Goal: Task Accomplishment & Management: Manage account settings

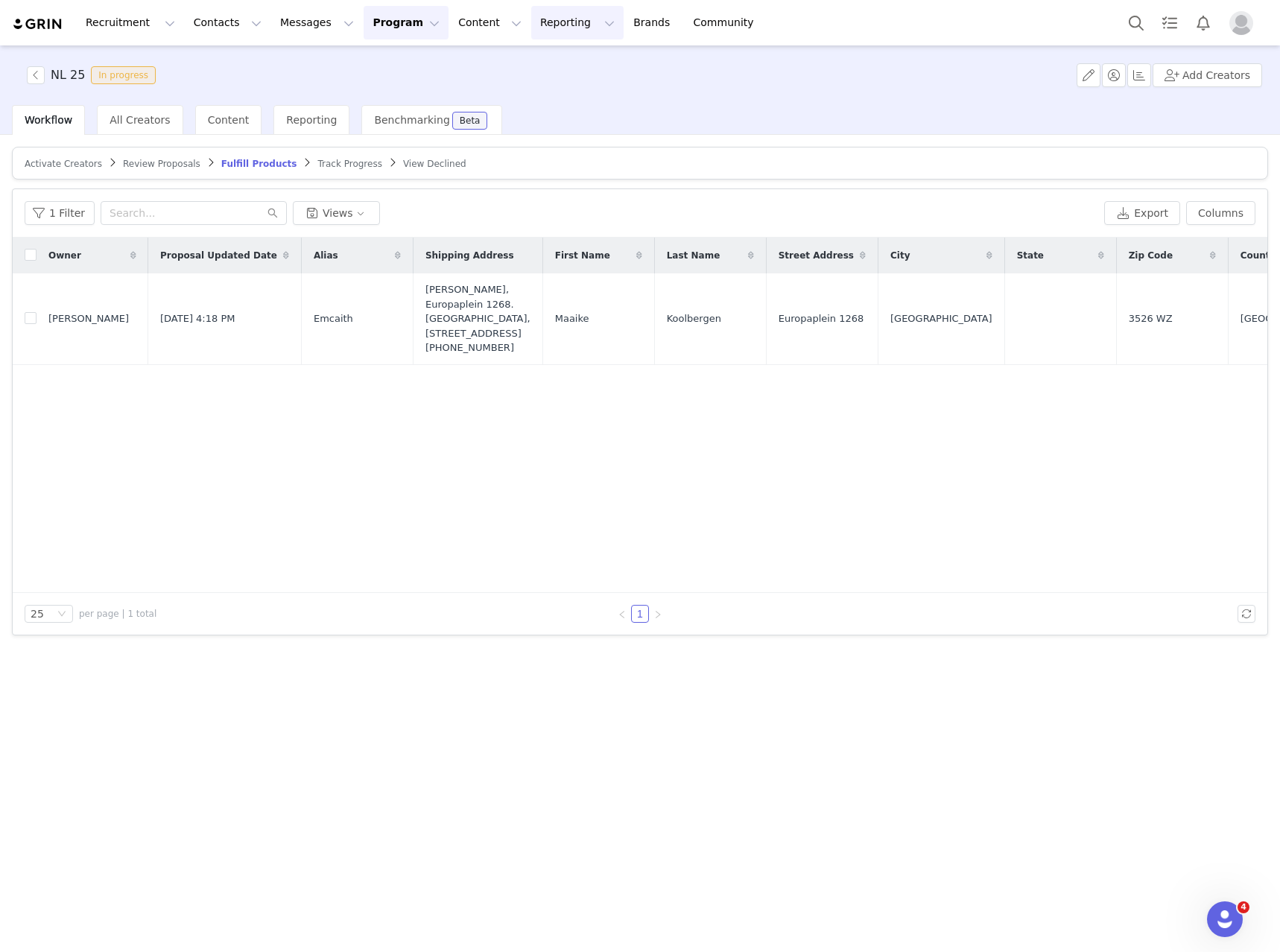
click at [534, 21] on button "Reporting Reporting" at bounding box center [577, 23] width 92 height 34
click at [532, 89] on p "Report Builder" at bounding box center [525, 94] width 75 height 16
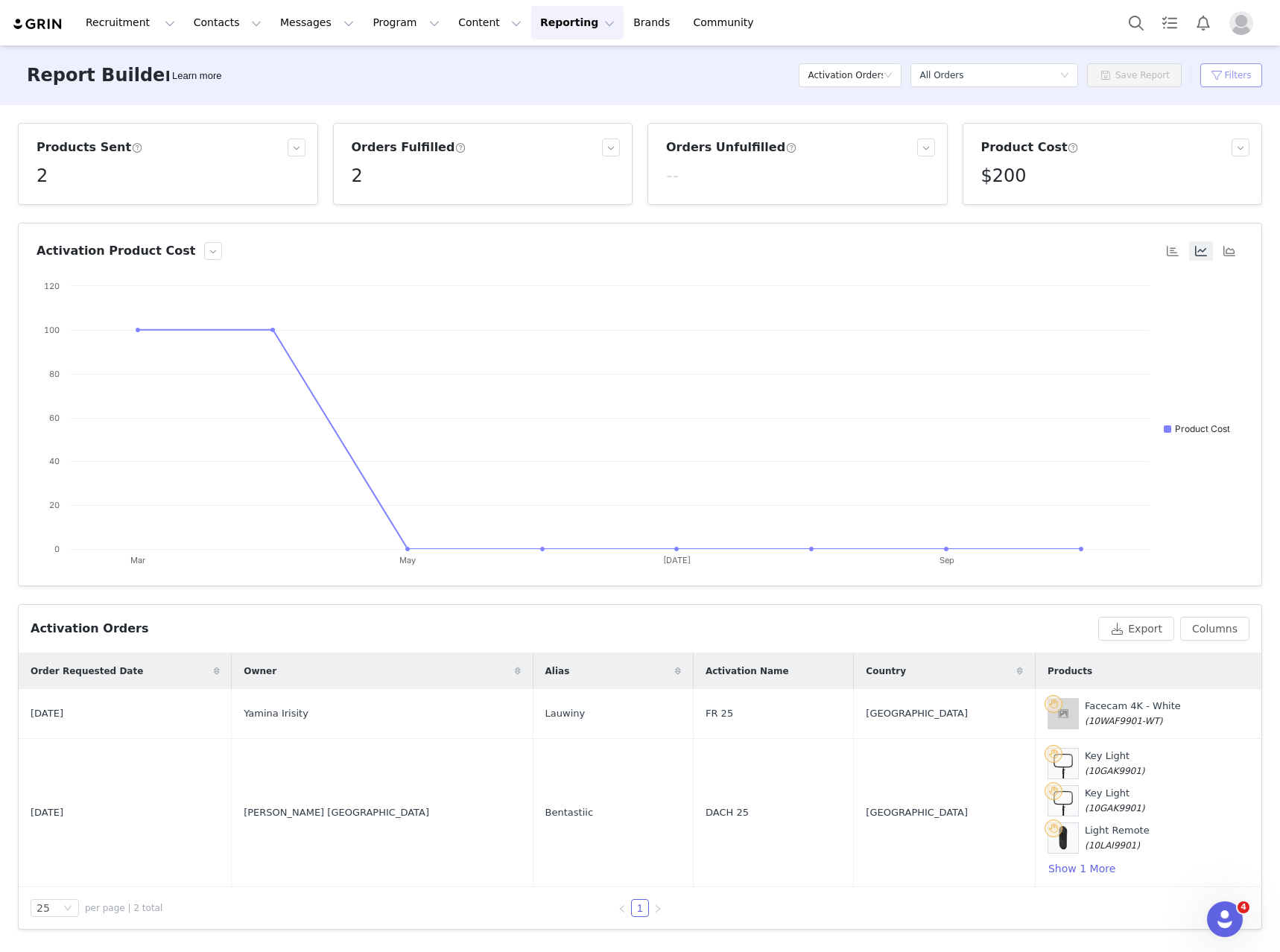
click at [1238, 71] on button "Filters" at bounding box center [1232, 75] width 62 height 24
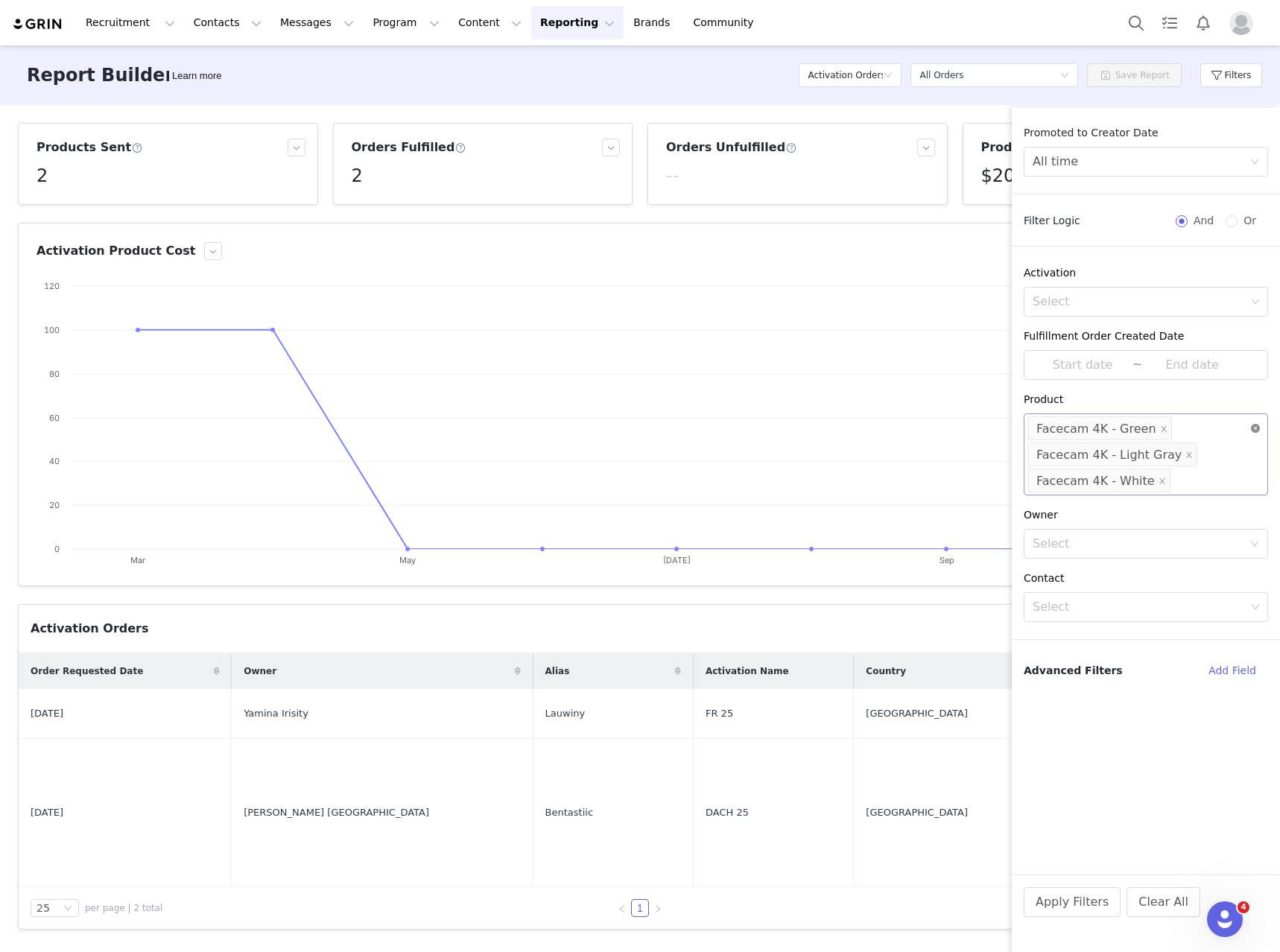
click at [1254, 431] on icon "icon: close-circle" at bounding box center [1255, 428] width 9 height 9
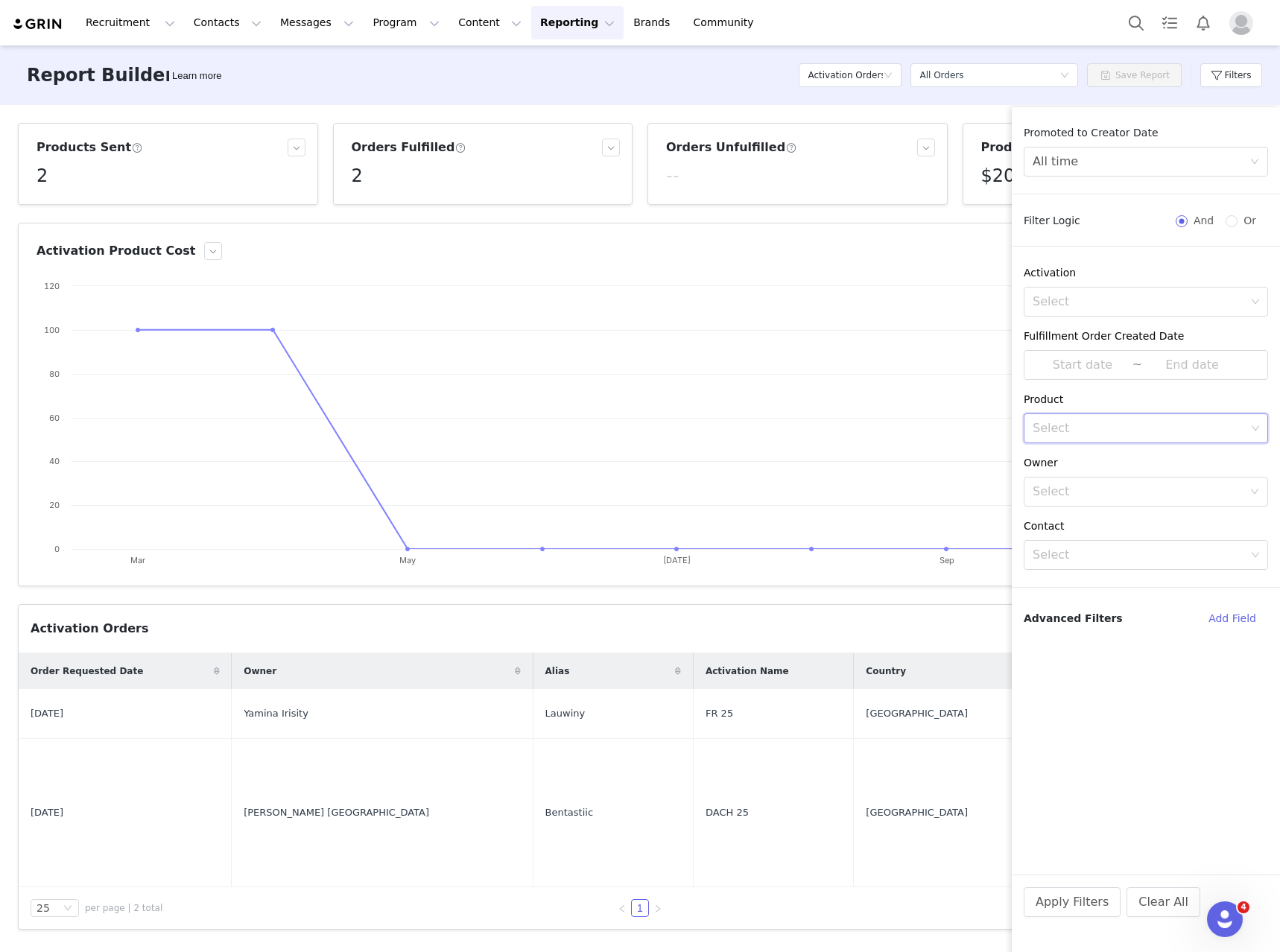
click at [1123, 427] on div "Select" at bounding box center [1139, 428] width 213 height 15
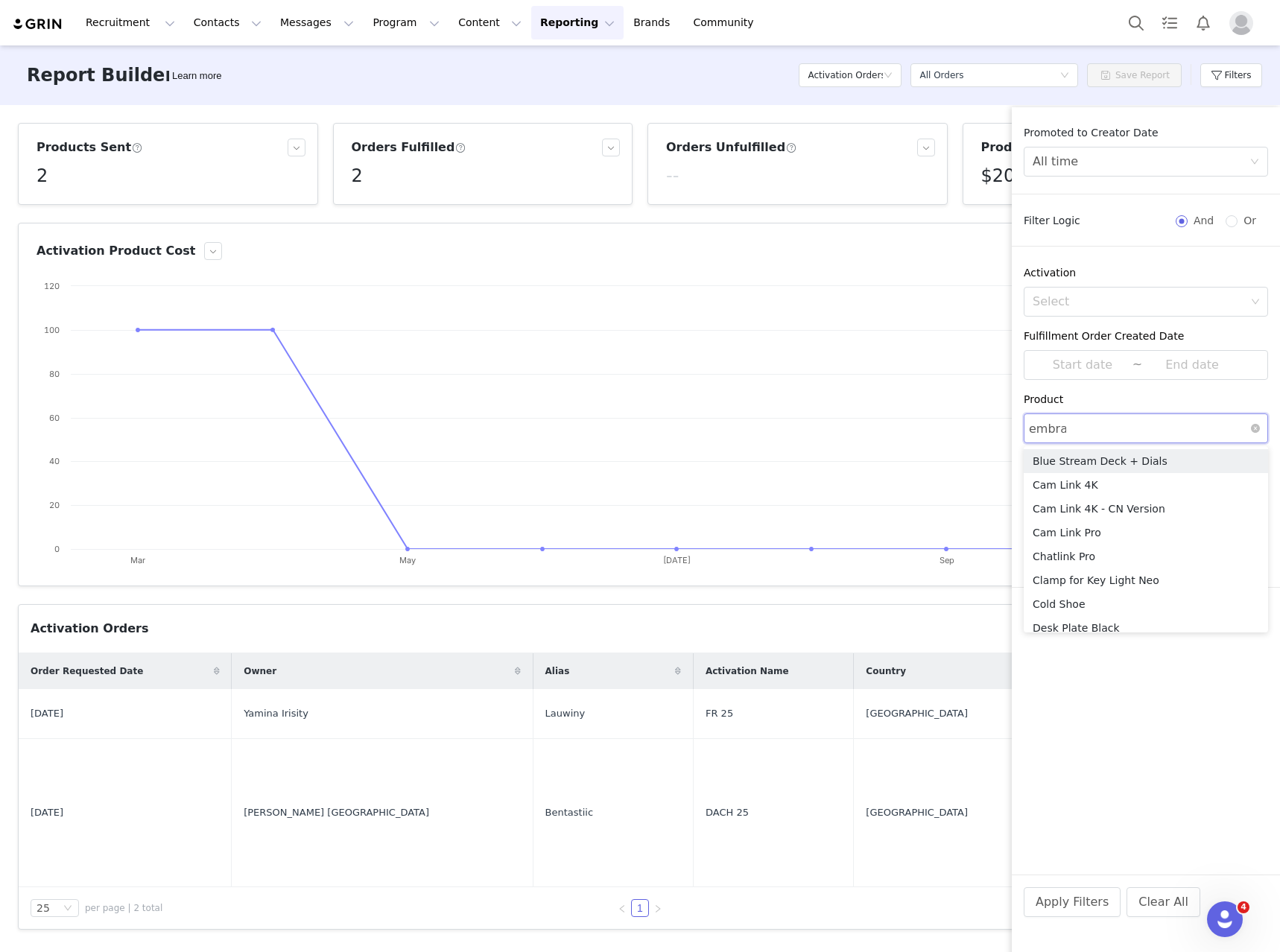
type input "embrac"
click at [1137, 461] on li "Embrace Chair" at bounding box center [1146, 461] width 244 height 24
click at [1158, 426] on div "Select Embrace Chair" at bounding box center [1140, 428] width 224 height 28
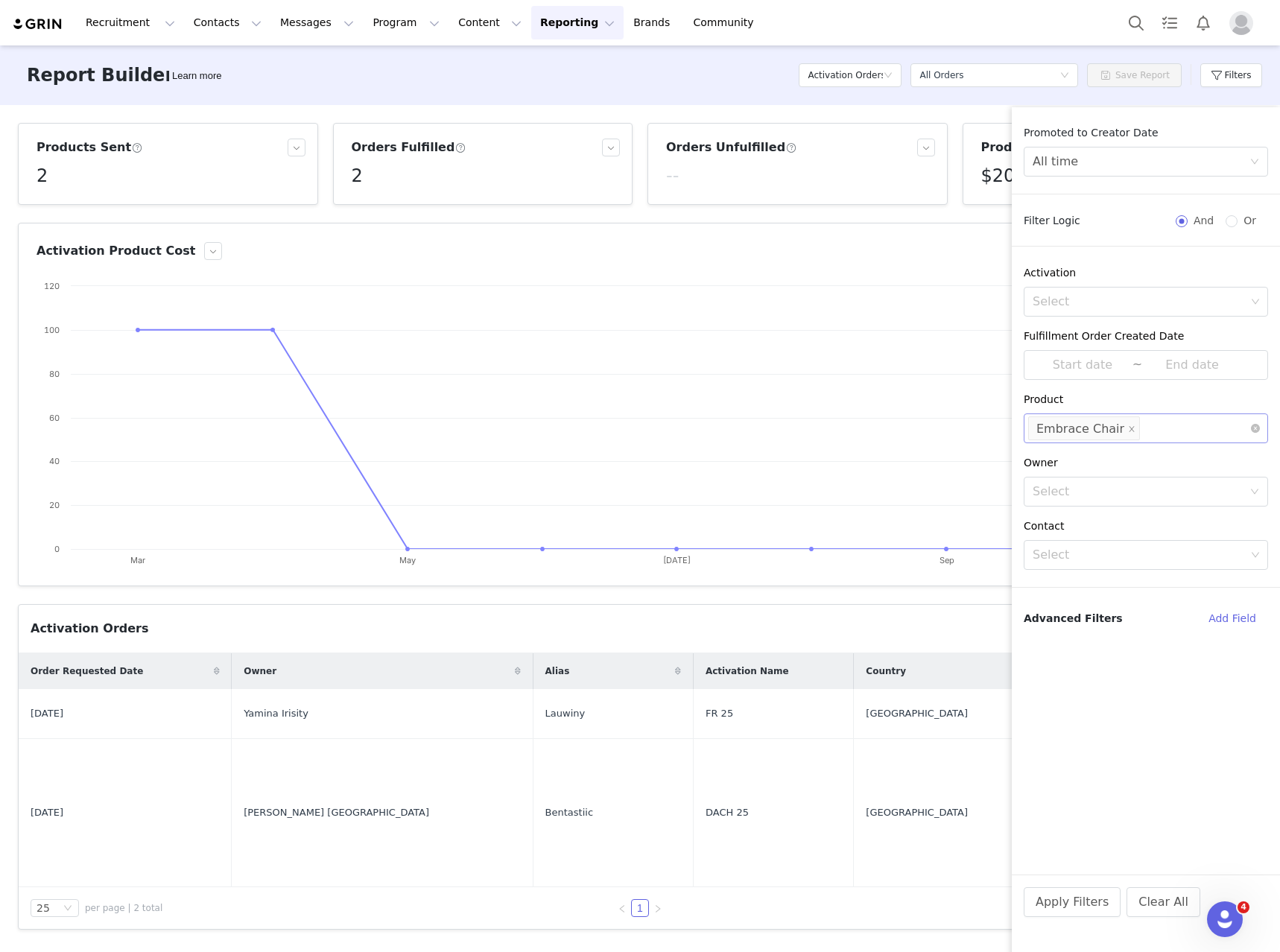
click at [1174, 432] on div "Select Embrace Chair" at bounding box center [1140, 428] width 224 height 28
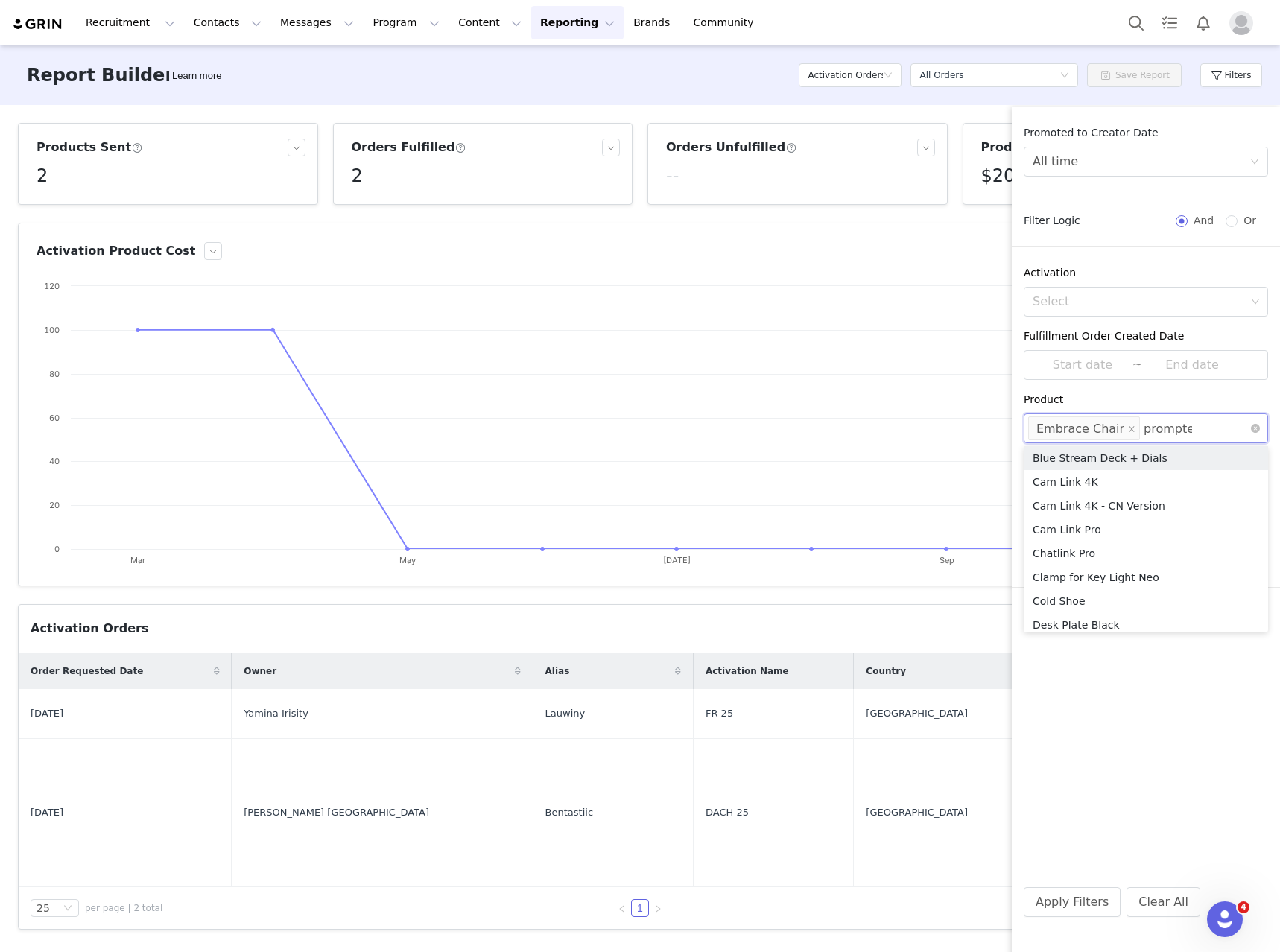
type input "prompter"
click at [1157, 490] on li "Prompter XL" at bounding box center [1146, 485] width 244 height 24
click at [1098, 305] on div "Select" at bounding box center [1139, 301] width 213 height 15
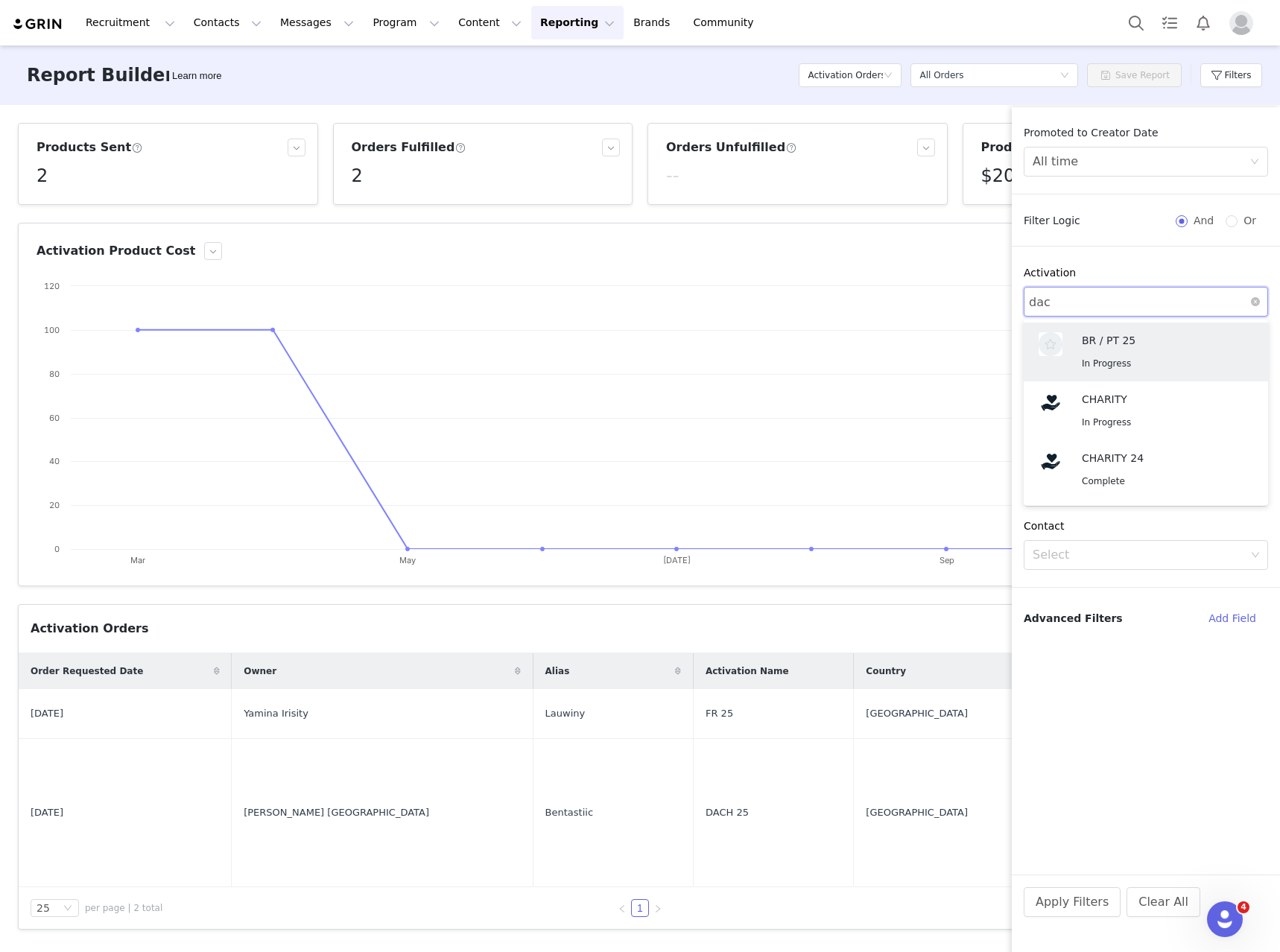
type input "dach"
click at [1125, 455] on p "DACH 25" at bounding box center [1160, 458] width 156 height 16
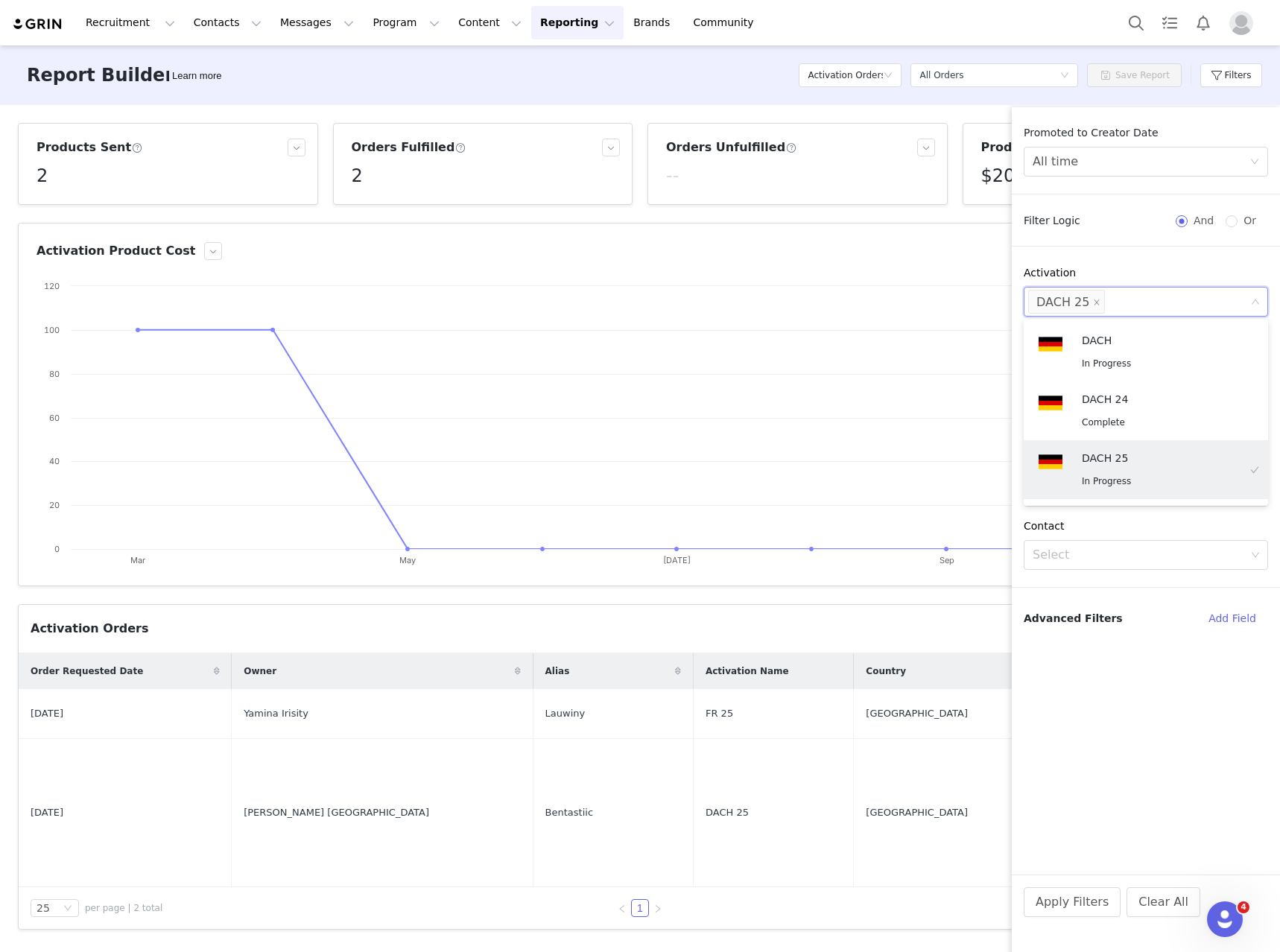
click at [1101, 256] on div "Promoted to Creator Date All time Filter Logic And Or Activation Select DACH 25…" at bounding box center [1146, 500] width 268 height 750
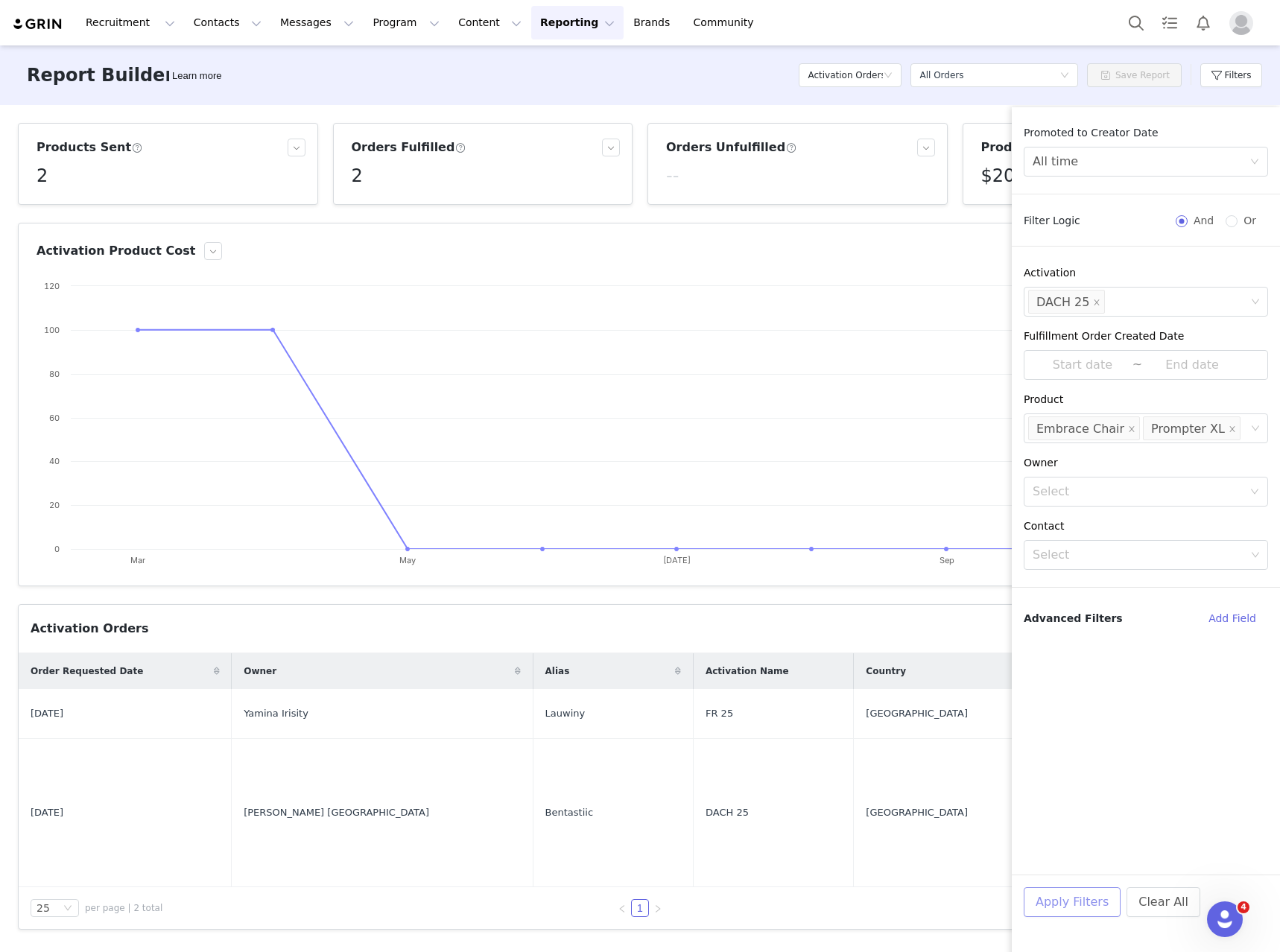
click at [1071, 899] on button "Apply Filters" at bounding box center [1072, 903] width 97 height 30
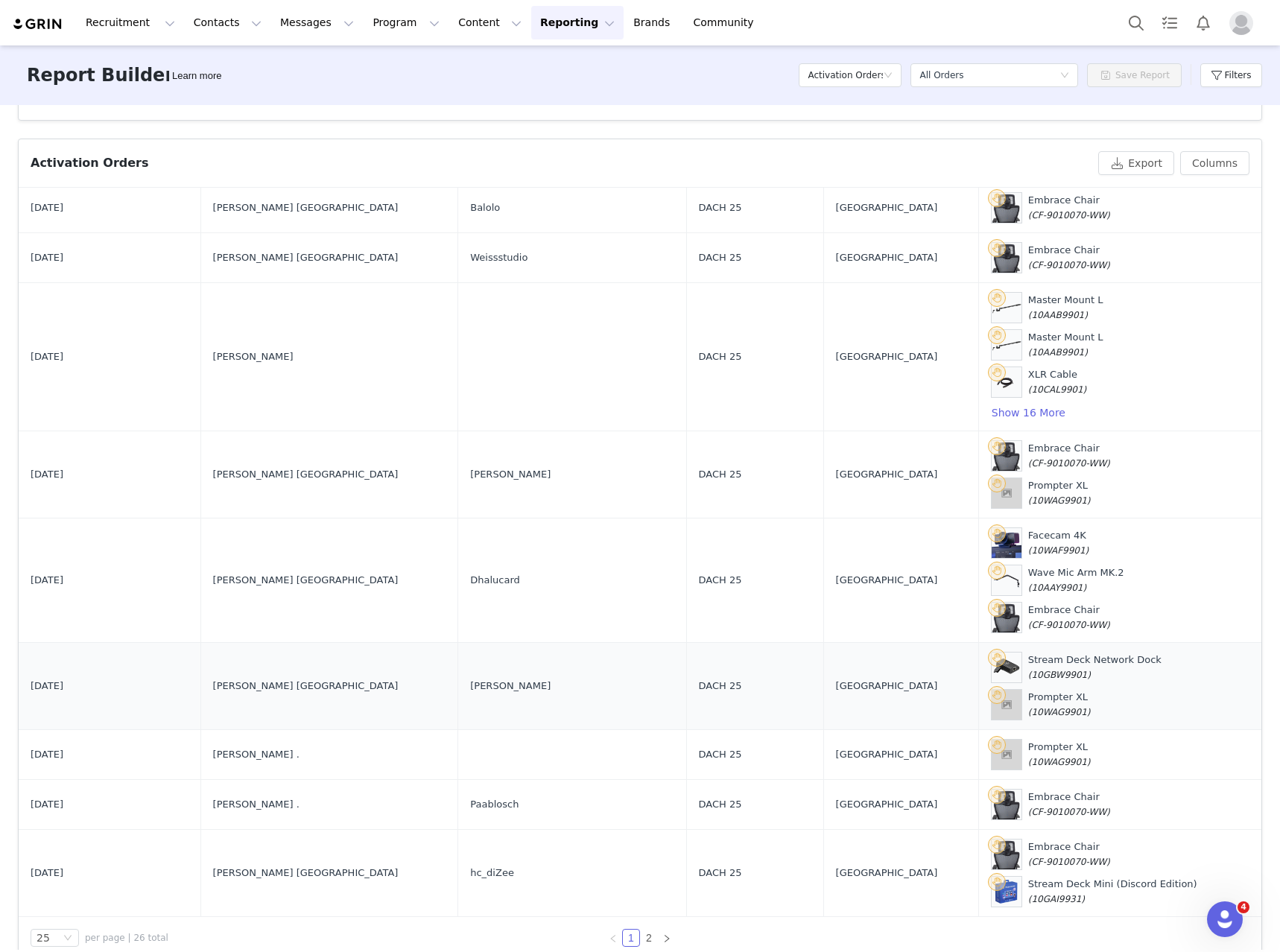
scroll to position [493, 0]
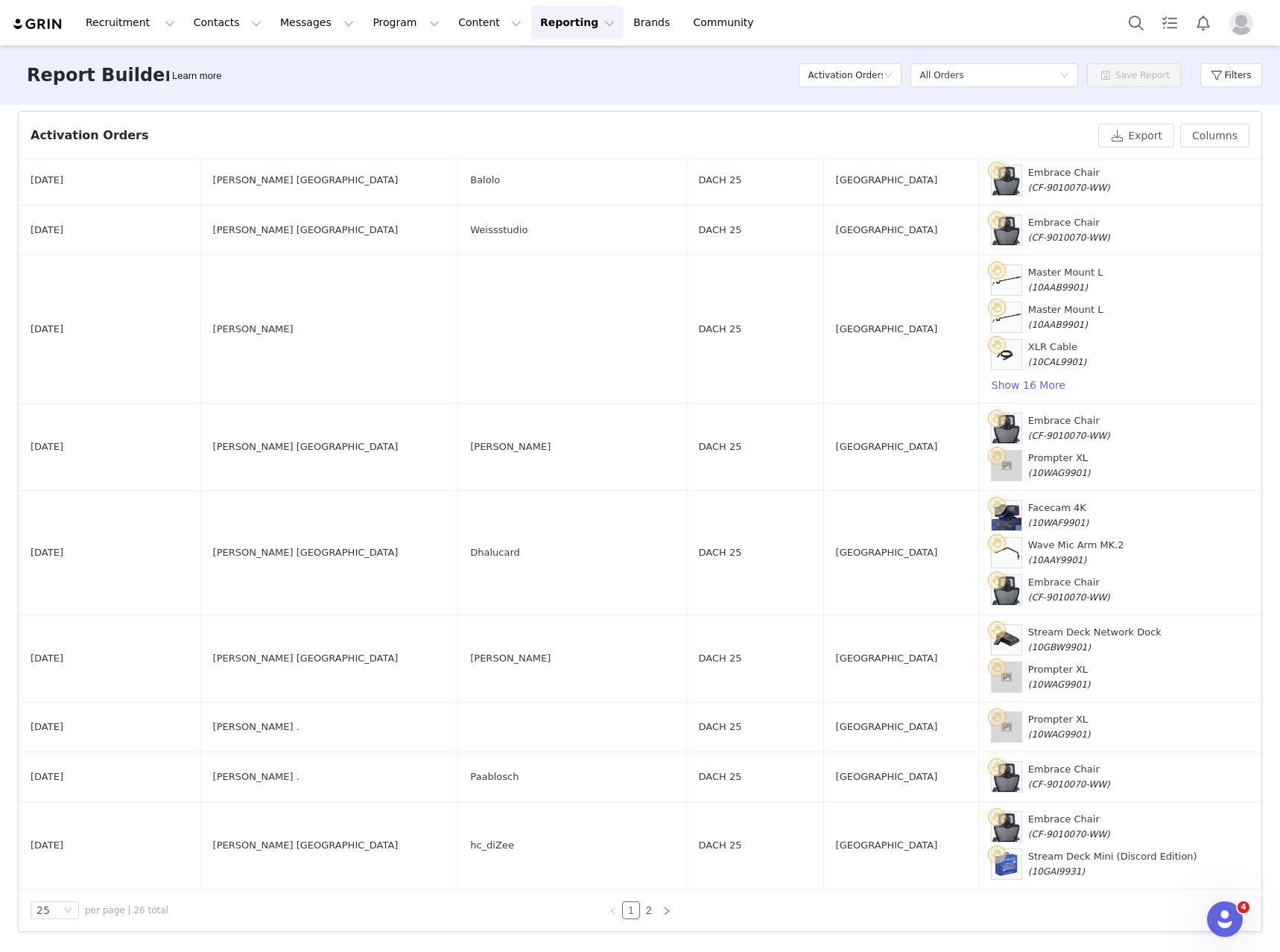
drag, startPoint x: 519, startPoint y: 22, endPoint x: 528, endPoint y: 65, distance: 43.3
click at [531, 23] on button "Reporting Reporting" at bounding box center [577, 23] width 92 height 34
click at [1253, 79] on button "Filters" at bounding box center [1232, 75] width 62 height 24
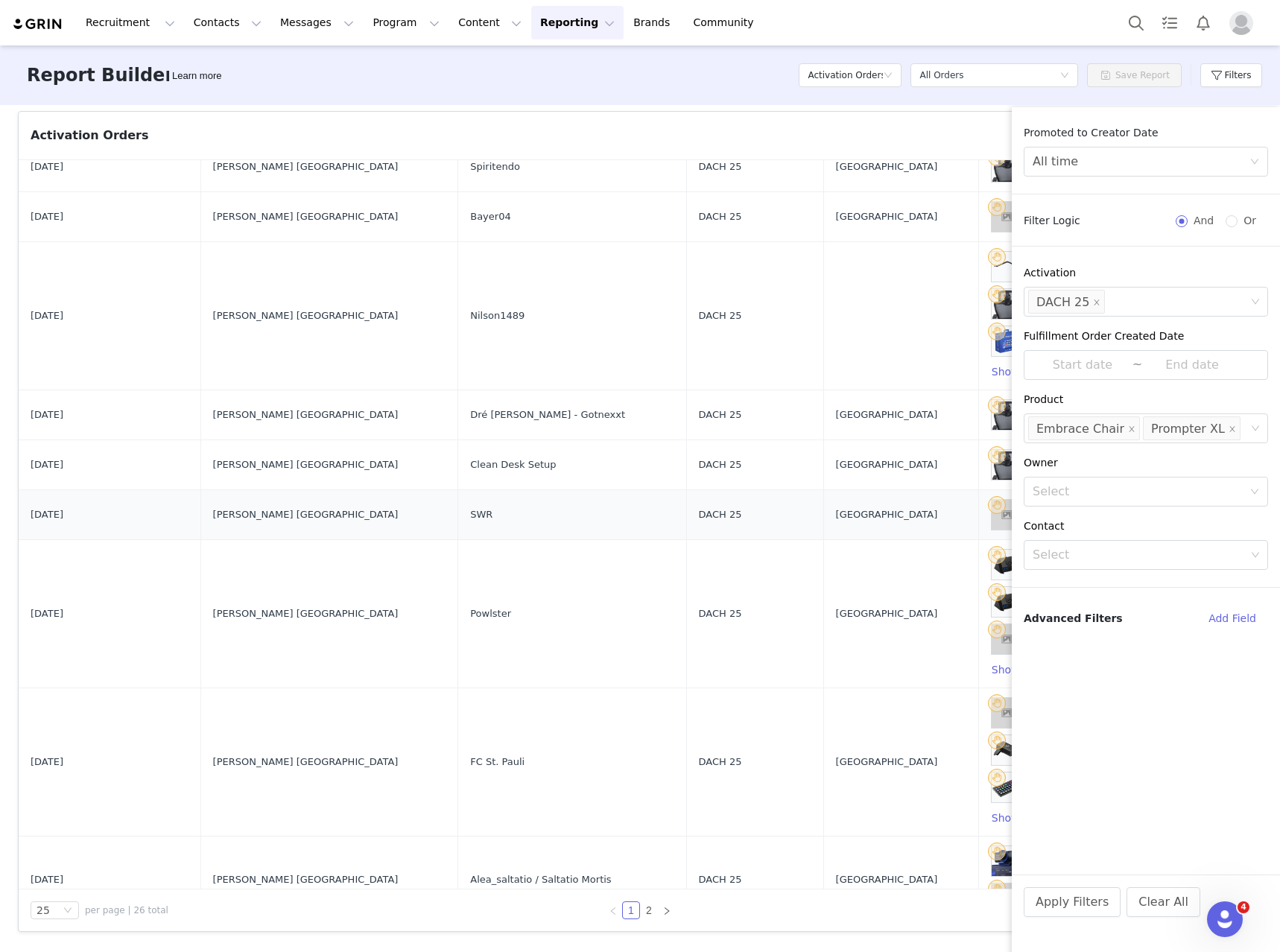
scroll to position [0, 0]
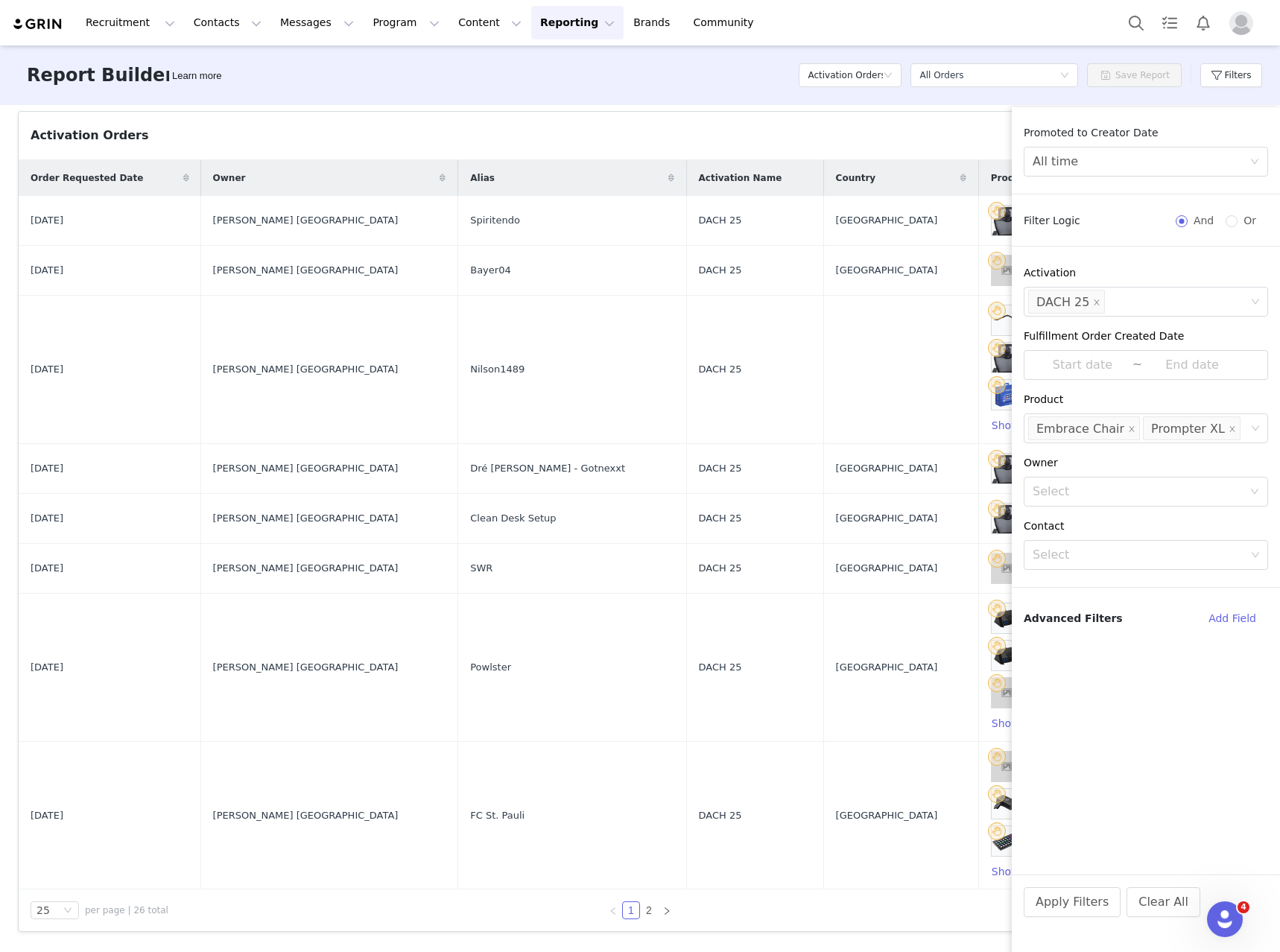
click at [1239, 24] on img "Profile" at bounding box center [1242, 23] width 24 height 24
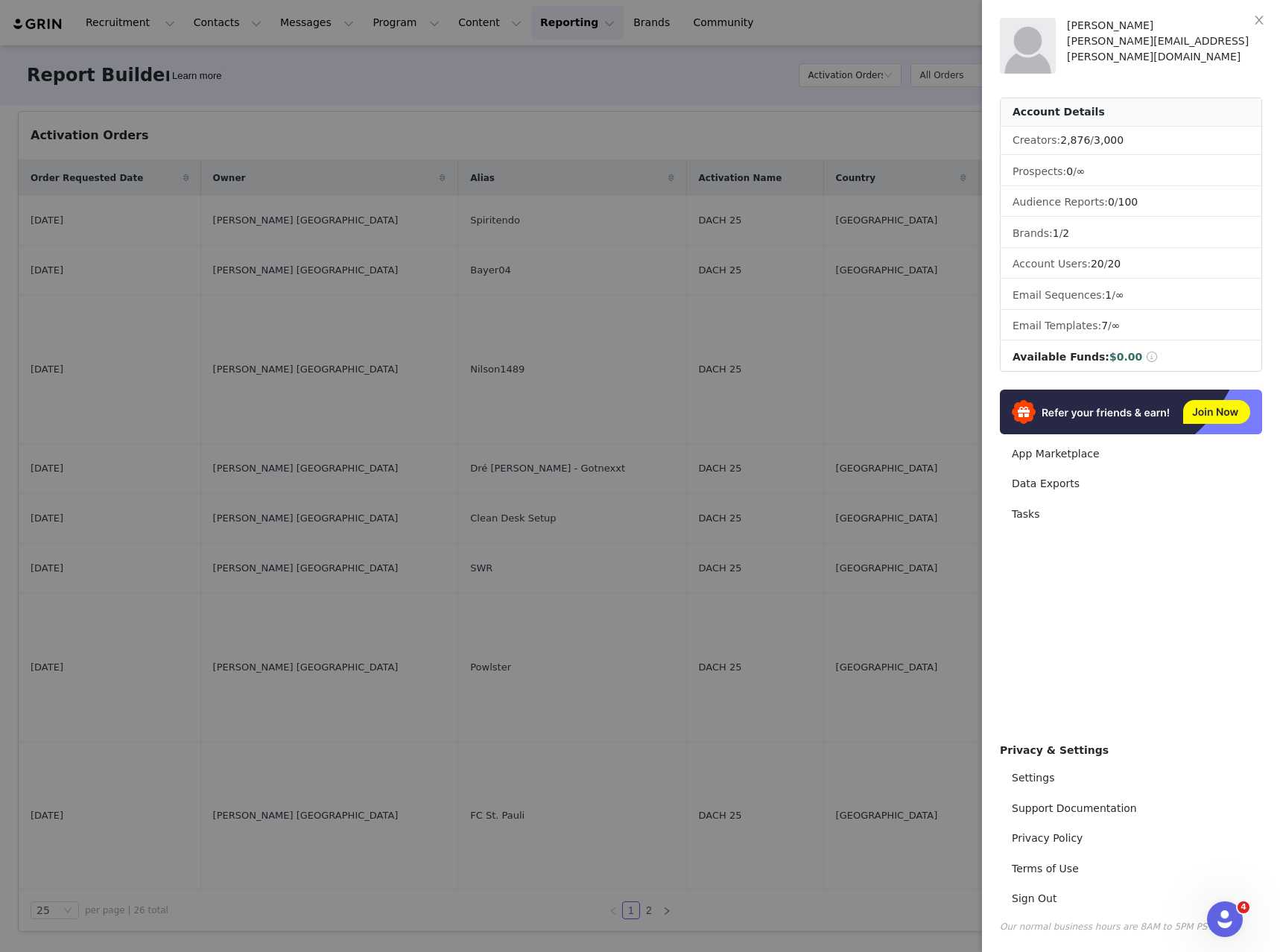
click at [648, 60] on div at bounding box center [640, 476] width 1280 height 952
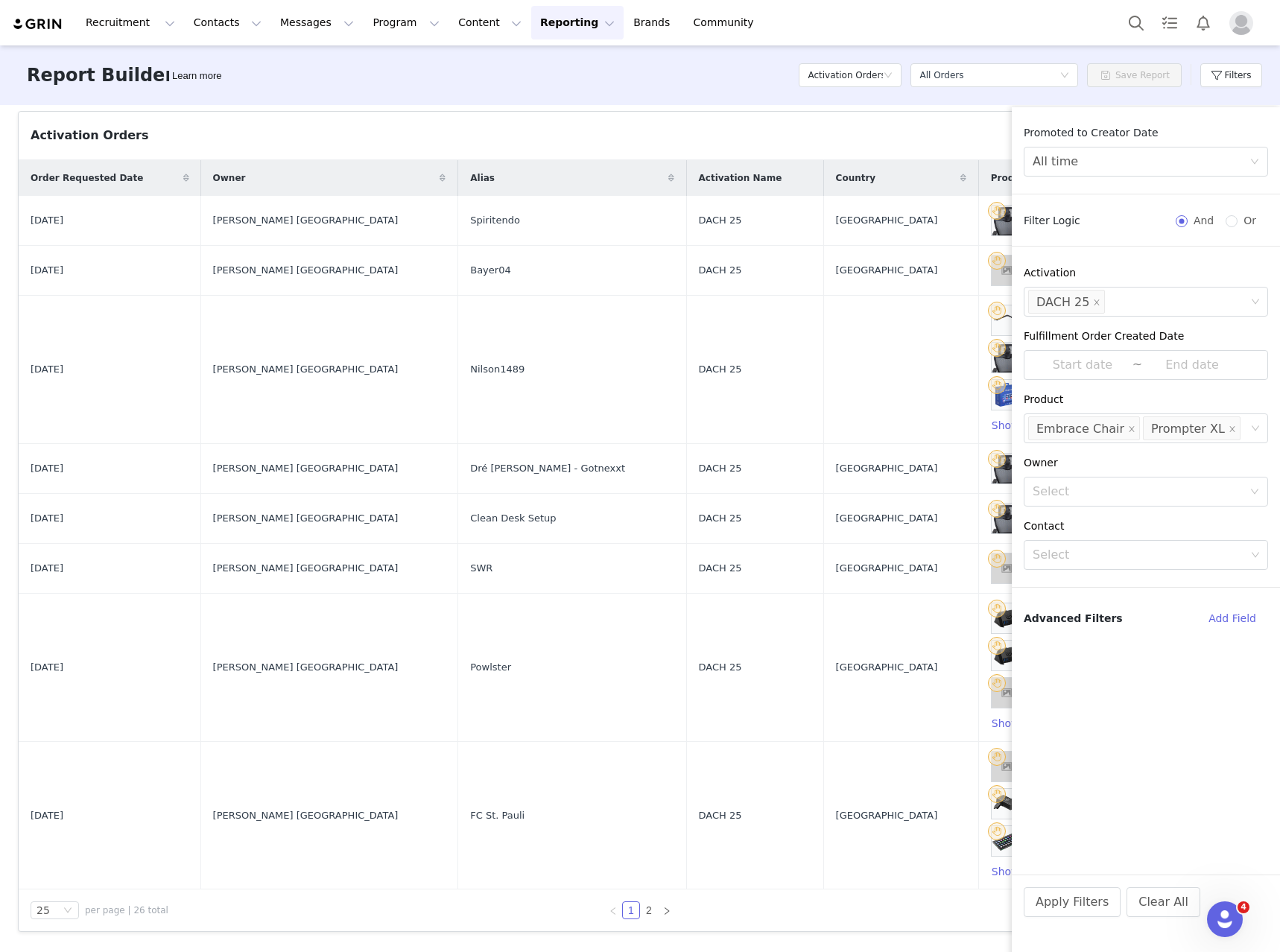
click at [1250, 22] on img "Profile" at bounding box center [1242, 23] width 24 height 24
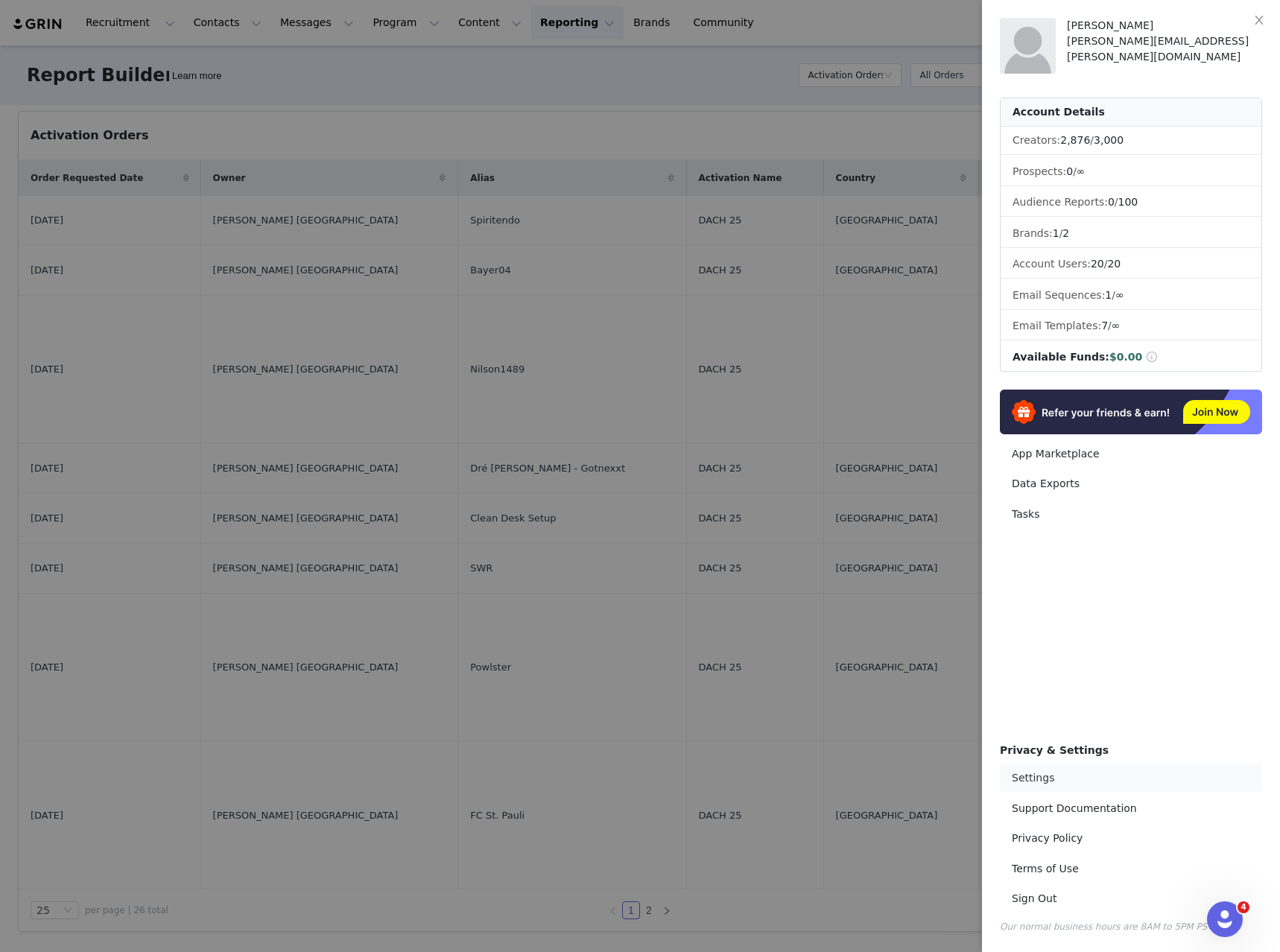
click at [1060, 788] on link "Settings" at bounding box center [1131, 779] width 262 height 28
select select "UTC"
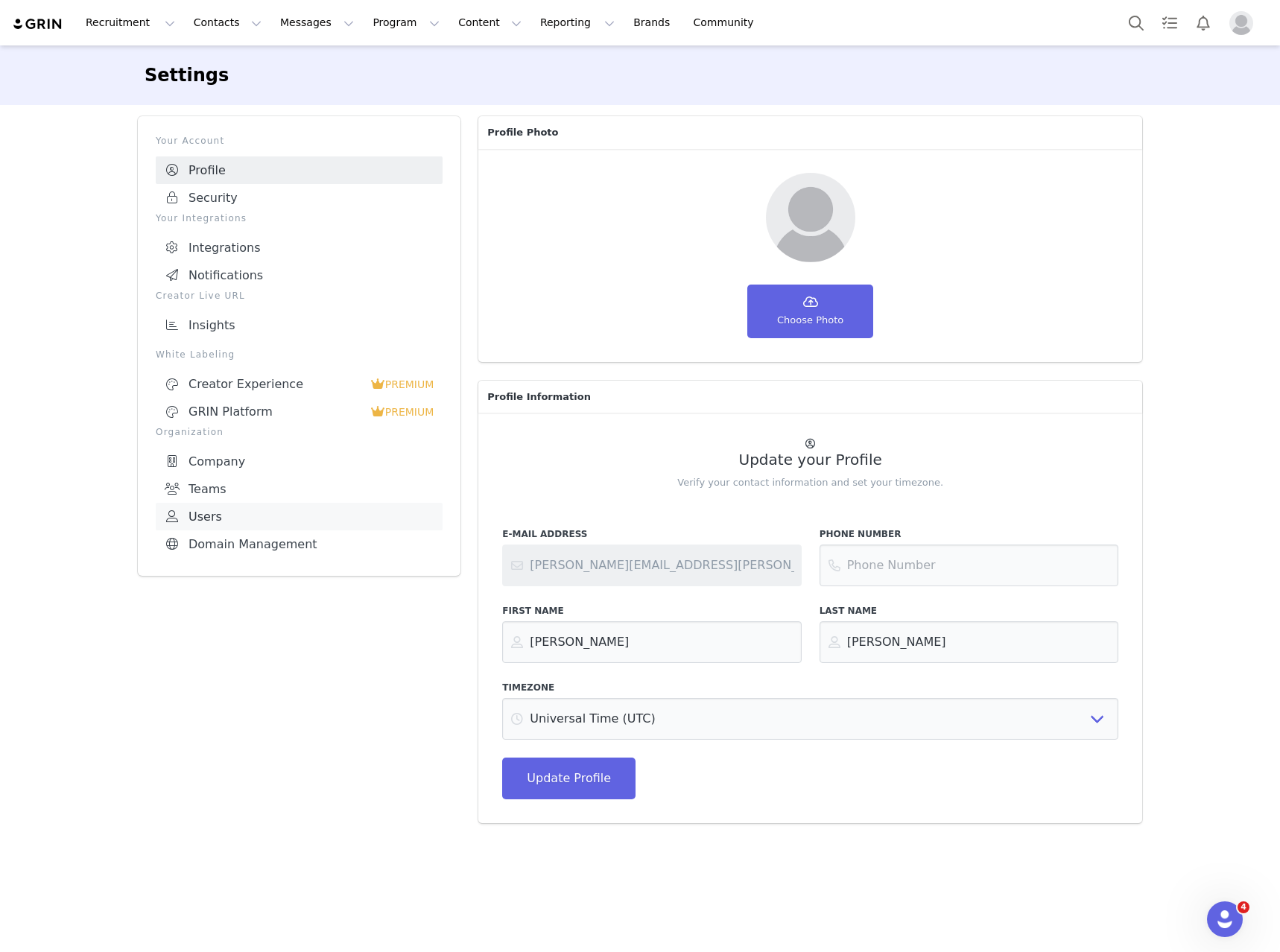
click at [235, 505] on link "Users" at bounding box center [299, 517] width 287 height 28
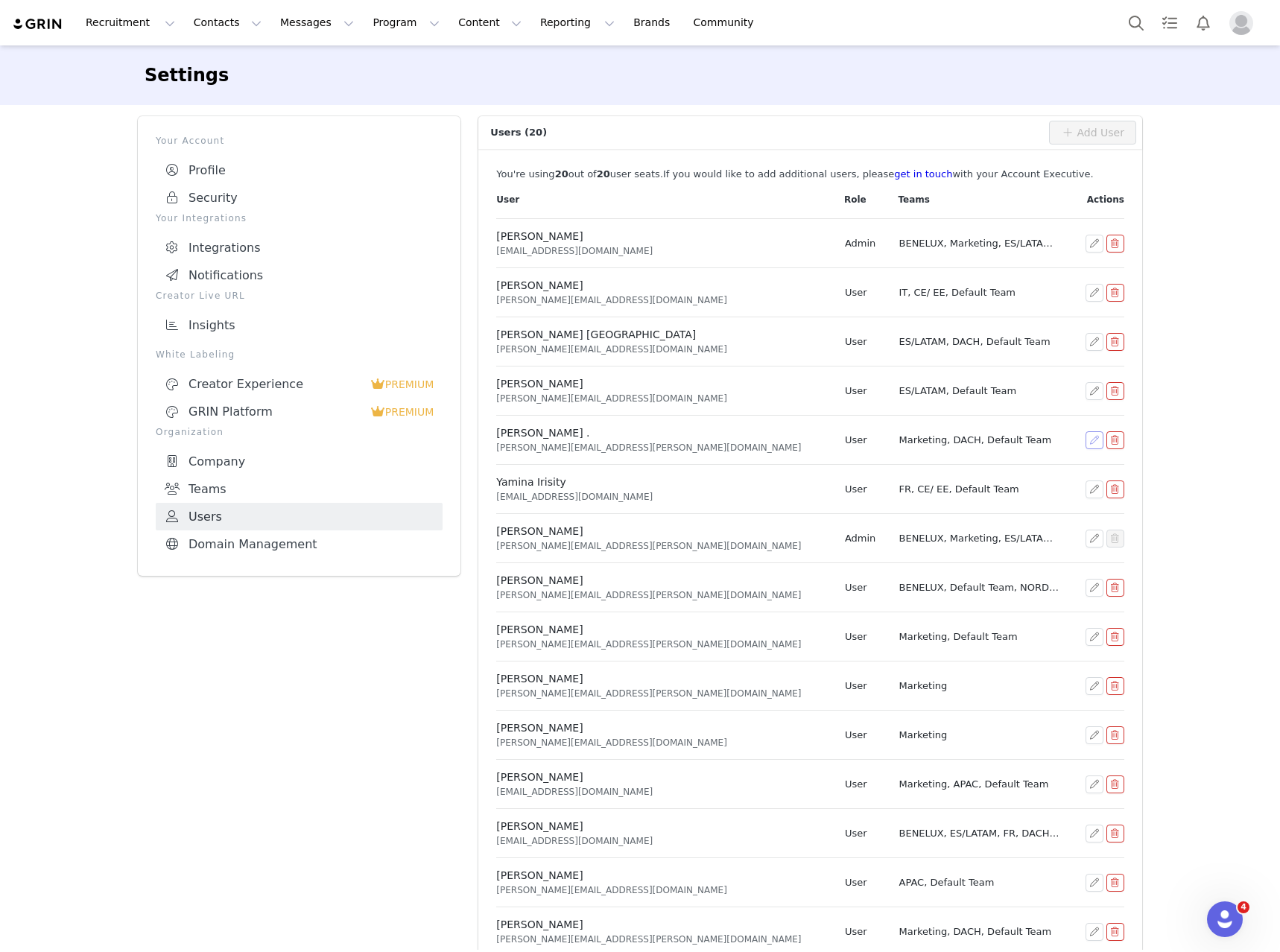
click at [1086, 438] on button "button" at bounding box center [1095, 440] width 18 height 18
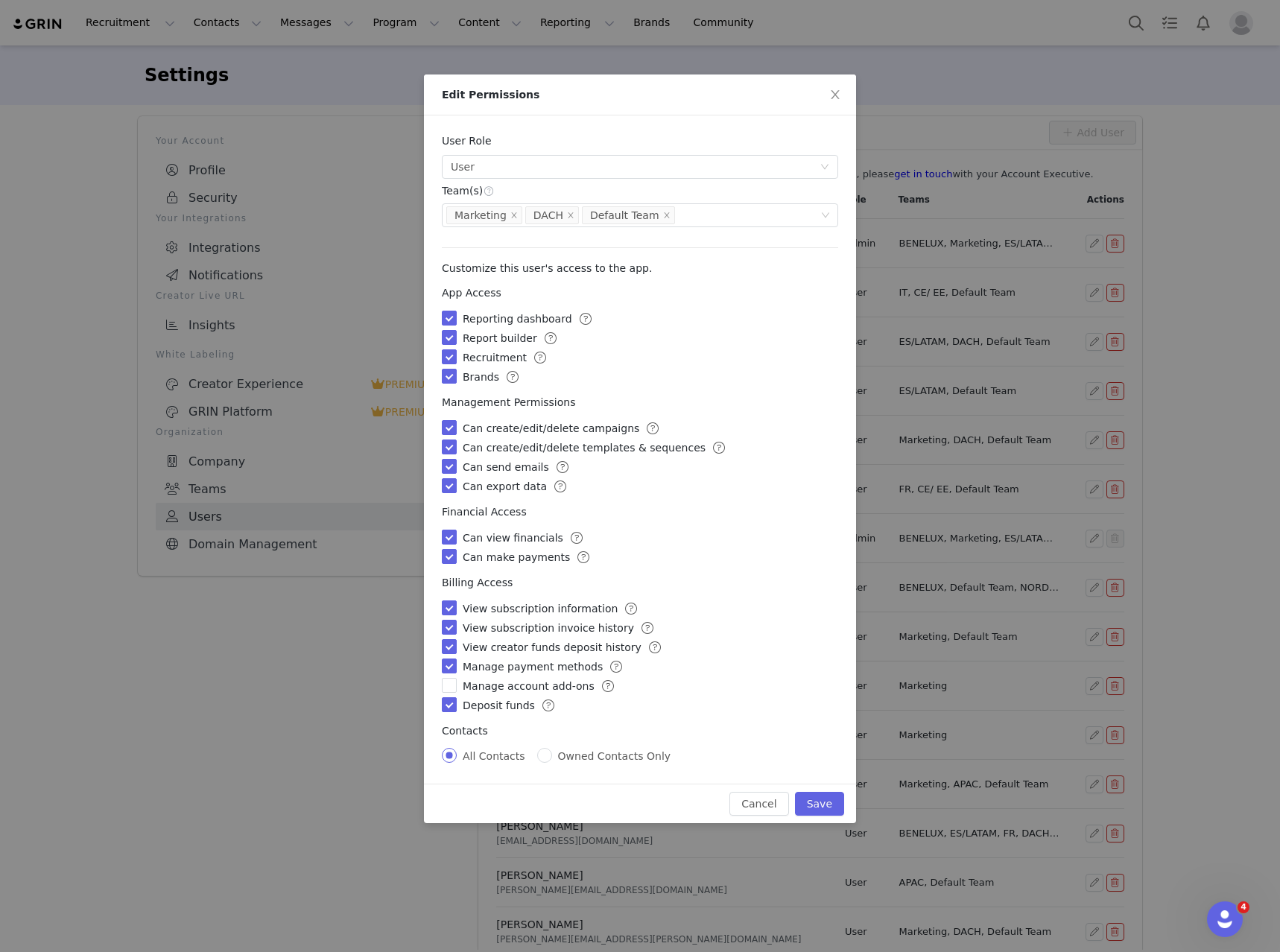
click at [251, 742] on div "Edit Permissions User Role Select user role User Users have full access to the …" at bounding box center [640, 476] width 1280 height 952
click at [839, 95] on icon "icon: close" at bounding box center [835, 95] width 12 height 12
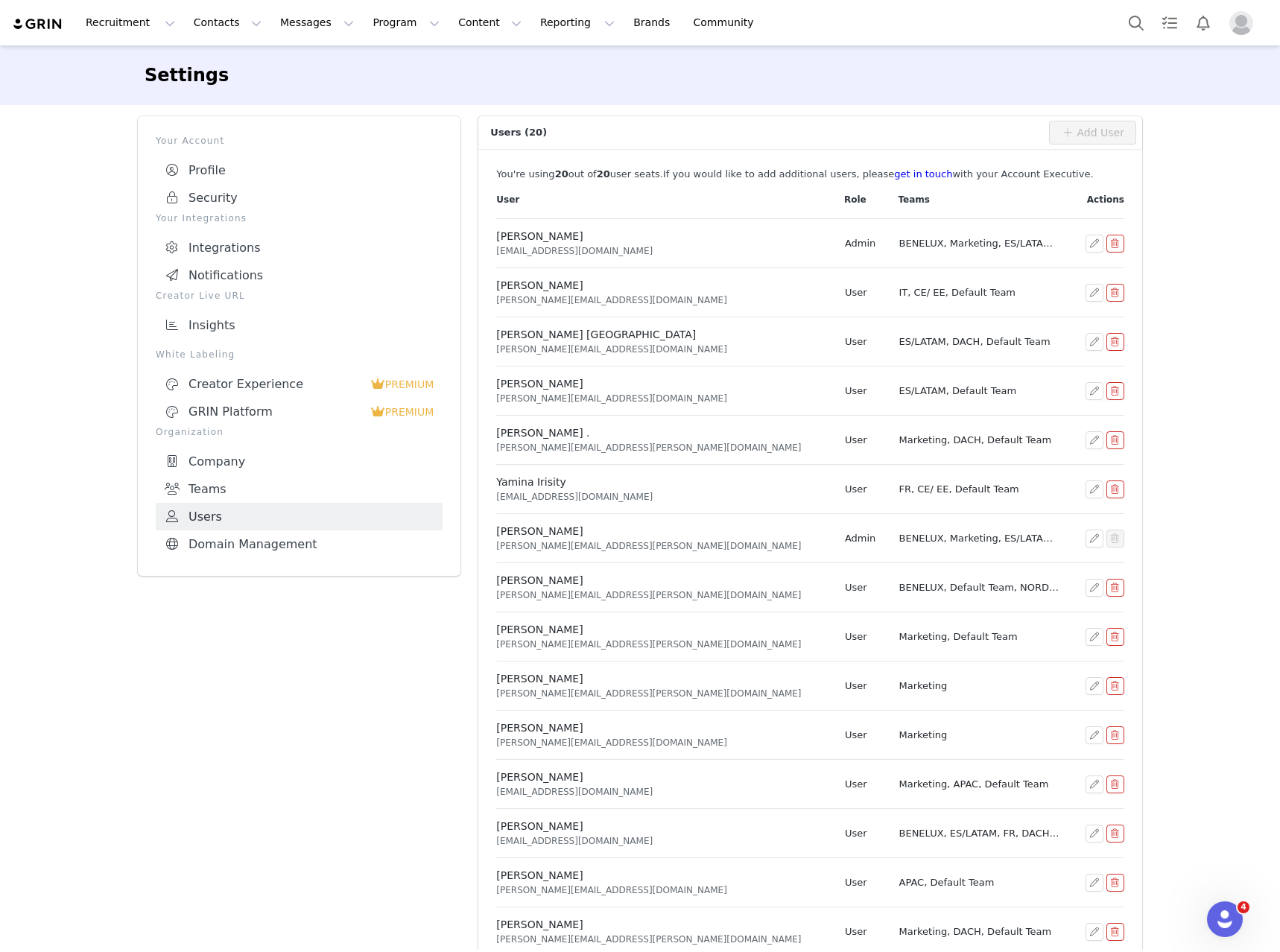
drag, startPoint x: 47, startPoint y: 19, endPoint x: 4, endPoint y: 41, distance: 48.7
click at [47, 18] on img at bounding box center [38, 24] width 52 height 14
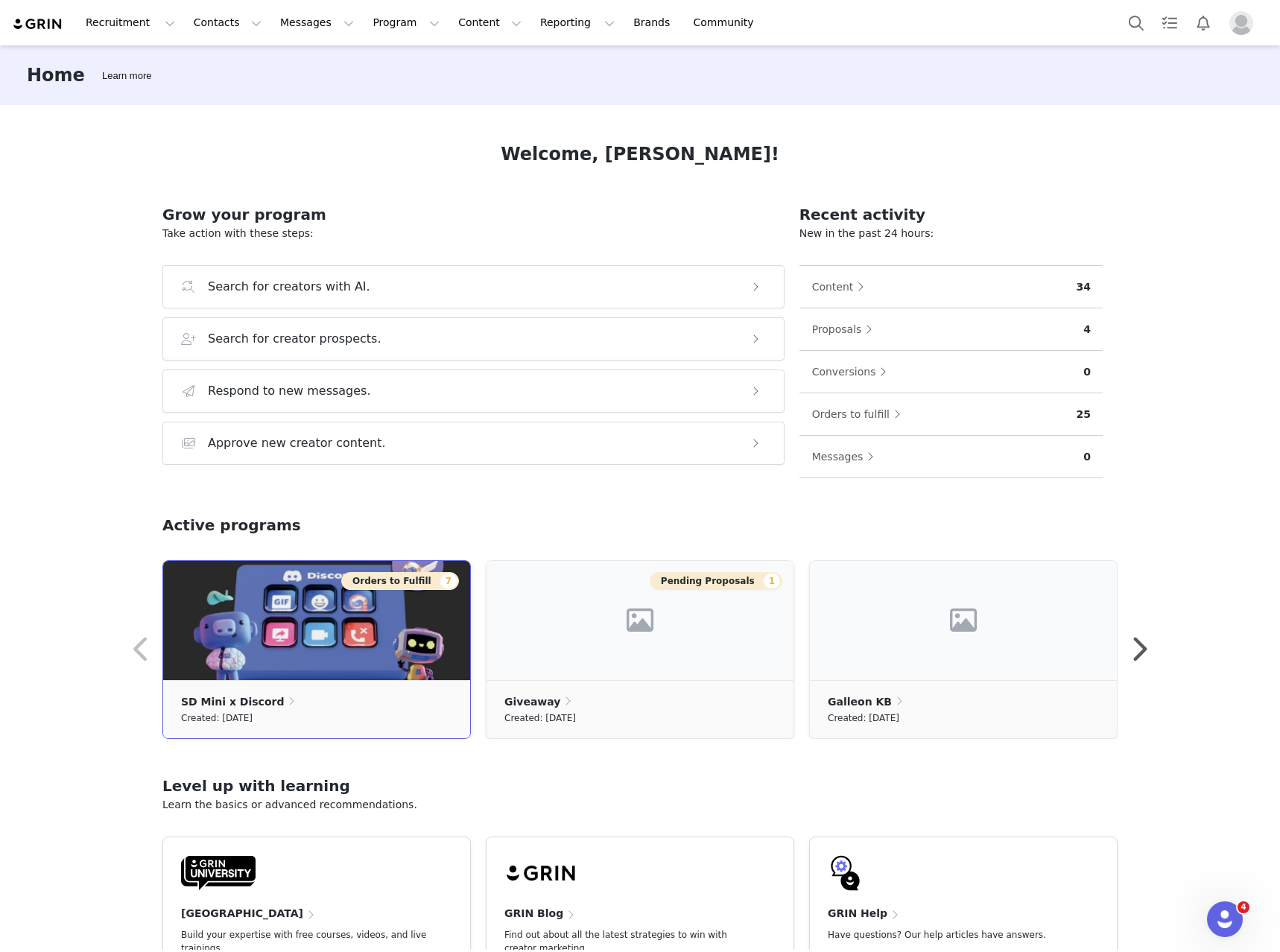
click at [340, 597] on img at bounding box center [316, 620] width 307 height 119
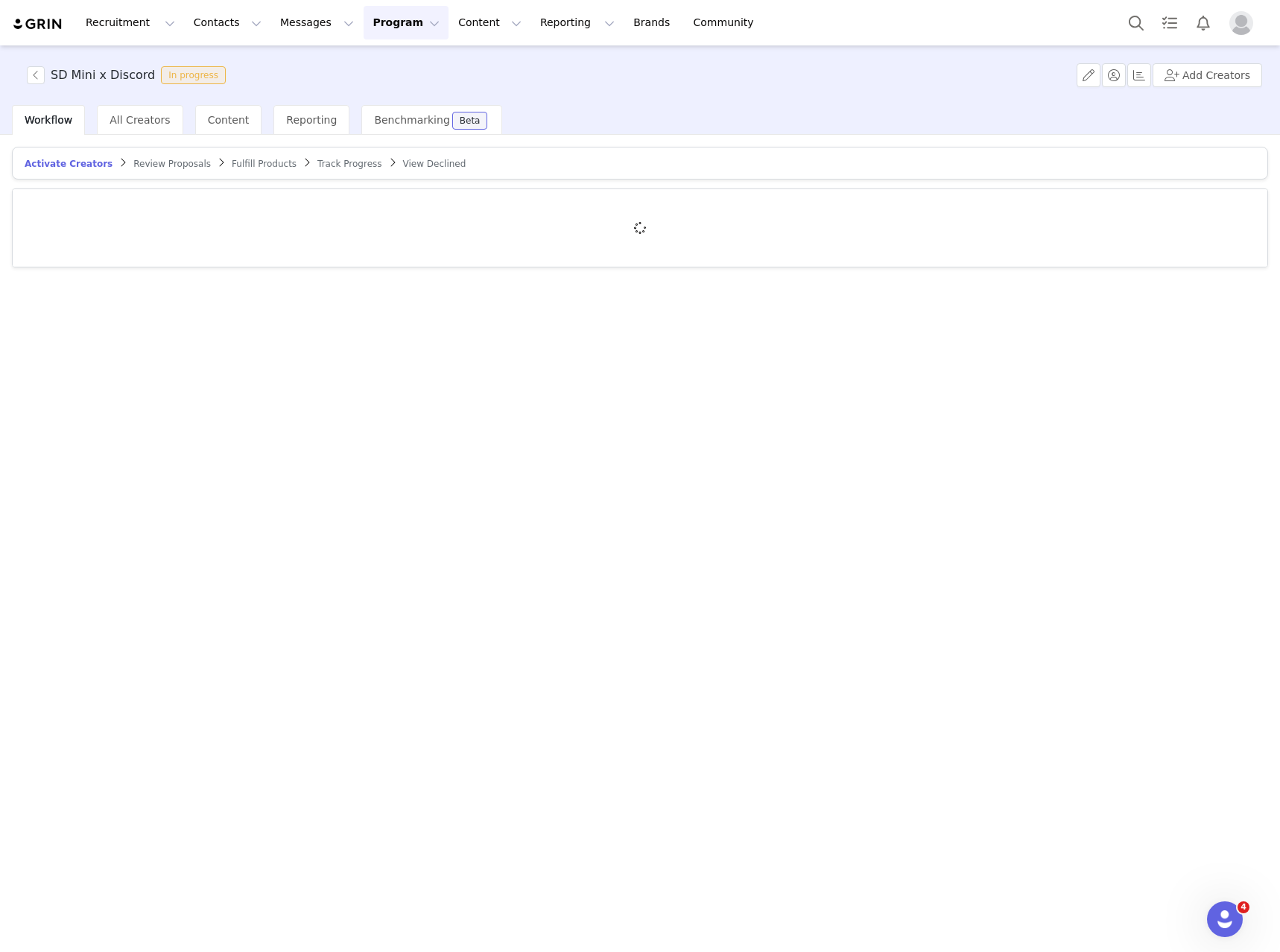
click at [235, 165] on span "Fulfill Products" at bounding box center [264, 164] width 65 height 10
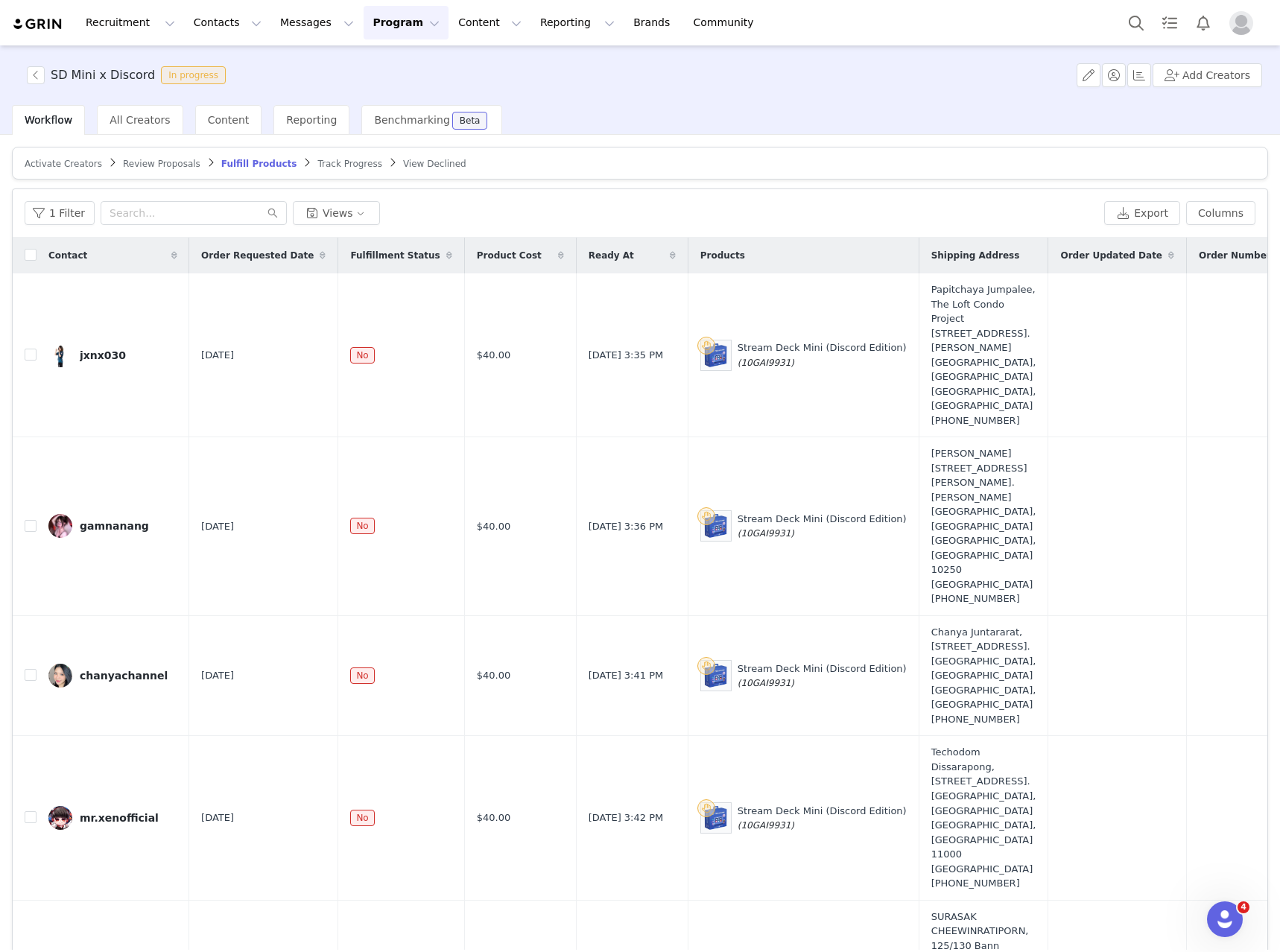
click at [59, 158] on link "Activate Creators" at bounding box center [64, 163] width 78 height 11
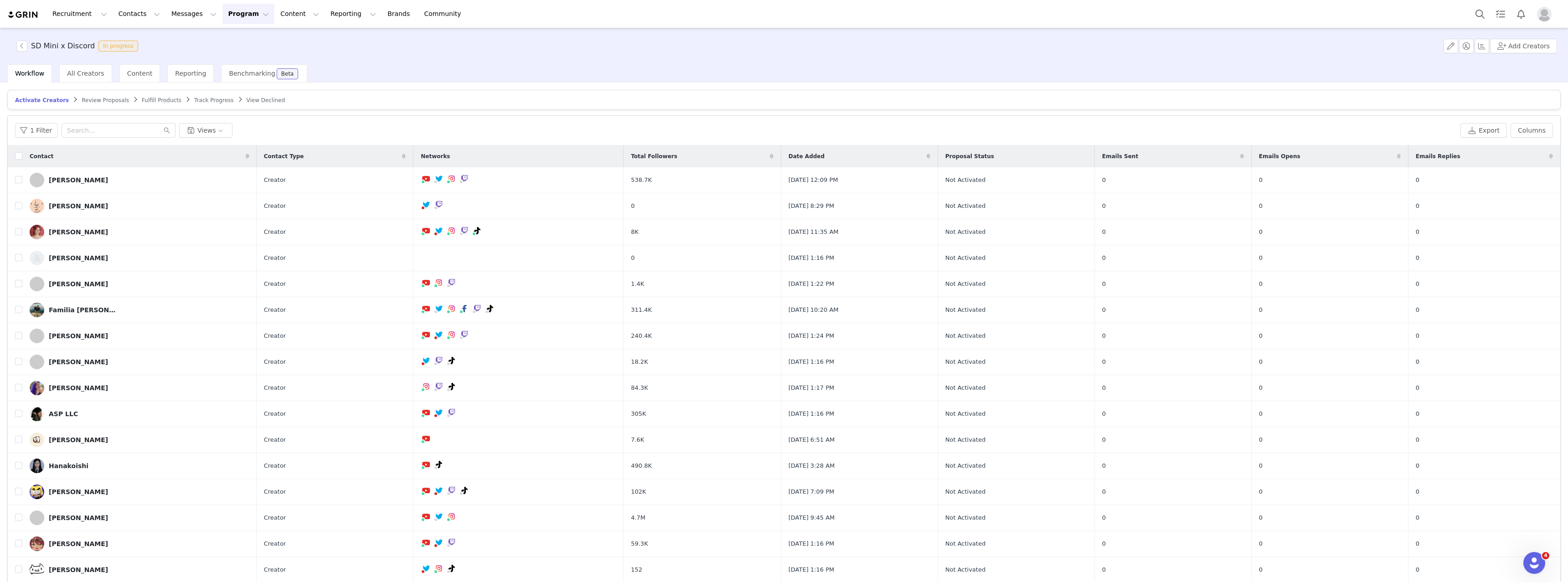
click at [29, 17] on img at bounding box center [23, 15] width 32 height 9
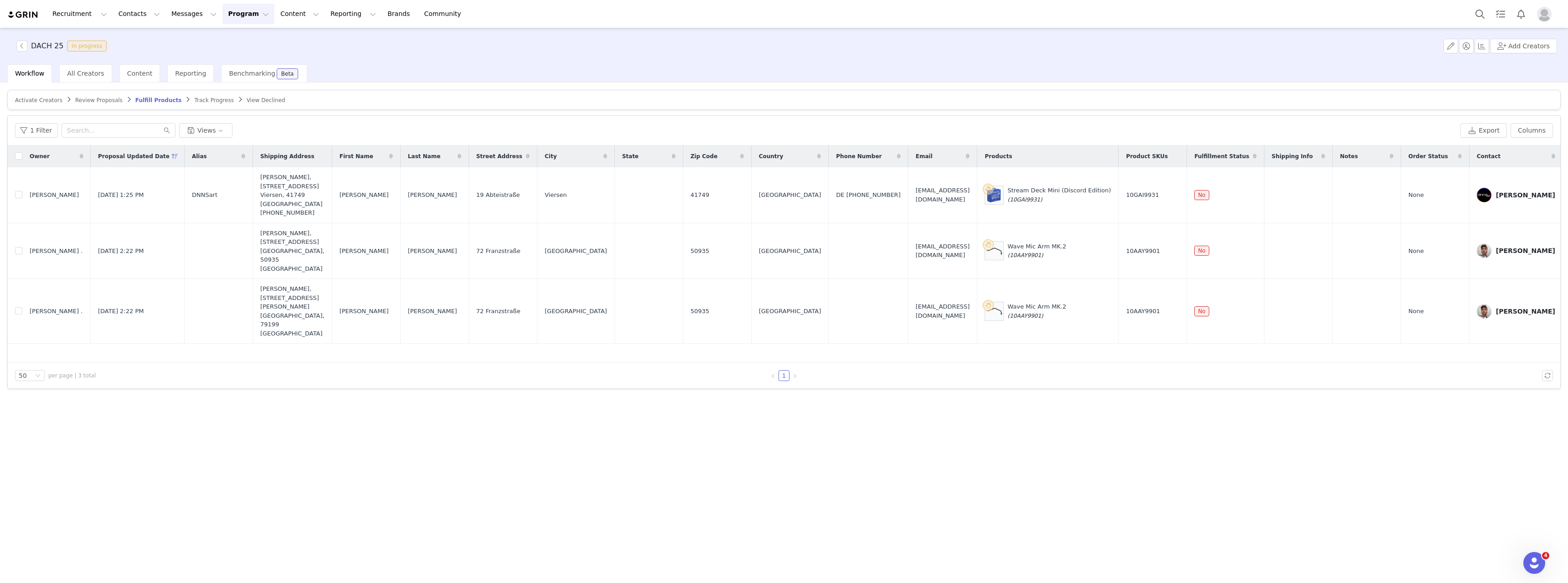
click at [456, 326] on div "Owner Proposal Updated Date Alias Shipping Address First Name Last Name Street …" at bounding box center [784, 254] width 1552 height 217
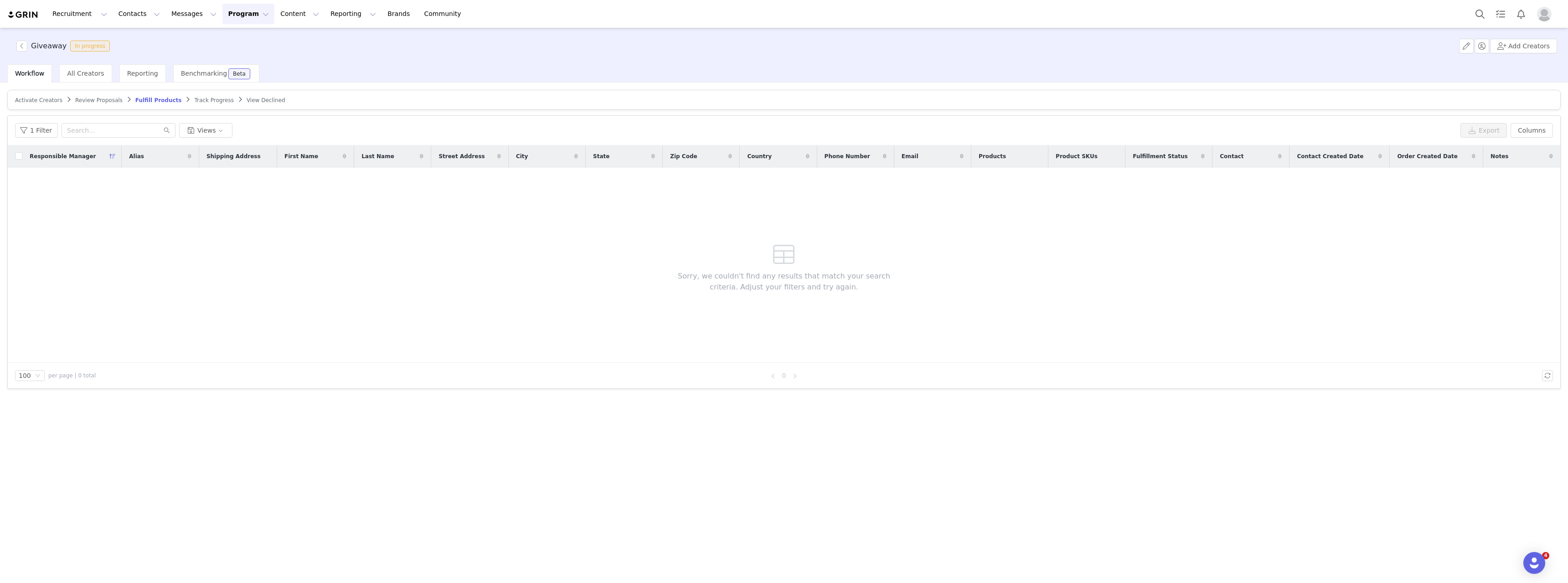
click at [94, 100] on span "Review Proposals" at bounding box center [99, 100] width 48 height 6
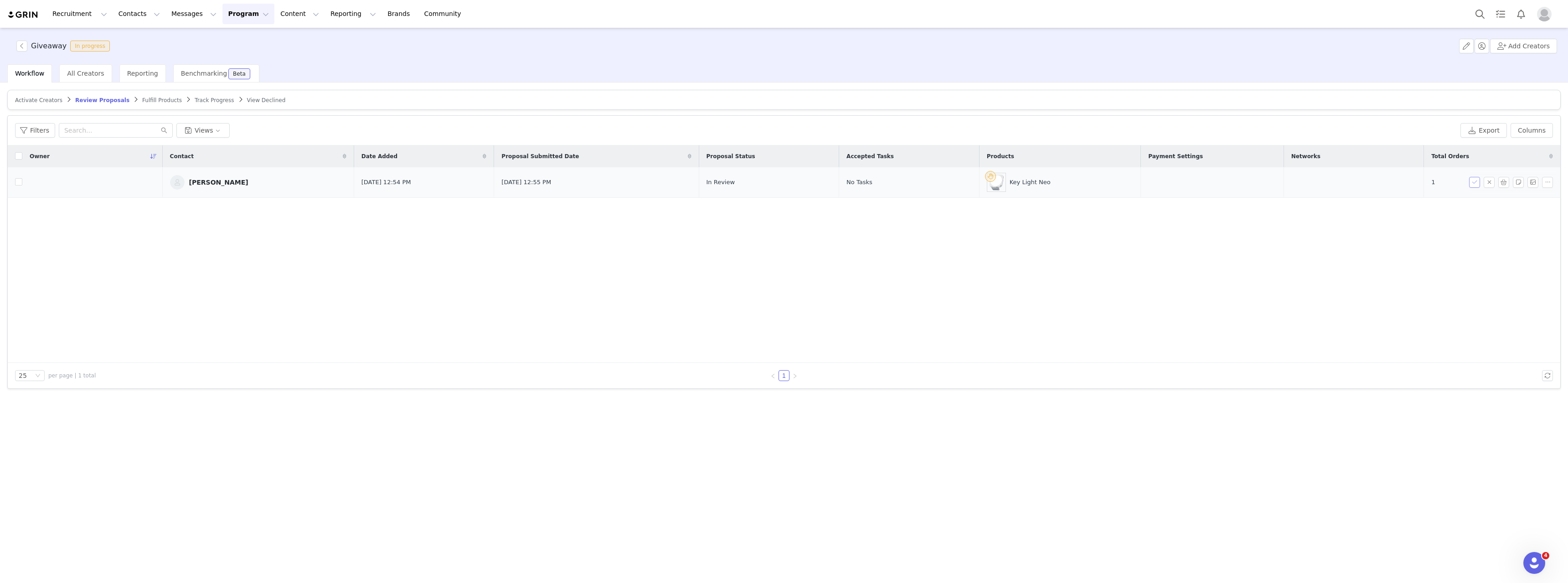
click at [1476, 182] on button "button" at bounding box center [1474, 182] width 11 height 11
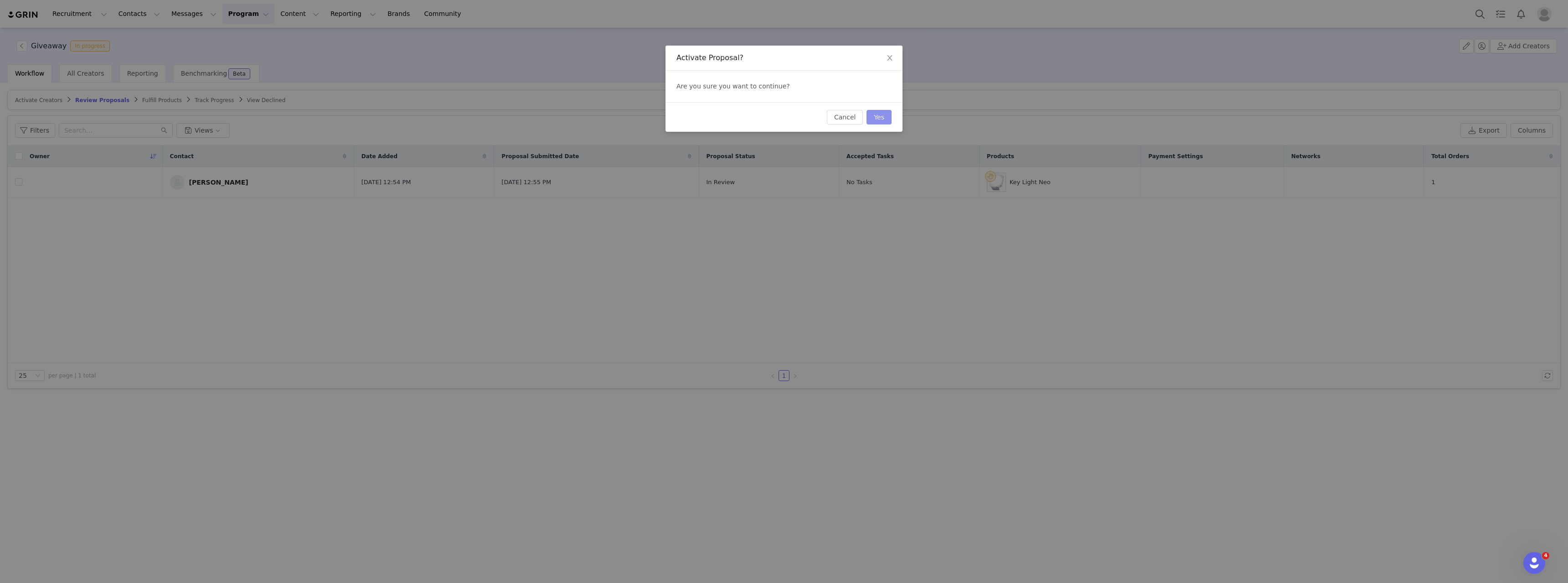
click at [887, 114] on button "Yes" at bounding box center [879, 117] width 25 height 15
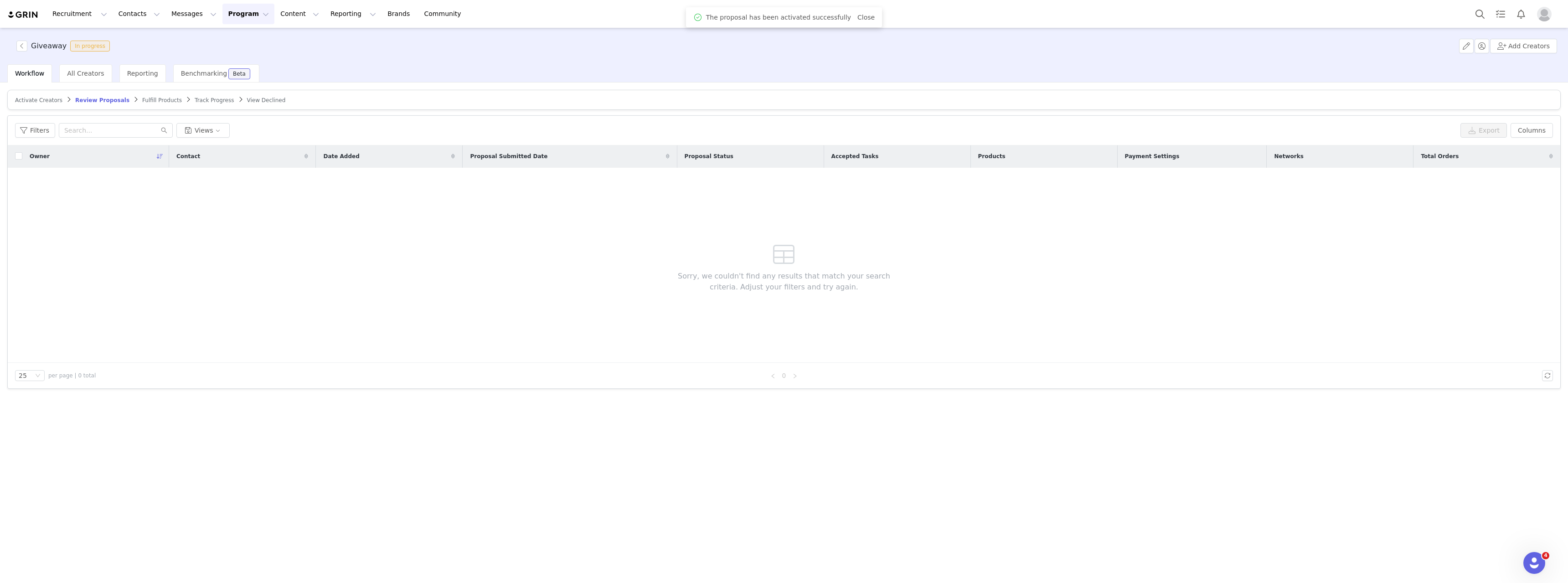
click at [142, 97] on span "Fulfill Products" at bounding box center [162, 100] width 40 height 6
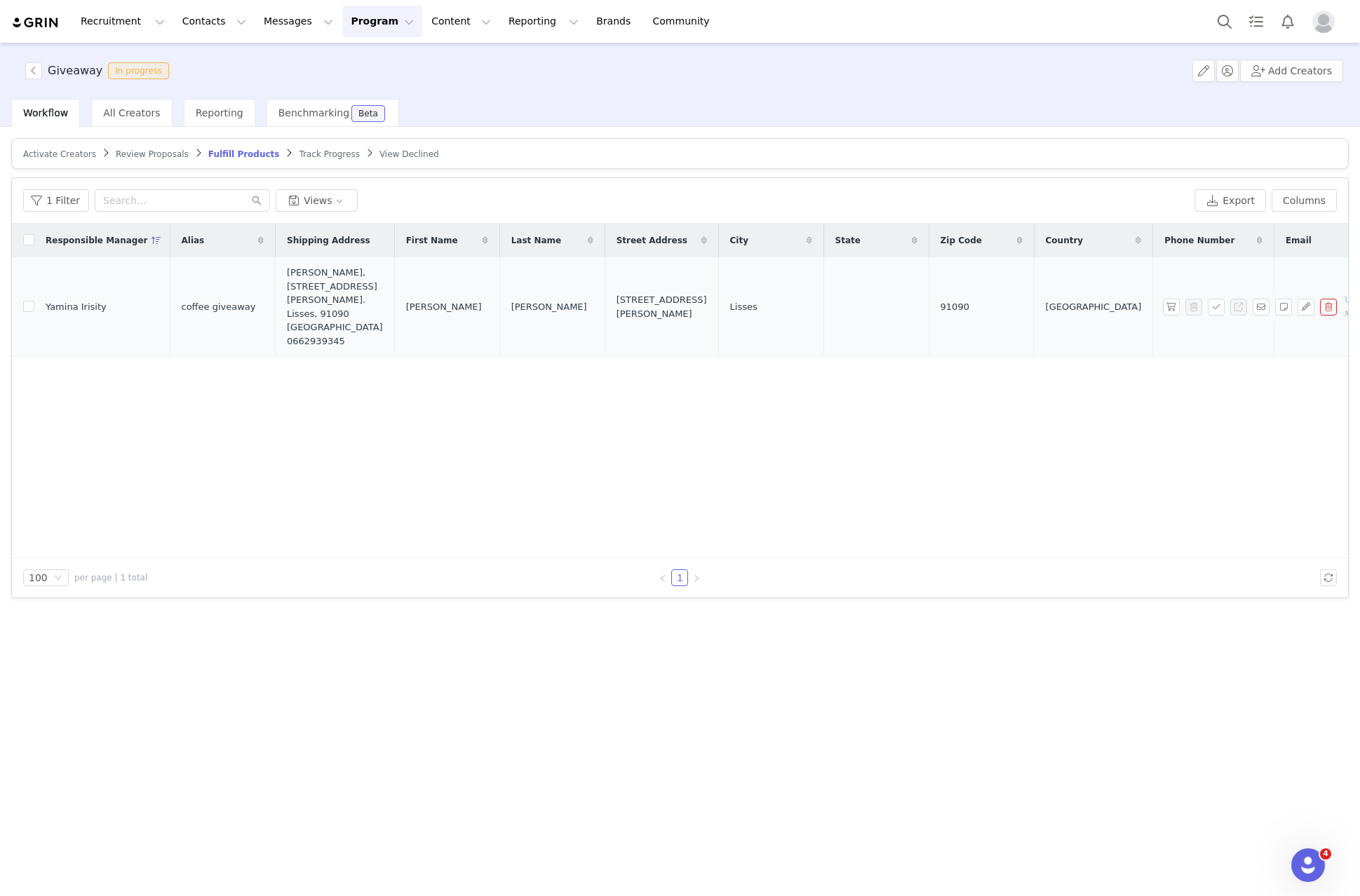
click at [191, 305] on span "coffee giveaway" at bounding box center [218, 307] width 74 height 14
click at [190, 304] on span "coffee giveaway" at bounding box center [218, 307] width 74 height 14
copy tr "coffee giveaway"
click at [406, 300] on span "Aurélien" at bounding box center [443, 307] width 75 height 14
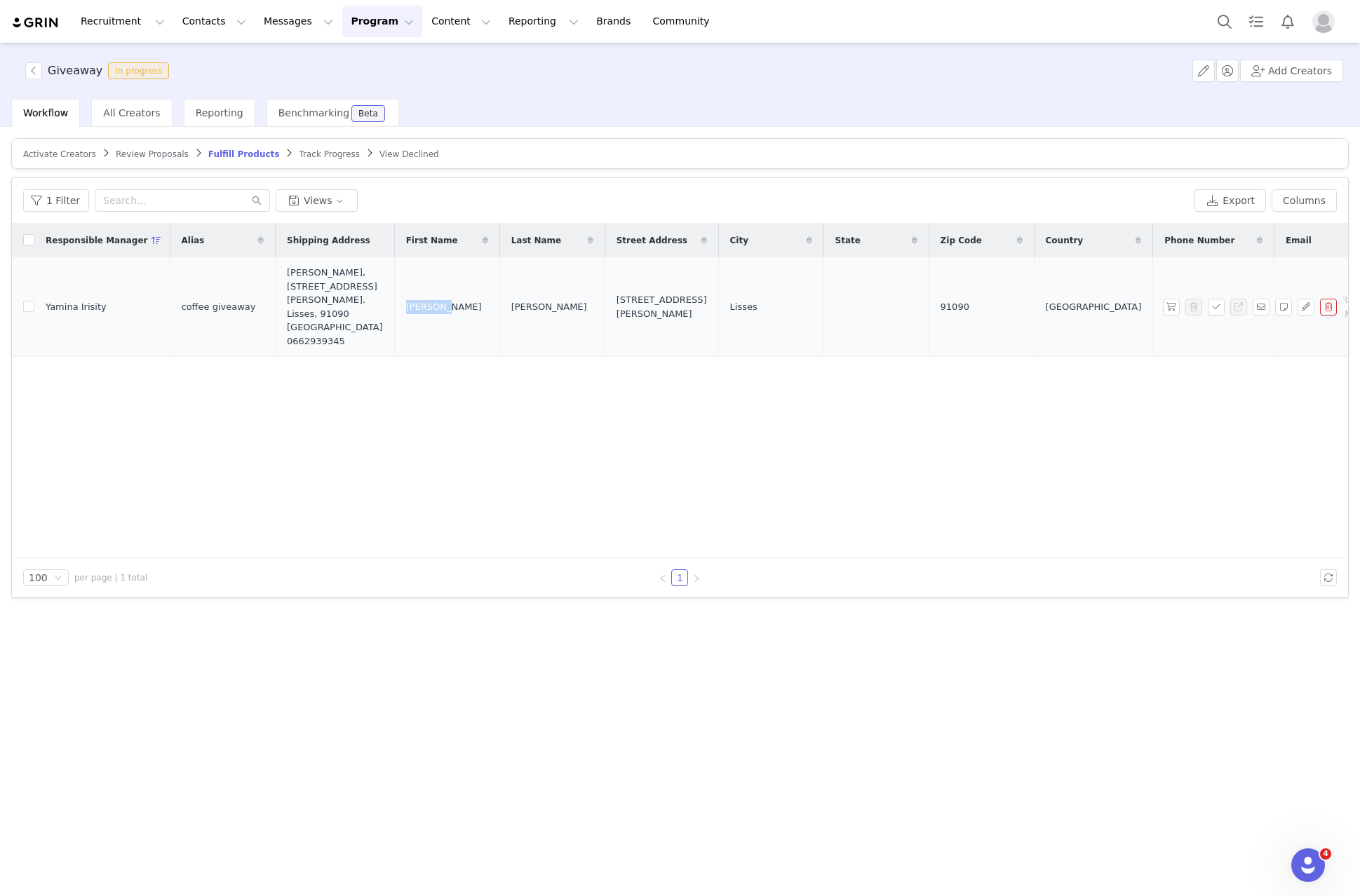
click at [406, 300] on span "Aurélien" at bounding box center [443, 307] width 75 height 14
copy span "Aurélien"
click at [511, 301] on span "Micoureau" at bounding box center [549, 307] width 75 height 14
copy span "Micoureau"
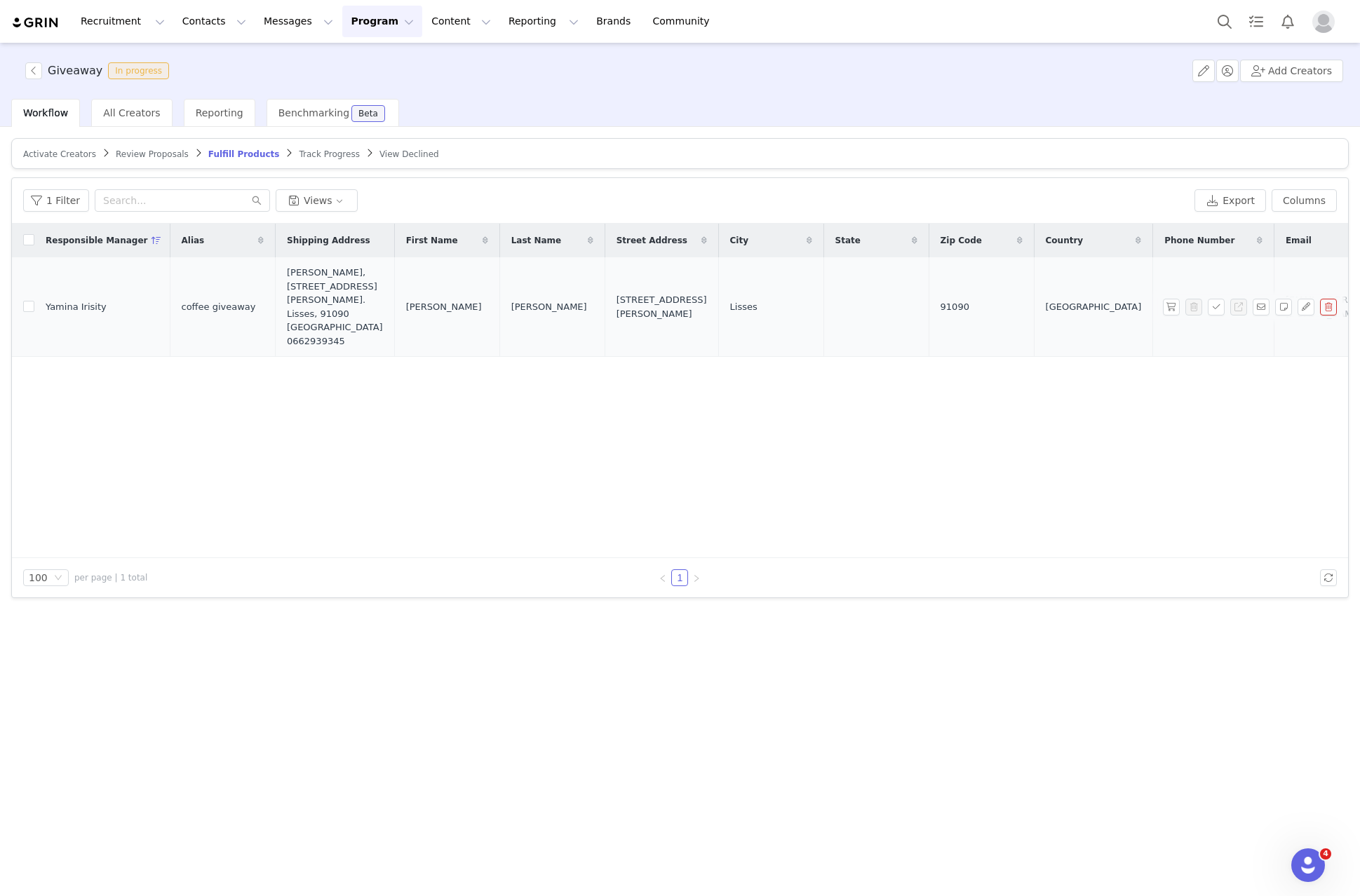
click at [626, 296] on span "31 Rue Jean de la Fontaine" at bounding box center [662, 307] width 90 height 27
click at [625, 296] on span "31 Rue Jean de la Fontaine" at bounding box center [662, 307] width 90 height 27
copy span "31 Rue Jean de la Fontaine"
click at [730, 301] on span "Lisses" at bounding box center [744, 307] width 27 height 14
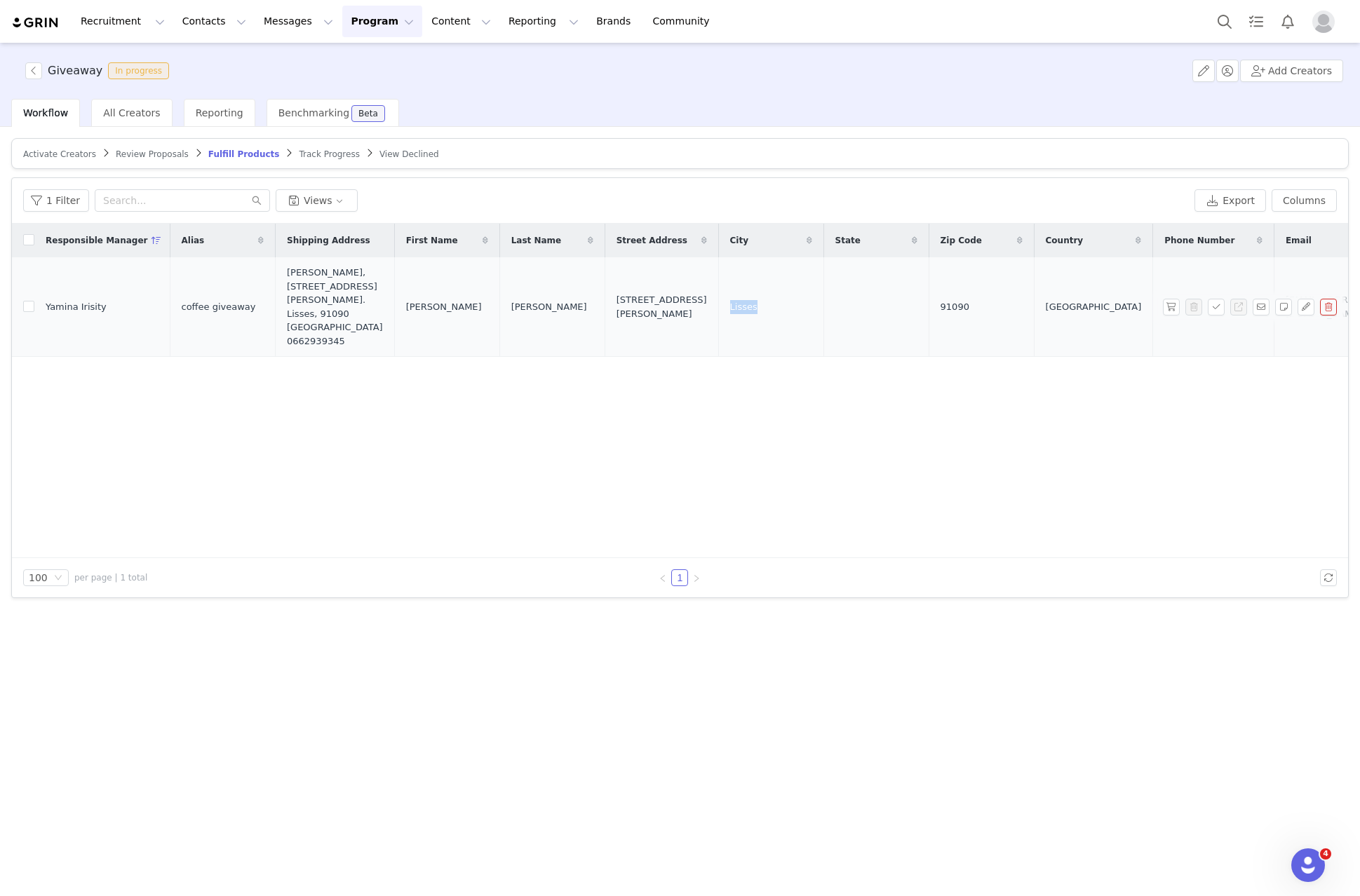
click at [730, 301] on span "Lisses" at bounding box center [744, 307] width 27 height 14
copy span "Lisses"
click at [929, 296] on td "91090" at bounding box center [982, 308] width 105 height 100
copy span "91090"
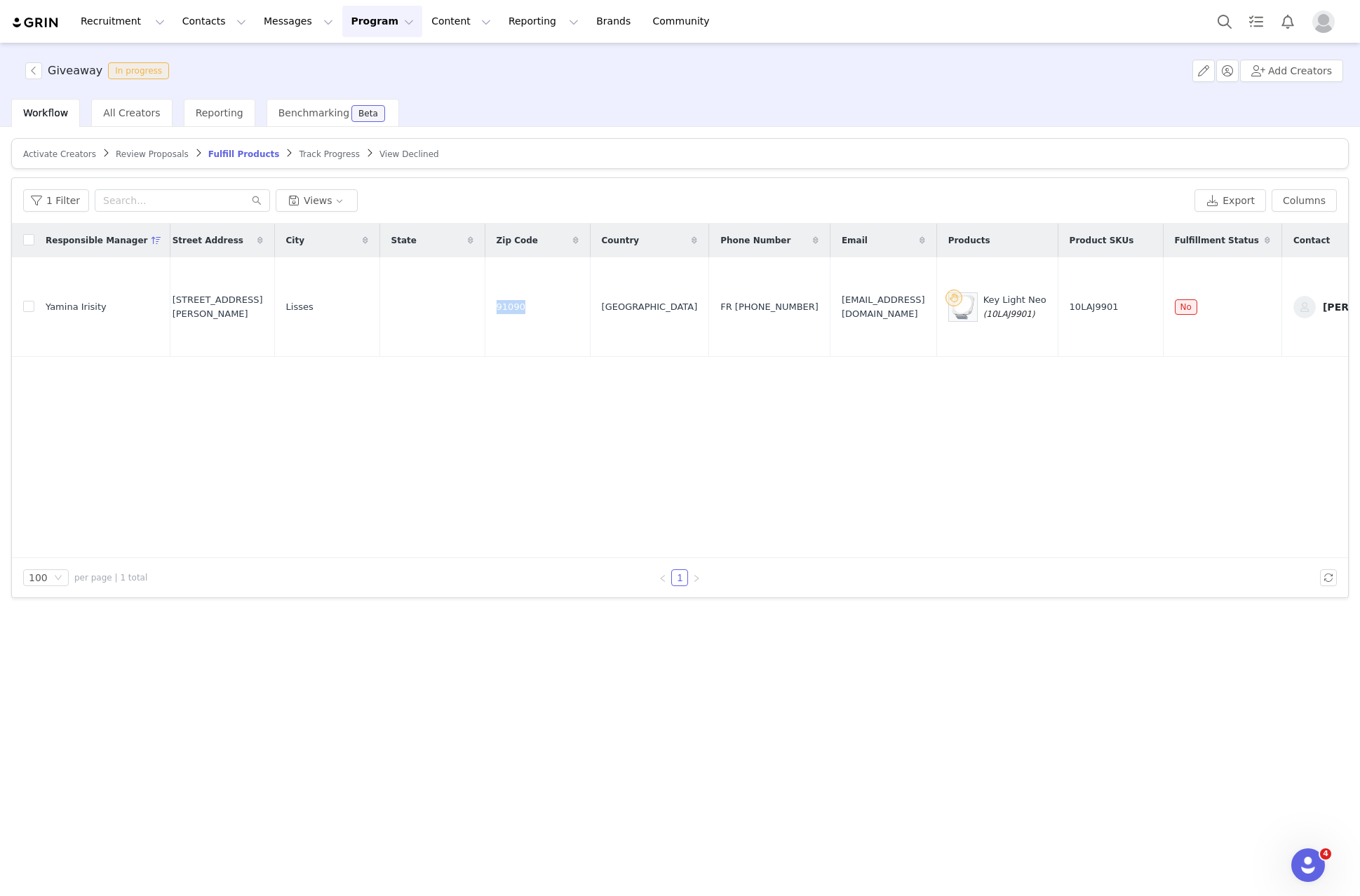
scroll to position [0, 462]
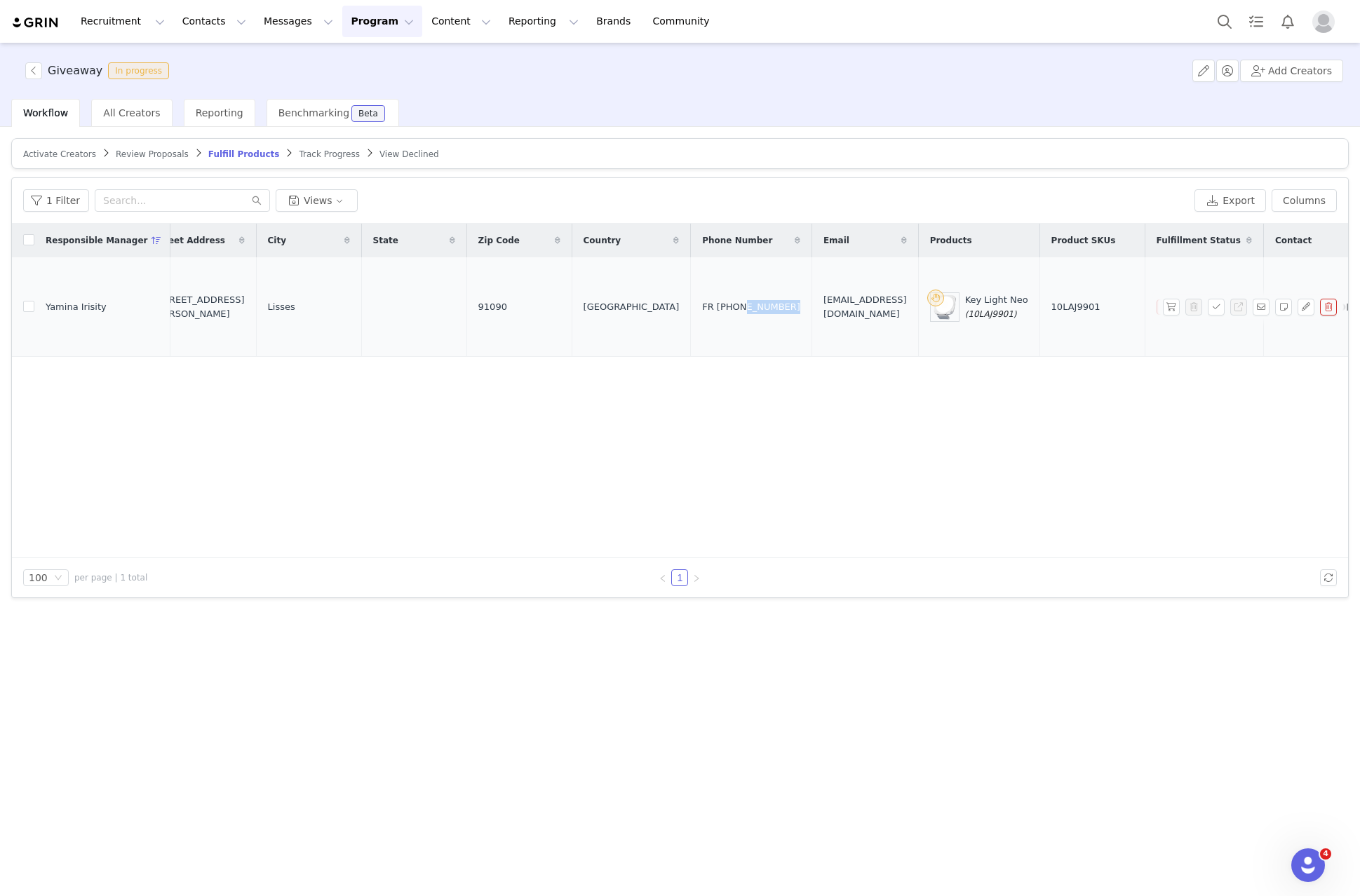
drag, startPoint x: 750, startPoint y: 302, endPoint x: 680, endPoint y: 308, distance: 70.3
click at [680, 308] on tr "Yamina Irisity coffee giveaway Aurélien Micoureau, 31 Rue Jean de la Fontaine. …" at bounding box center [664, 308] width 2227 height 100
copy div "06 62 93 93 45"
click at [824, 297] on span "aurelien.micou@gmail.com" at bounding box center [865, 307] width 84 height 27
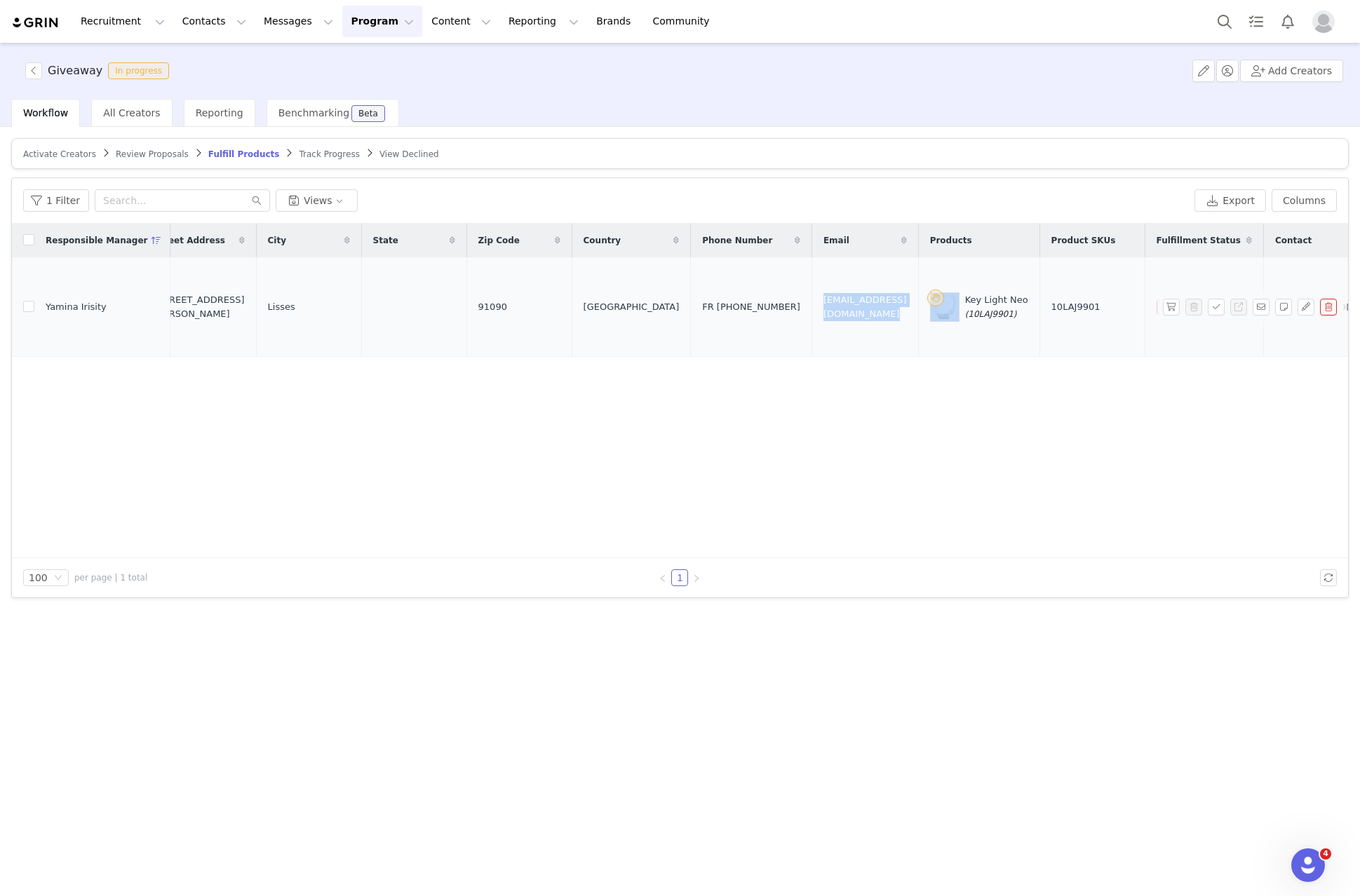
click at [824, 297] on span "aurelien.micou@gmail.com" at bounding box center [865, 307] width 84 height 27
copy span "aurelien.micou@gmail.com"
click at [965, 310] on span "(10LAJ9901)" at bounding box center [990, 314] width 52 height 9
copy span "10LAJ9901"
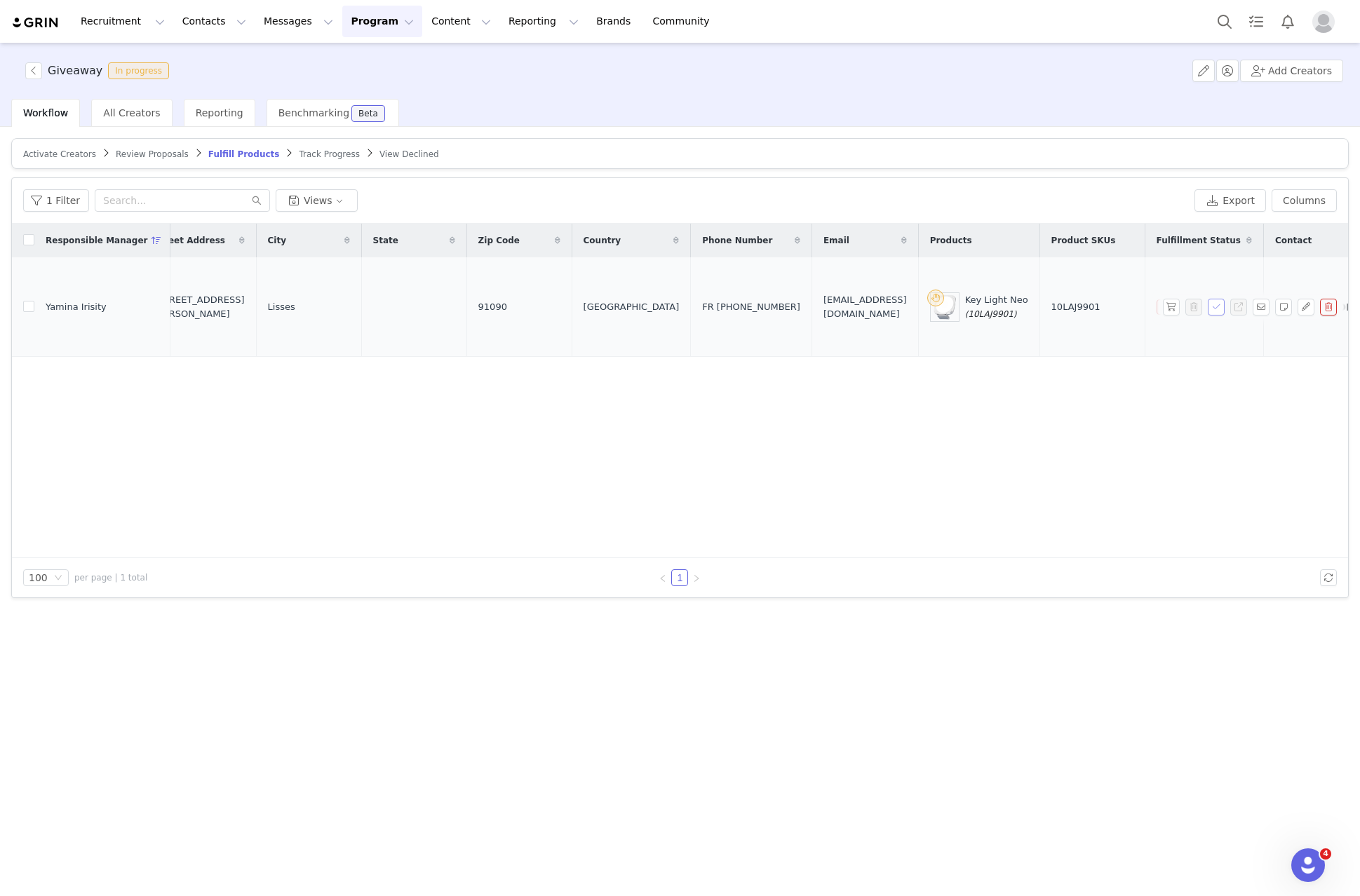
drag, startPoint x: 1206, startPoint y: 299, endPoint x: 1216, endPoint y: 296, distance: 10.4
click at [1216, 298] on div at bounding box center [1253, 307] width 180 height 17
click at [1217, 298] on button "button" at bounding box center [1216, 307] width 17 height 17
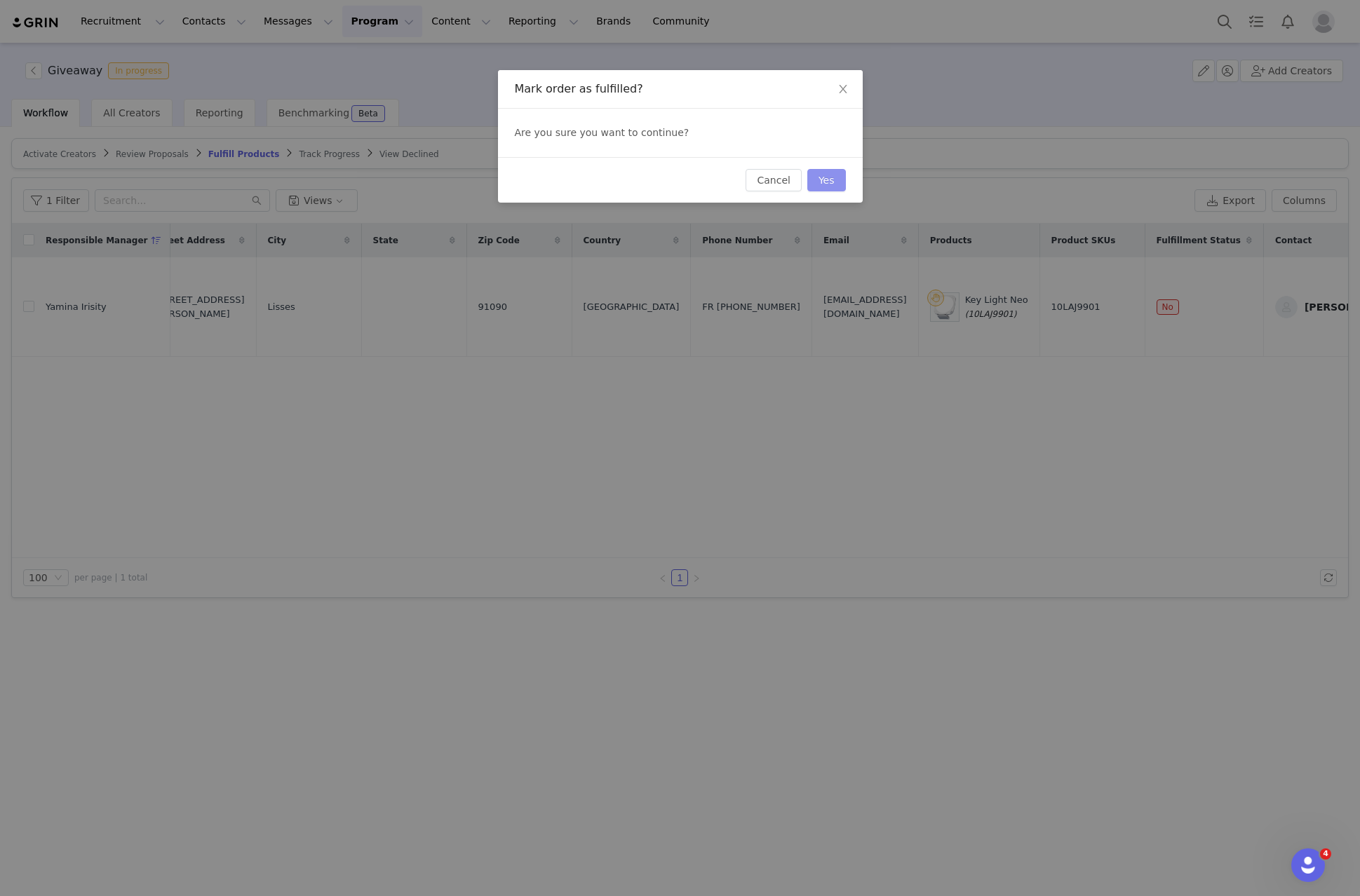
click at [828, 184] on button "Yes" at bounding box center [826, 181] width 39 height 23
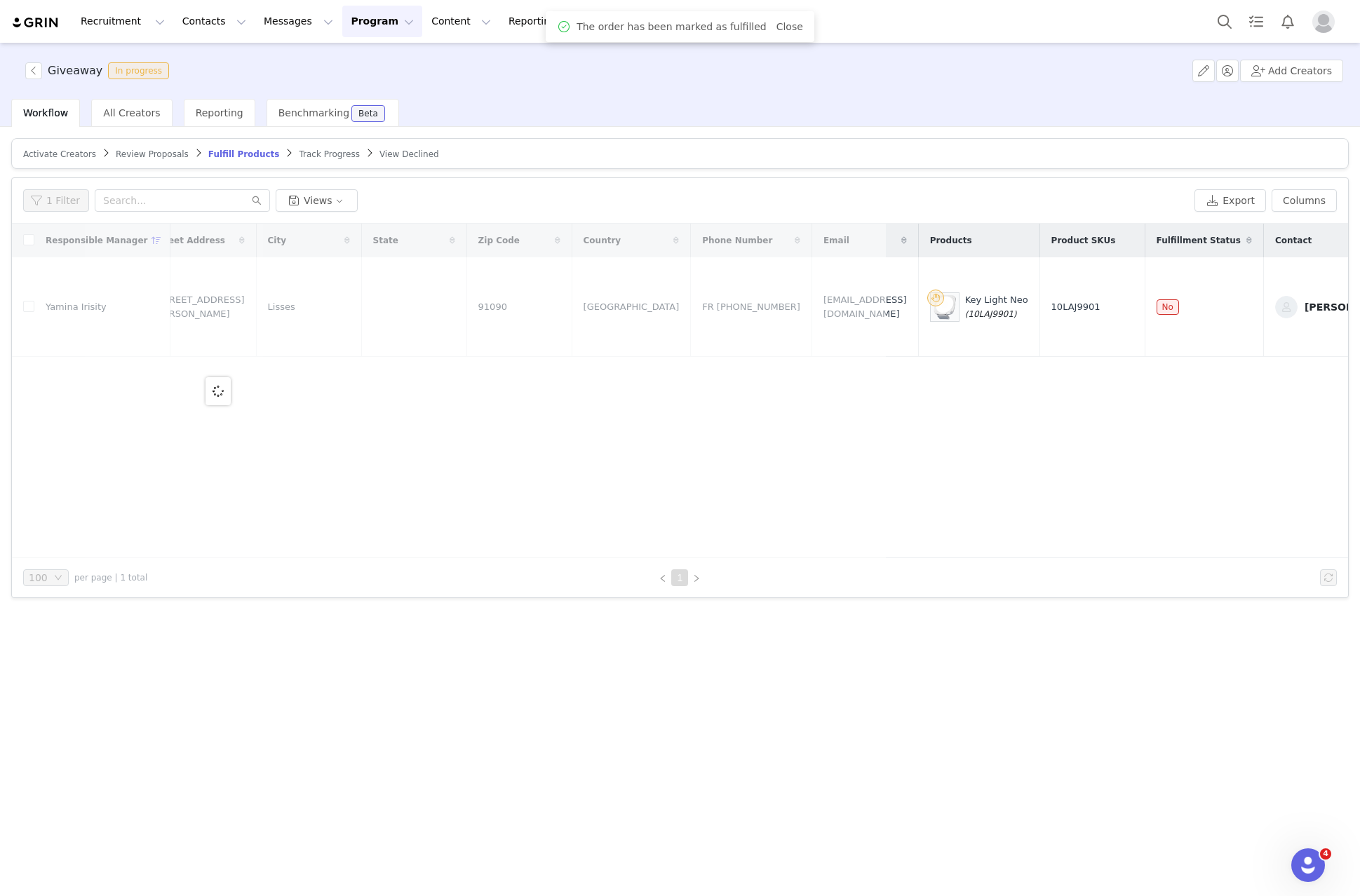
scroll to position [0, 0]
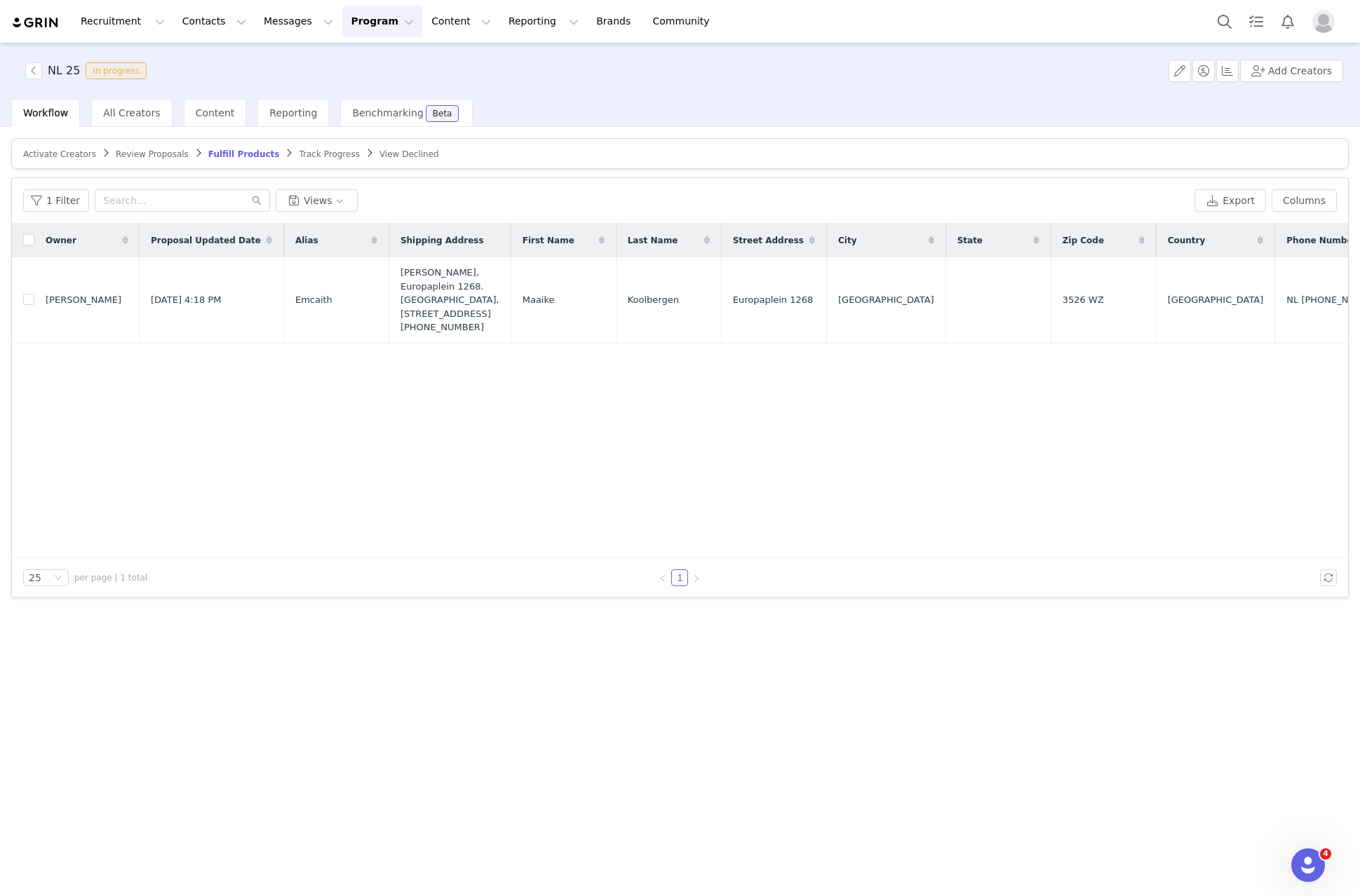
click at [468, 740] on div "Activate Creators Review Proposals Fulfill Products Track Progress View Decline…" at bounding box center [680, 510] width 1360 height 767
click at [296, 302] on span "Emcaith" at bounding box center [313, 300] width 37 height 14
drag, startPoint x: 295, startPoint y: 302, endPoint x: 89, endPoint y: 318, distance: 206.6
click at [296, 301] on span "Emcaith" at bounding box center [313, 300] width 37 height 14
copy span "Emcaith"
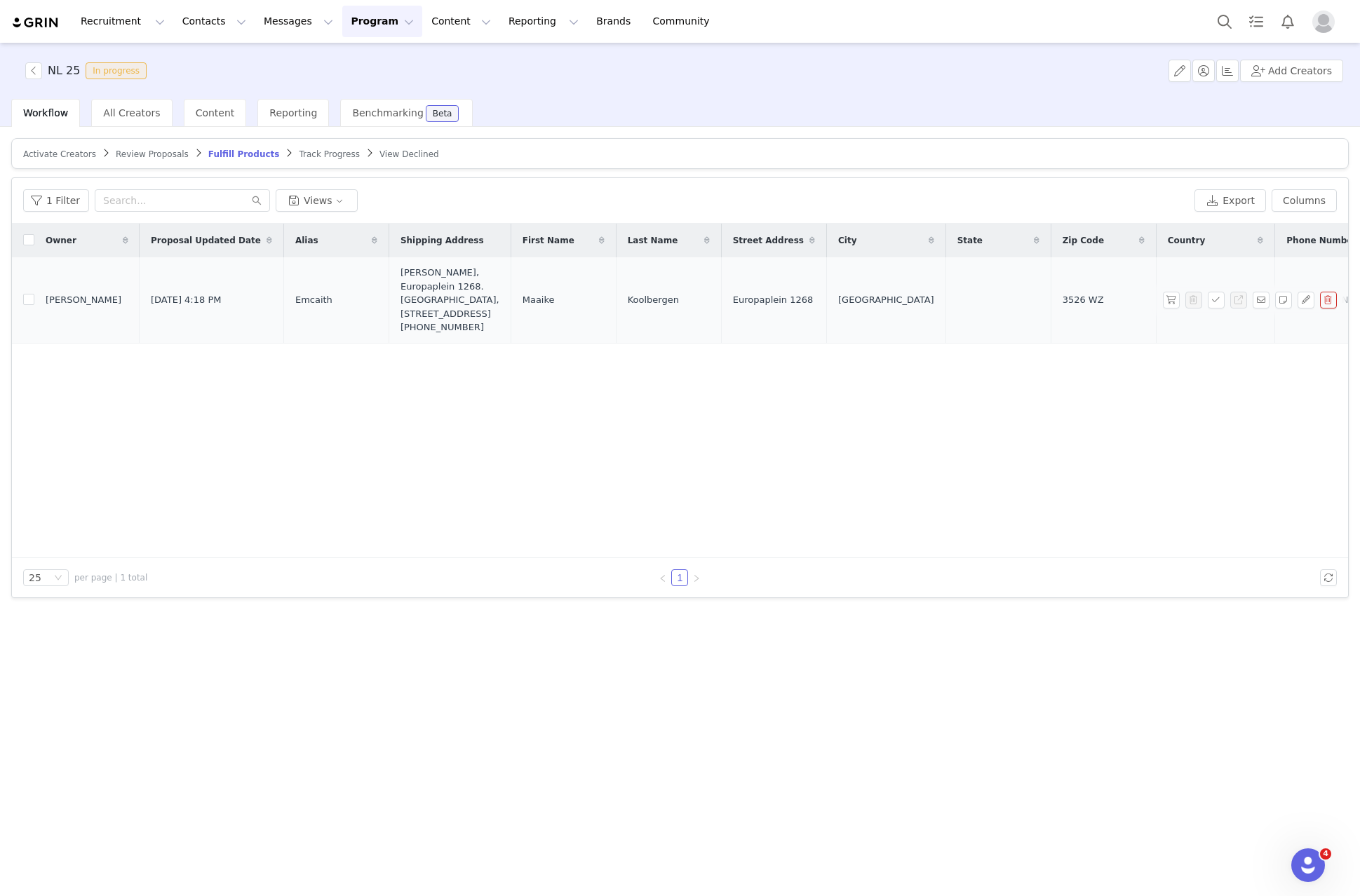
click at [522, 302] on span "Maaike" at bounding box center [538, 300] width 32 height 14
copy span "Maaike"
click at [628, 296] on span "Koolbergen" at bounding box center [653, 300] width 51 height 14
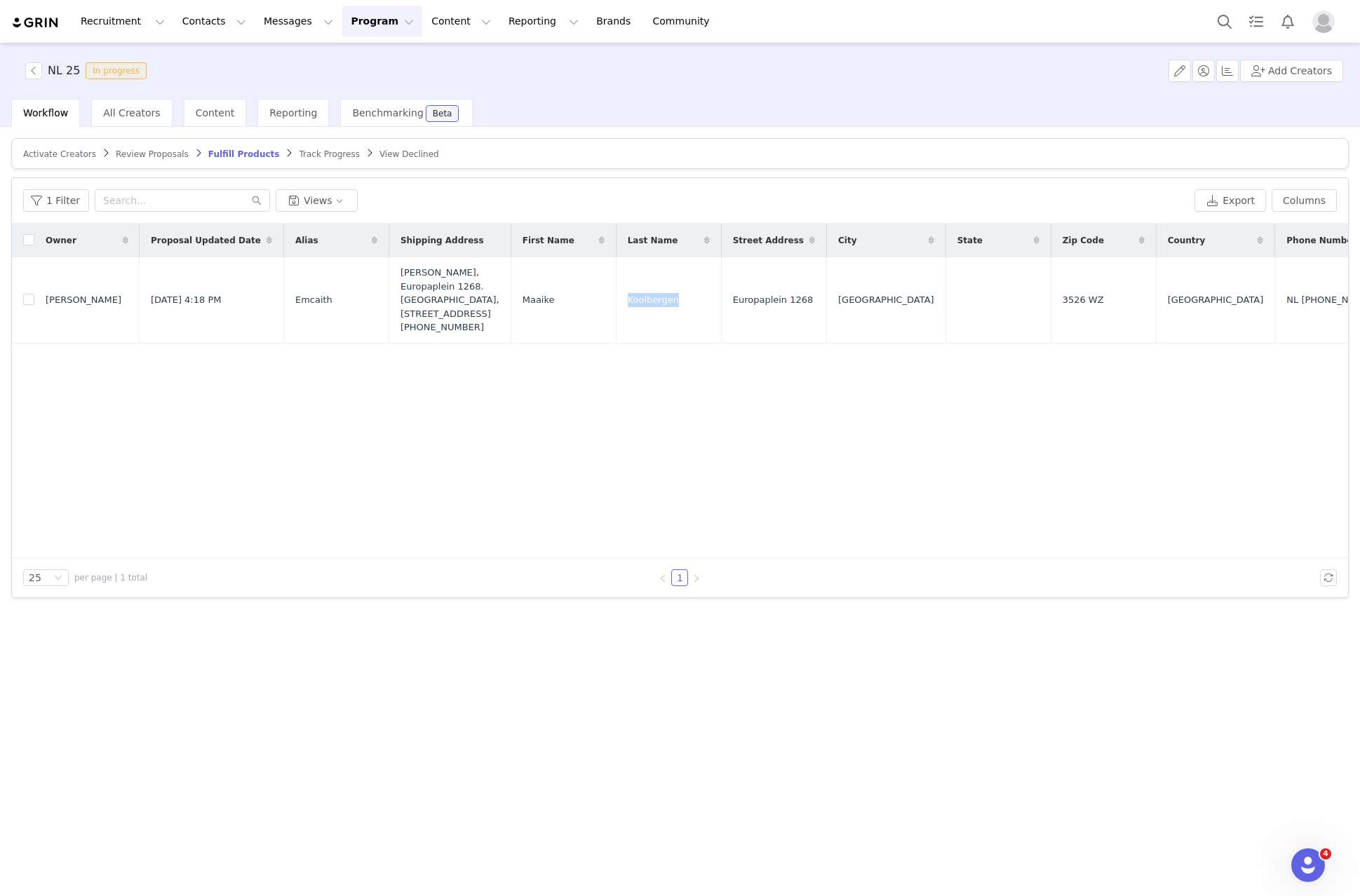
copy span "Koolbergen"
click at [736, 297] on span "Europaplein 1268" at bounding box center [774, 300] width 81 height 14
copy span "Europaplein 1268"
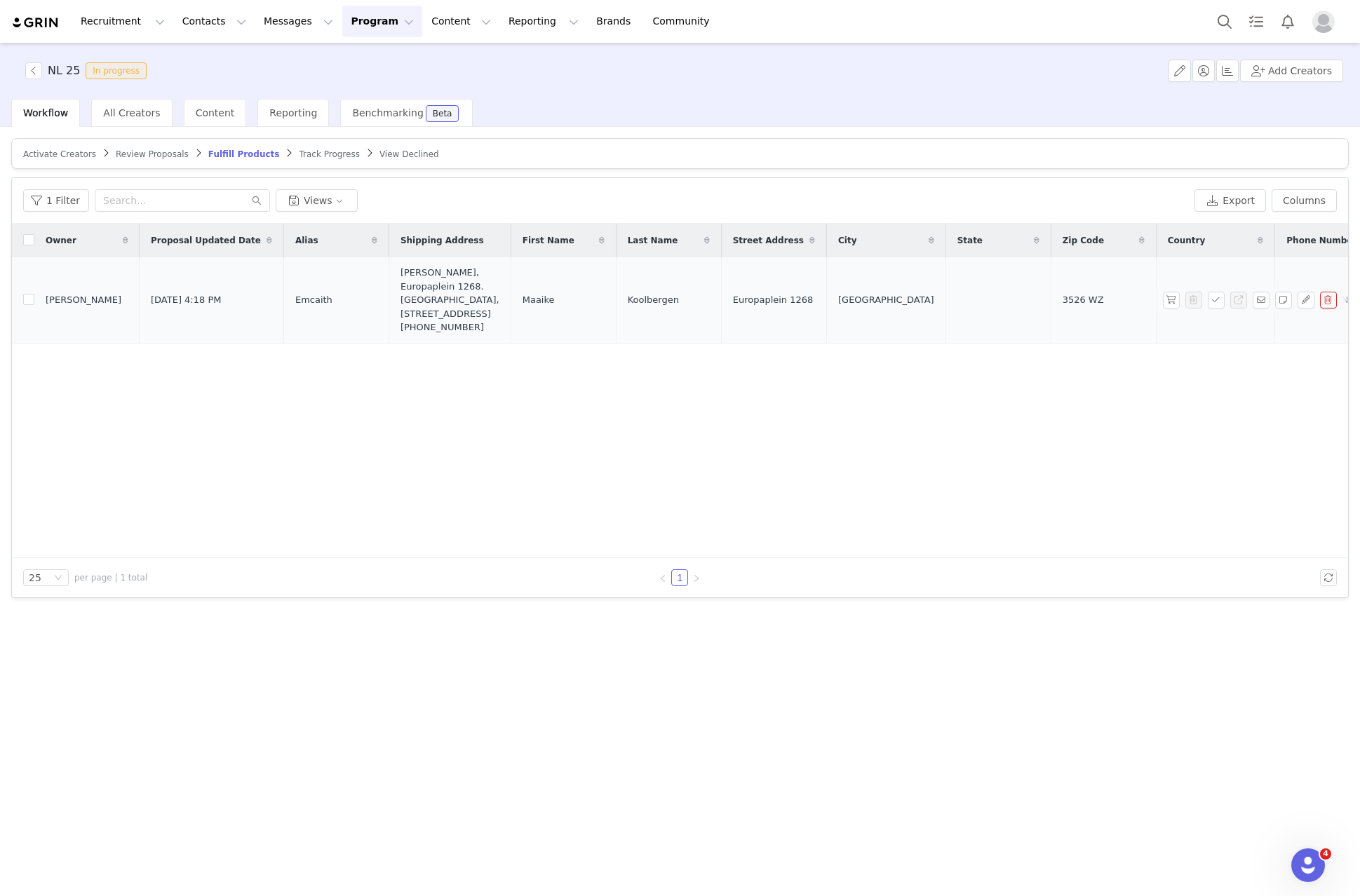
click at [839, 300] on span "Utrecht" at bounding box center [887, 300] width 96 height 14
copy span "Utrecht"
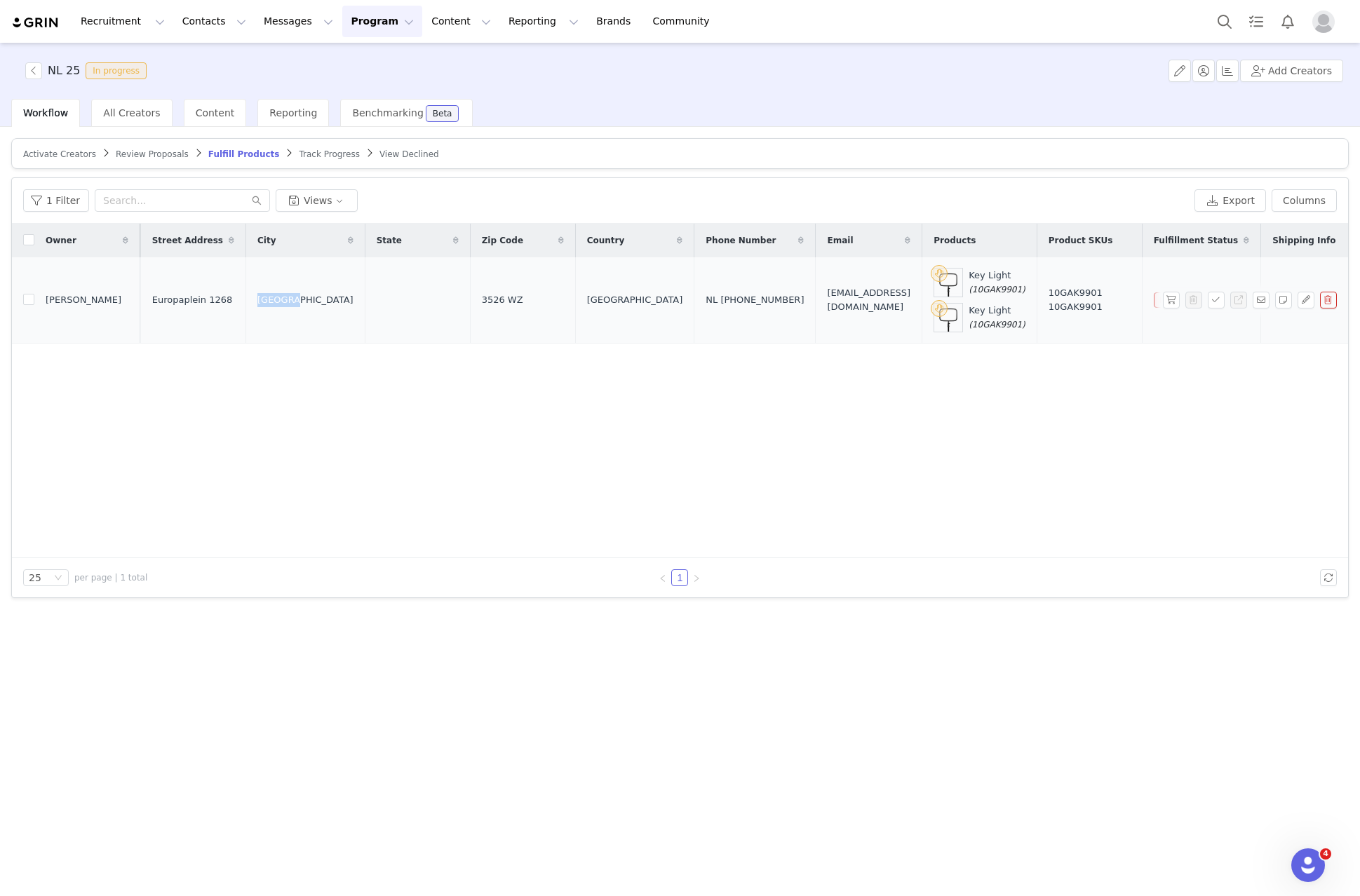
scroll to position [0, 591]
click at [472, 299] on span "3526 WZ" at bounding box center [492, 300] width 41 height 14
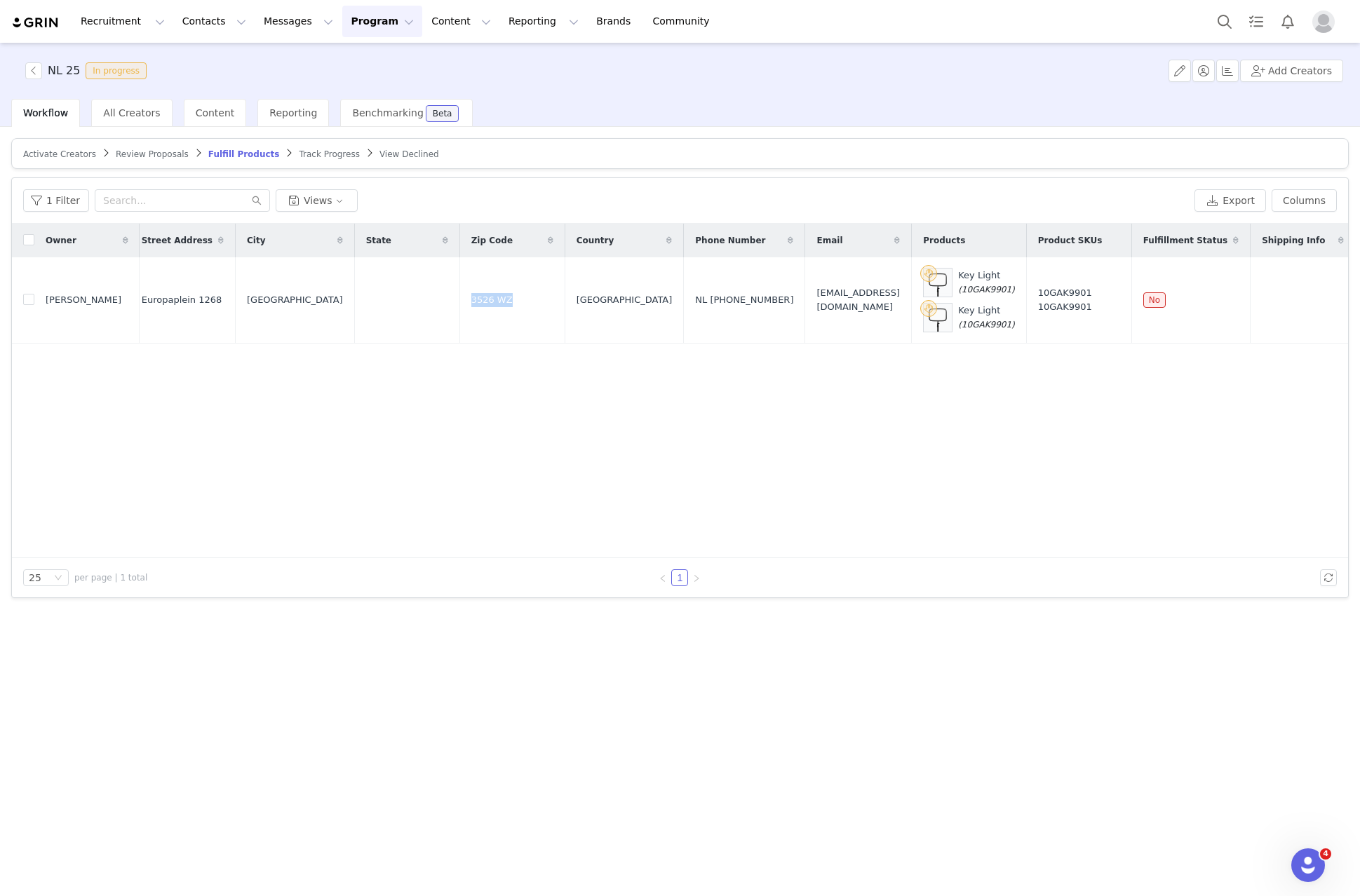
copy span "3526 WZ"
copy div "06 51159861"
drag, startPoint x: 724, startPoint y: 301, endPoint x: 664, endPoint y: 310, distance: 60.7
click at [684, 310] on td "NL +31 06 51159861" at bounding box center [744, 300] width 121 height 86
click at [816, 297] on span "info.emcaith@gmail.com" at bounding box center [857, 299] width 84 height 27
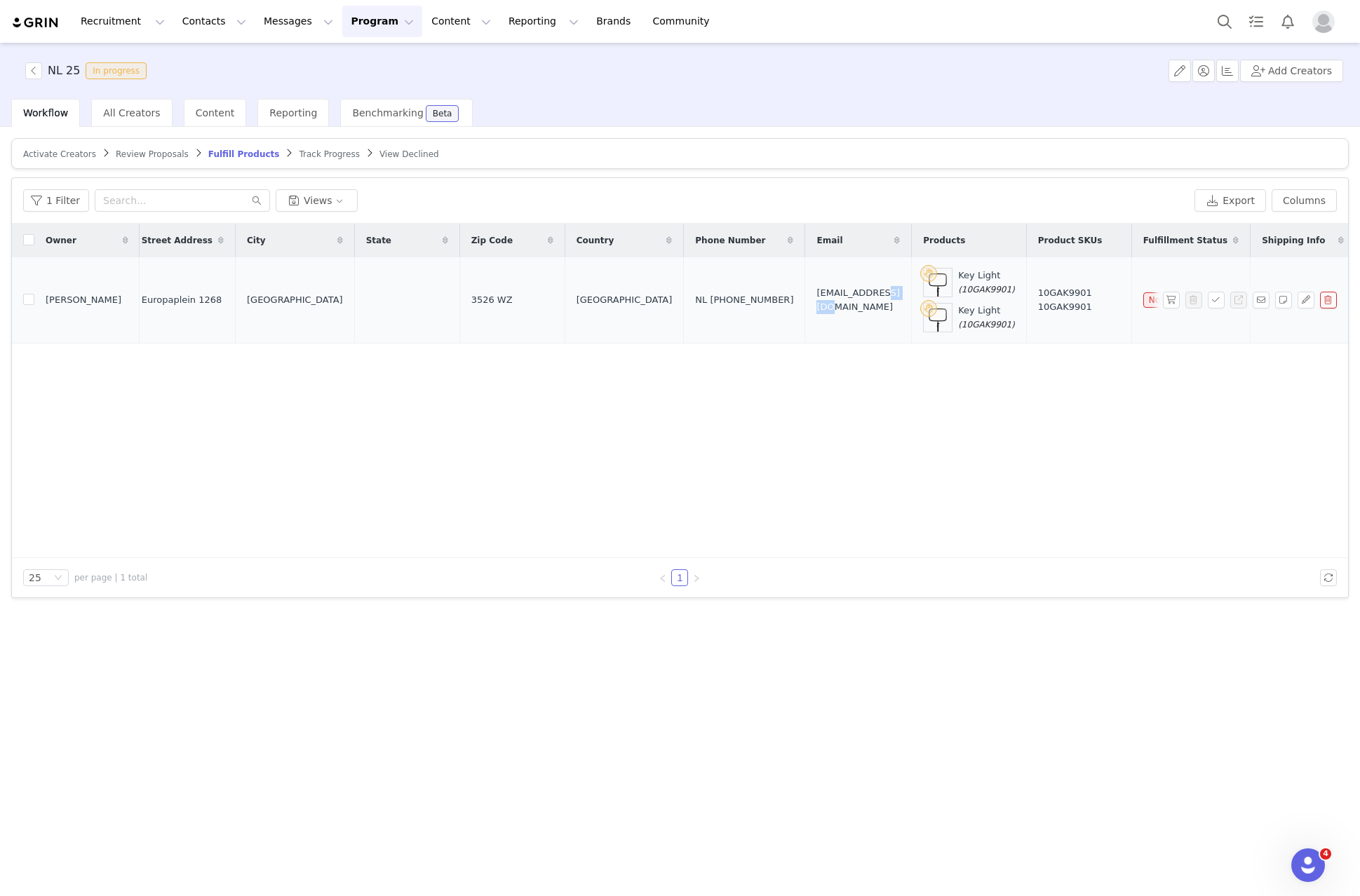
click at [816, 297] on span "info.emcaith@gmail.com" at bounding box center [857, 299] width 84 height 27
drag, startPoint x: 809, startPoint y: 297, endPoint x: 786, endPoint y: 301, distance: 23.3
click at [816, 297] on span "info.emcaith@gmail.com" at bounding box center [857, 299] width 84 height 27
copy span "info.emcaith@gmail.com"
click at [958, 280] on div "Key Light (10GAK9901)" at bounding box center [986, 281] width 56 height 27
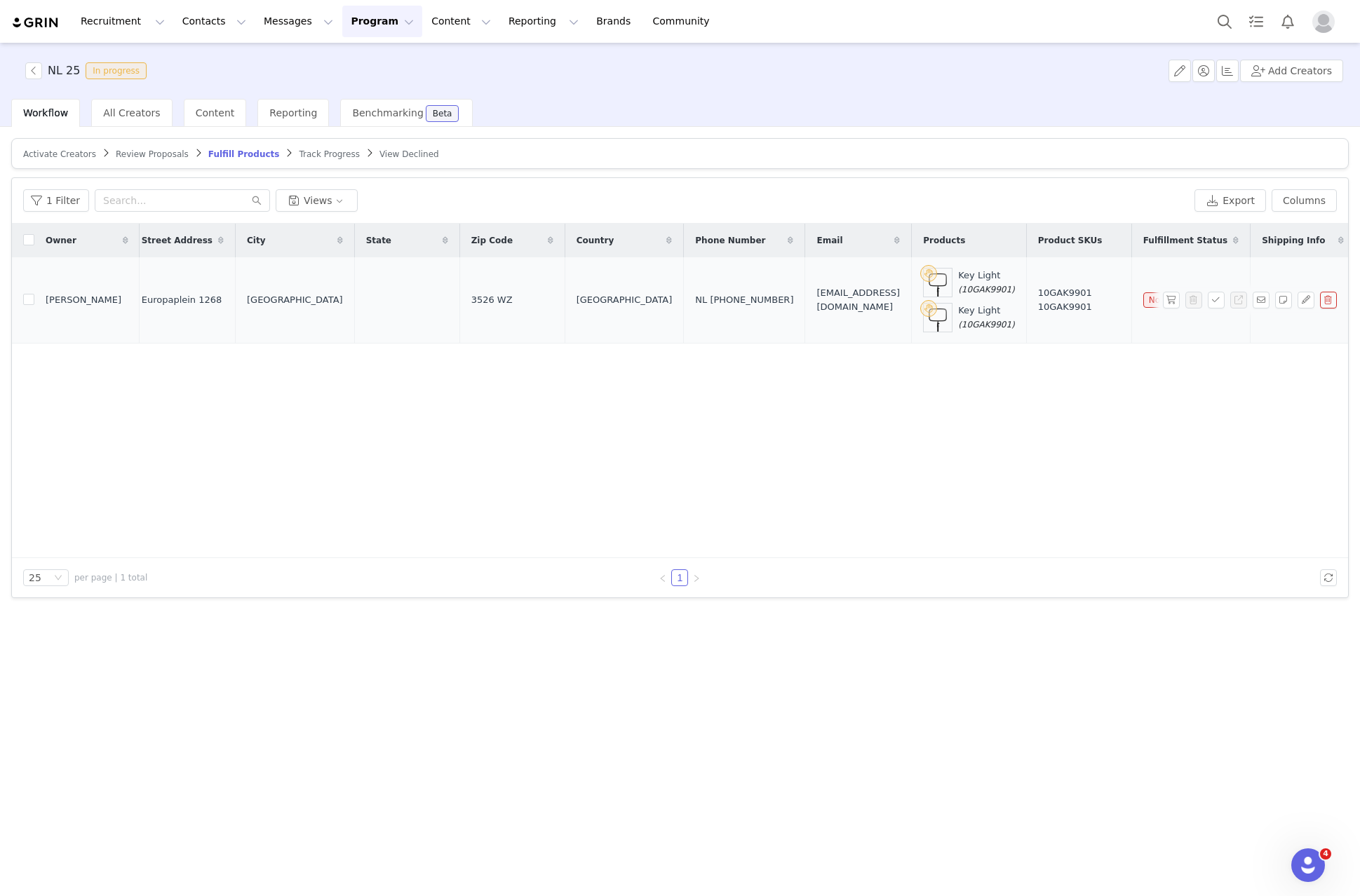
click at [958, 280] on div "Key Light (10GAK9901)" at bounding box center [986, 281] width 56 height 27
click at [958, 292] on span "(10GAK9901)" at bounding box center [986, 290] width 56 height 9
copy span "10GAK9901"
click at [1215, 304] on button "button" at bounding box center [1216, 300] width 17 height 17
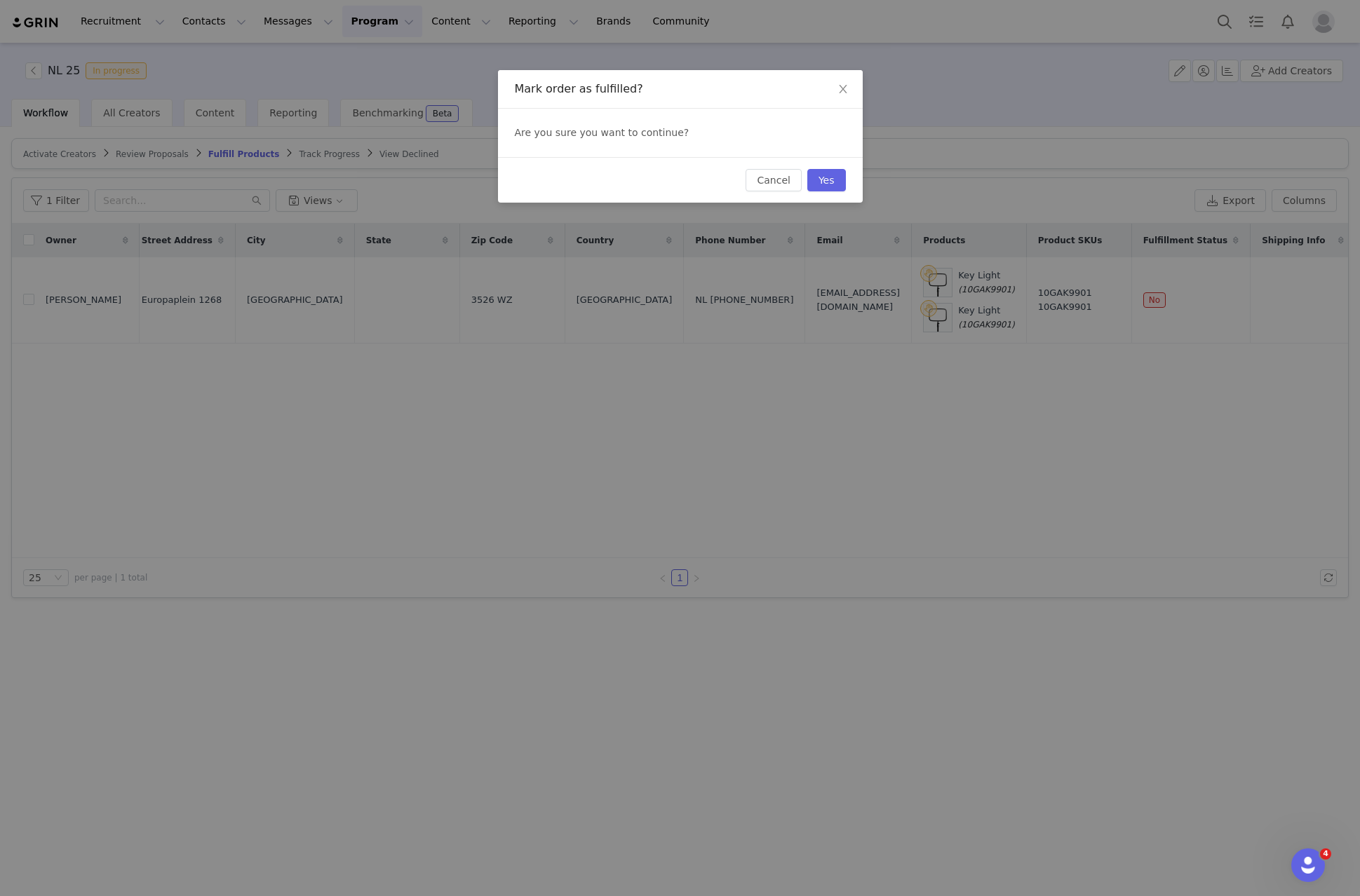
click at [841, 167] on div "Cancel Yes" at bounding box center [680, 180] width 365 height 45
click at [838, 181] on button "Yes" at bounding box center [826, 181] width 39 height 23
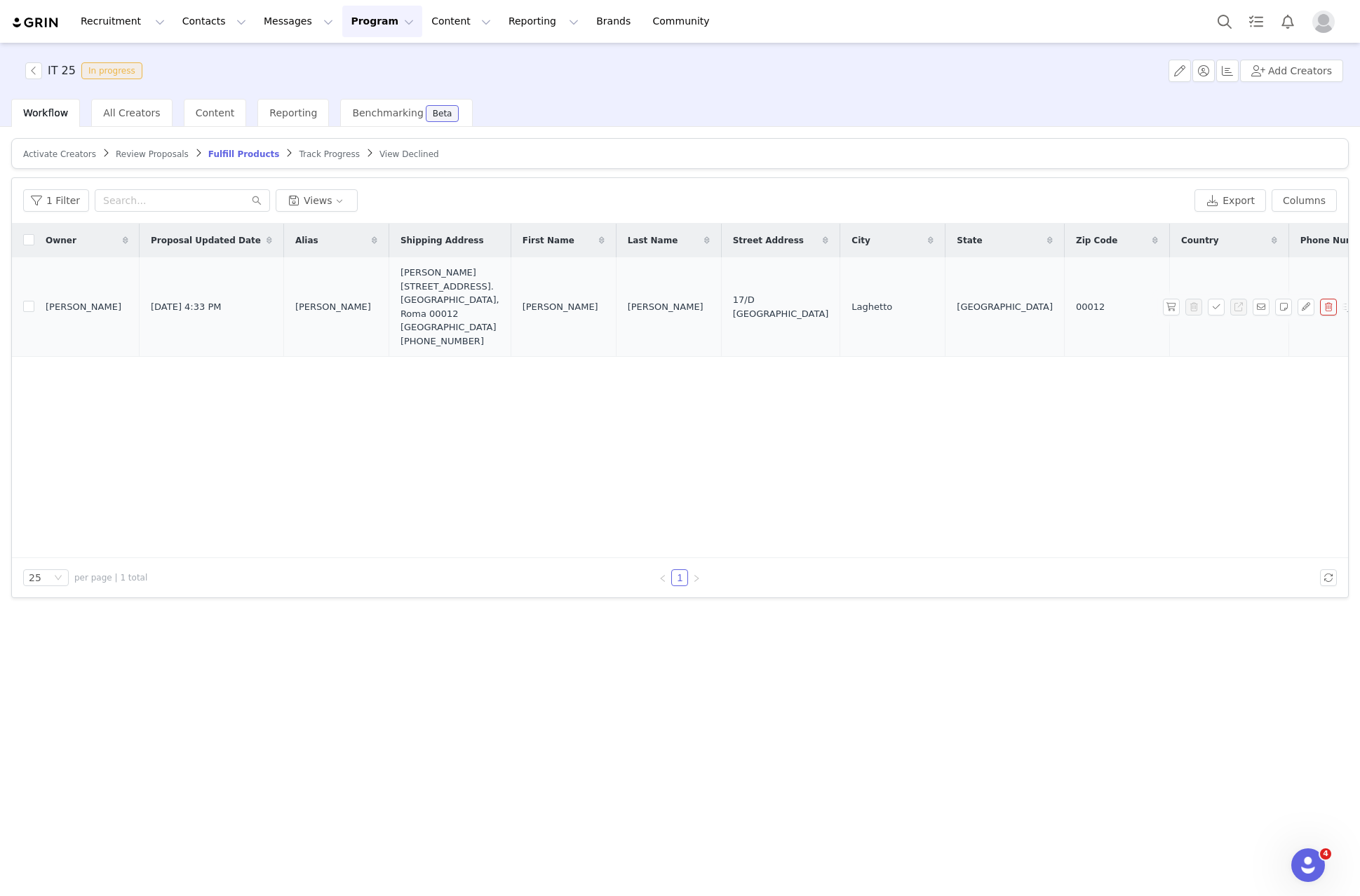
click at [296, 307] on span "Frankie" at bounding box center [333, 307] width 75 height 14
copy span "Frankie"
click at [522, 309] on span "Federico" at bounding box center [560, 307] width 75 height 14
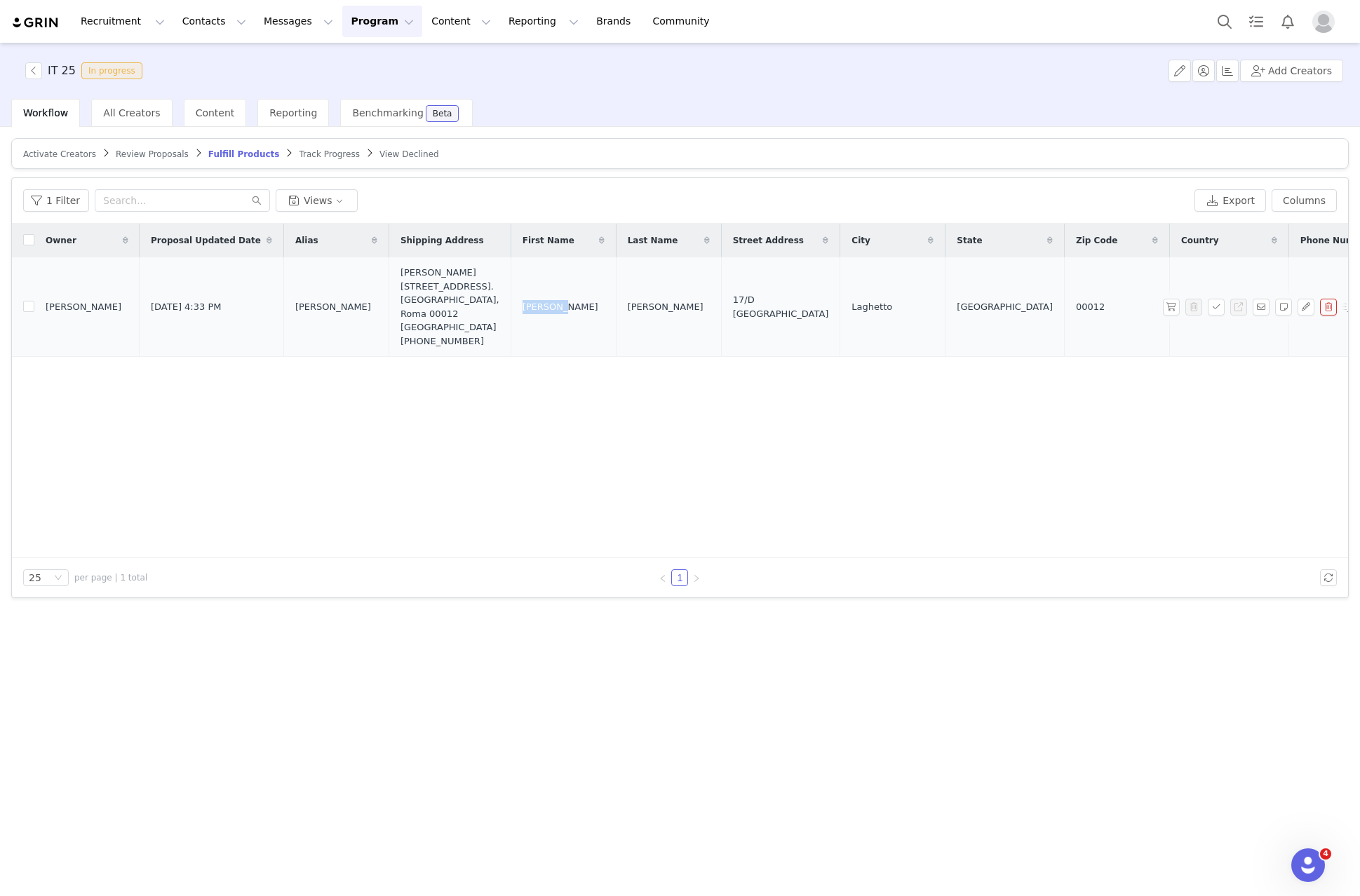
copy span "Federico"
click at [628, 307] on span "De Santis" at bounding box center [665, 307] width 75 height 14
copy span "De Santis"
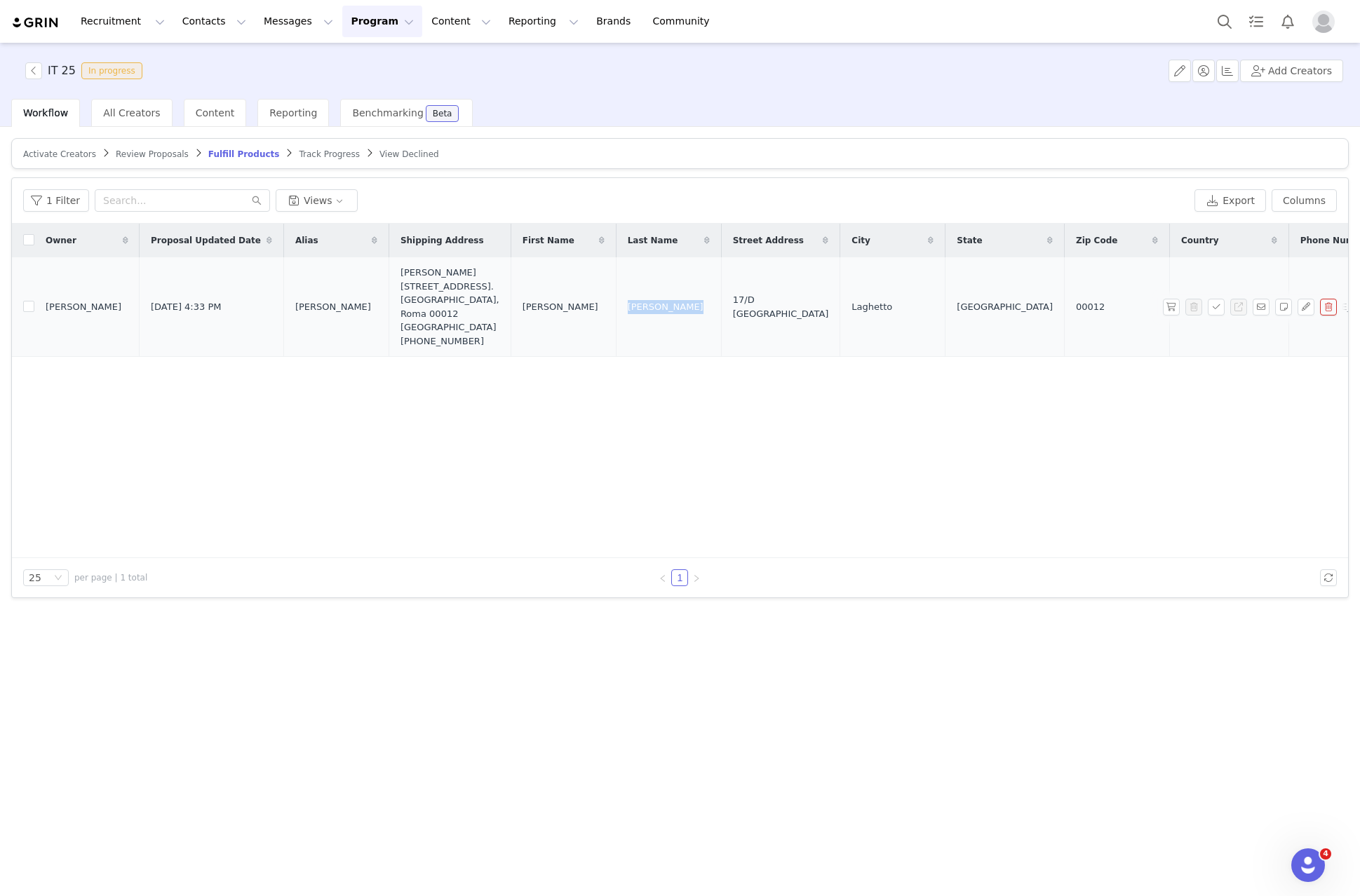
click at [724, 288] on td "17/D Via Rocca Canterano" at bounding box center [780, 308] width 120 height 100
click at [733, 301] on span "17/D Via Rocca Canterano" at bounding box center [781, 307] width 96 height 27
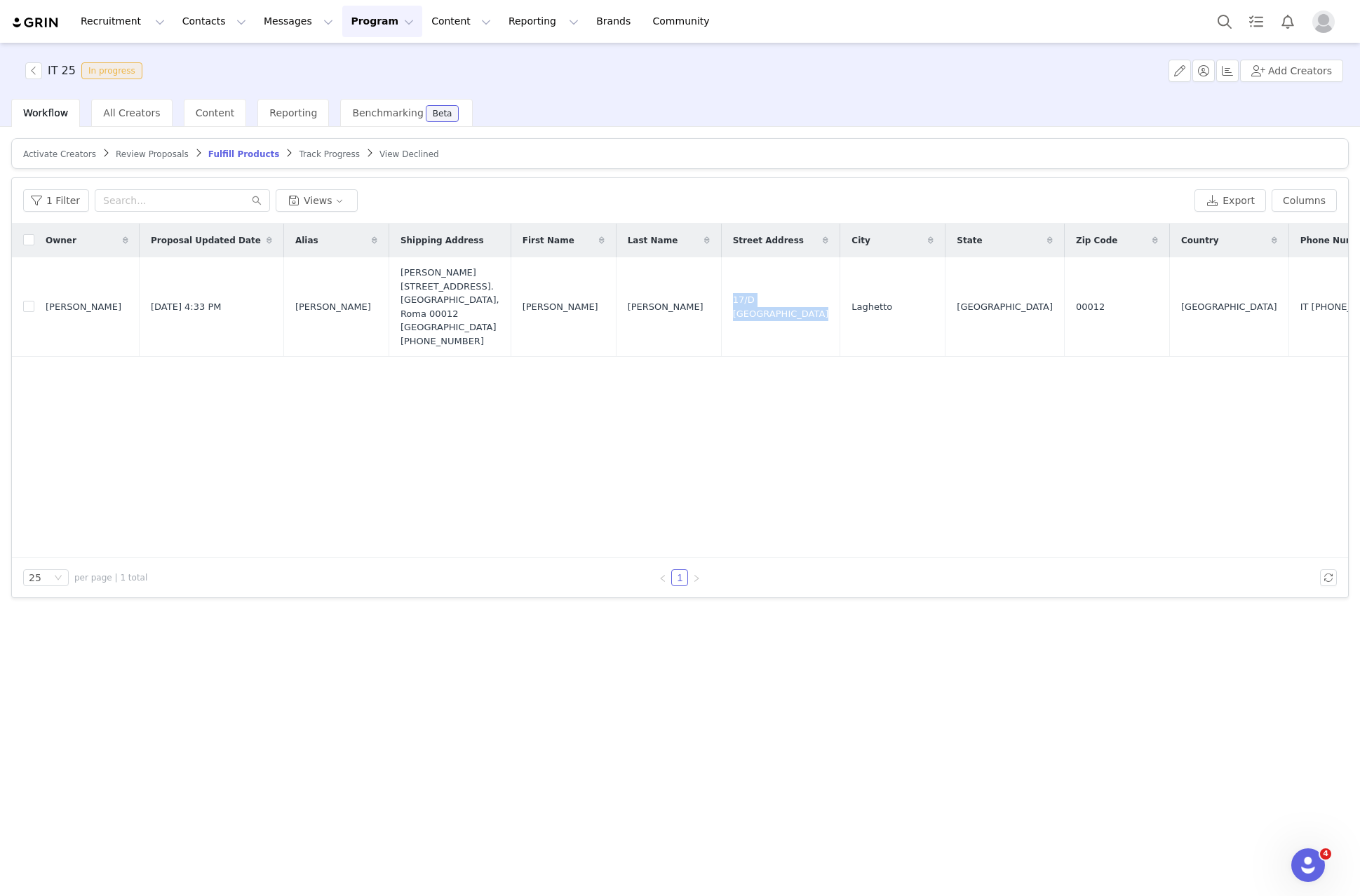
copy span "17/D Via Rocca Canterano"
click at [852, 304] on span "Laghetto" at bounding box center [872, 307] width 40 height 14
copy span "Laghetto"
click at [956, 301] on span "Roma" at bounding box center [1004, 307] width 96 height 14
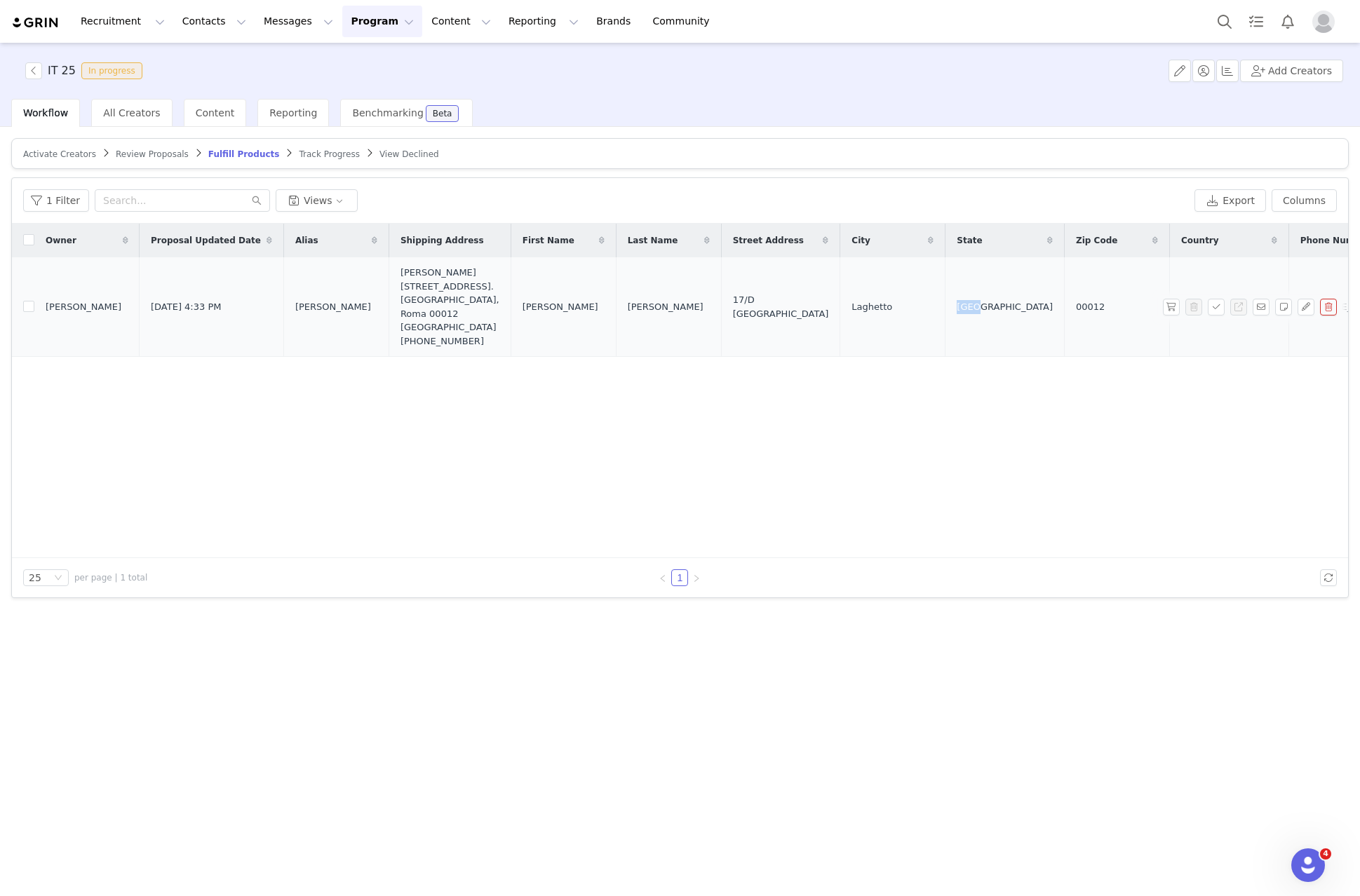
click at [956, 301] on span "Roma" at bounding box center [1004, 307] width 96 height 14
copy span "Roma"
click at [1076, 308] on span "00012" at bounding box center [1090, 307] width 29 height 14
copy span "00012"
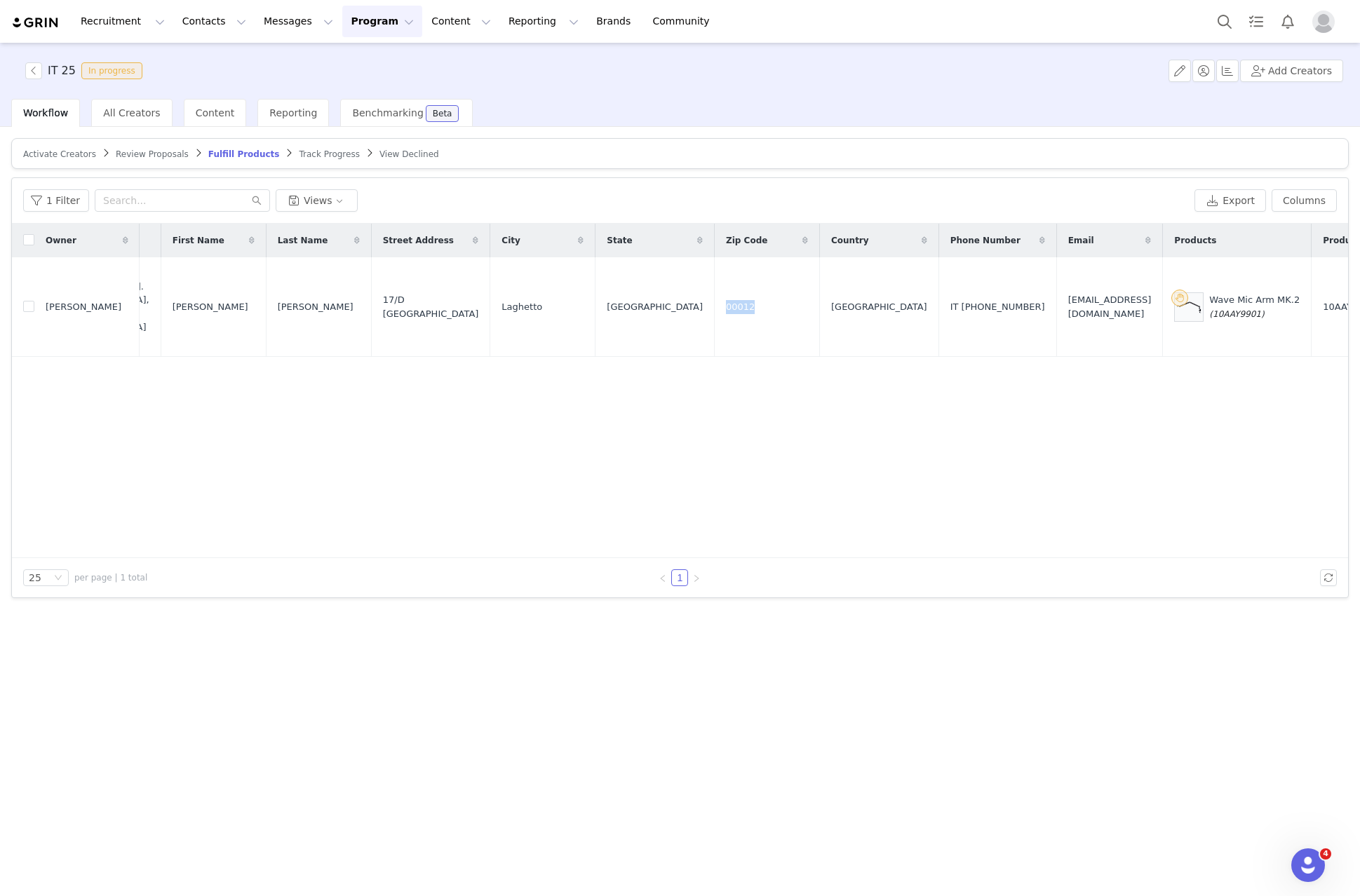
scroll to position [0, 352]
drag, startPoint x: 943, startPoint y: 315, endPoint x: 902, endPoint y: 321, distance: 41.4
click at [936, 321] on td "IT +39 388 432 9225" at bounding box center [995, 308] width 118 height 100
copy div "388 432 9225"
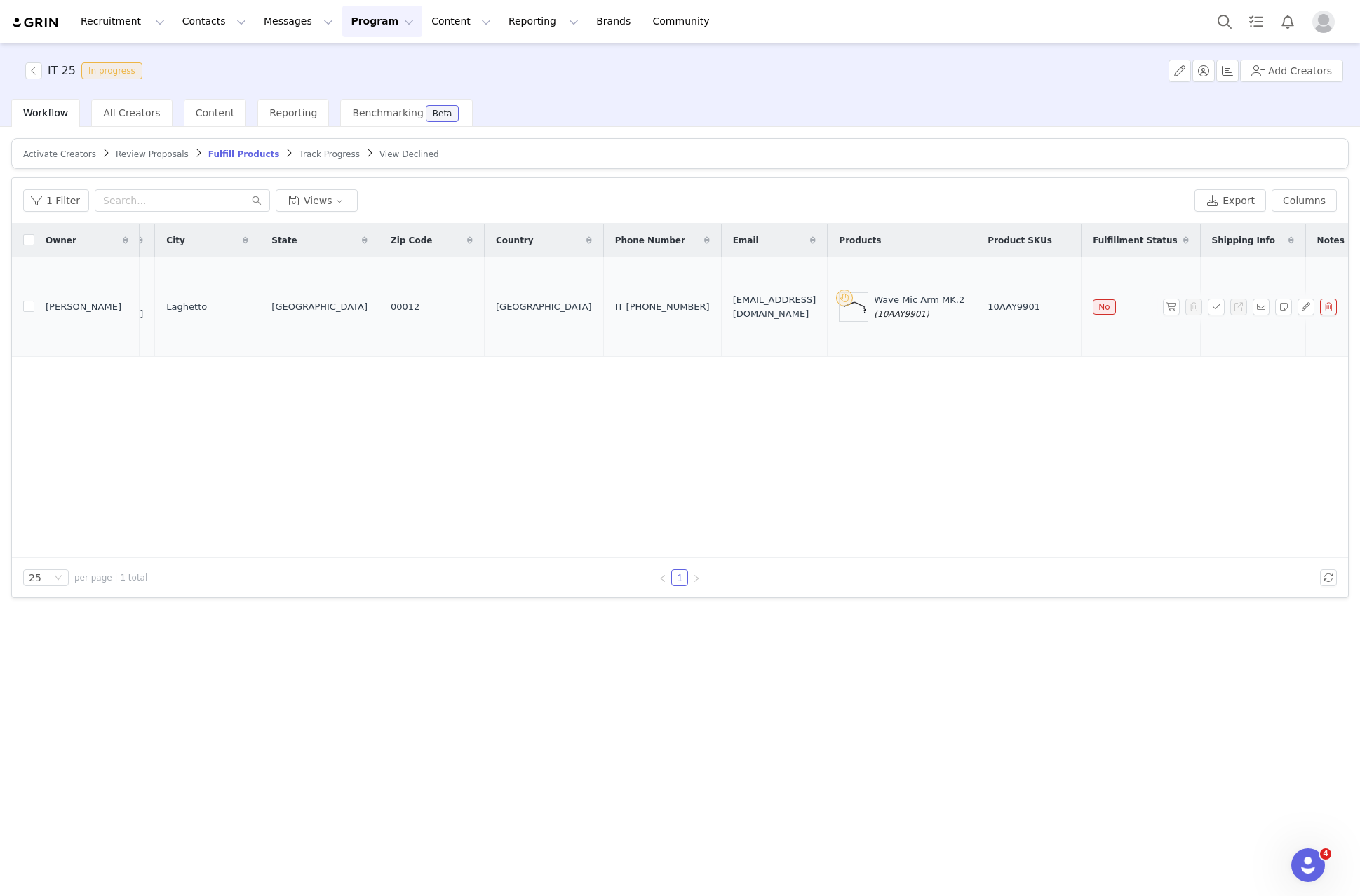
click at [733, 304] on span "leavventuredifrankie@gmail.com" at bounding box center [775, 307] width 84 height 27
copy span "leavventuredifrankie@gmail.com"
click at [874, 312] on span "(10AAY9901)" at bounding box center [902, 314] width 55 height 9
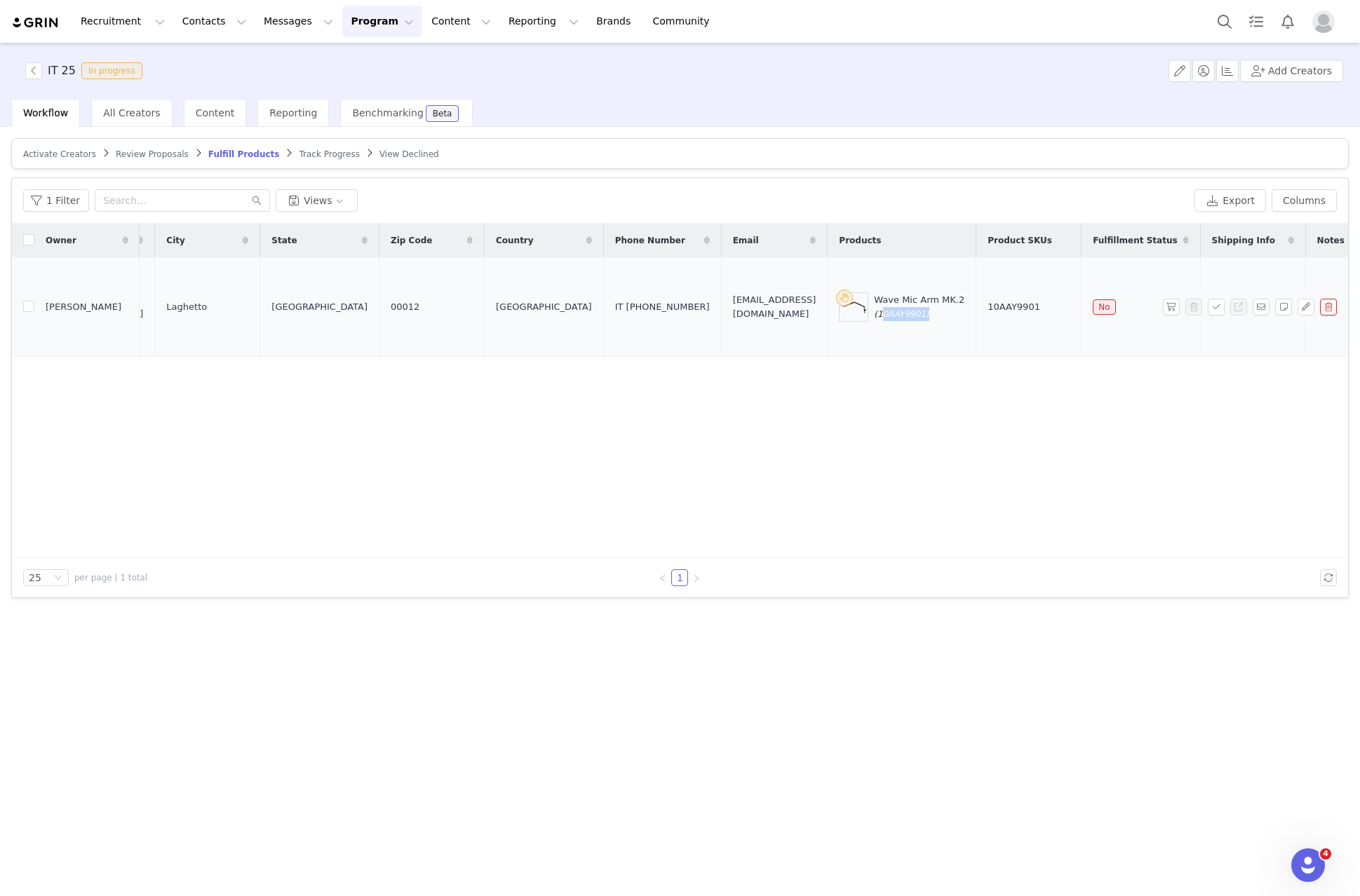
click at [874, 312] on span "(10AAY9901)" at bounding box center [902, 314] width 55 height 9
copy span "10AAY9901"
click at [1215, 305] on button "button" at bounding box center [1216, 307] width 17 height 17
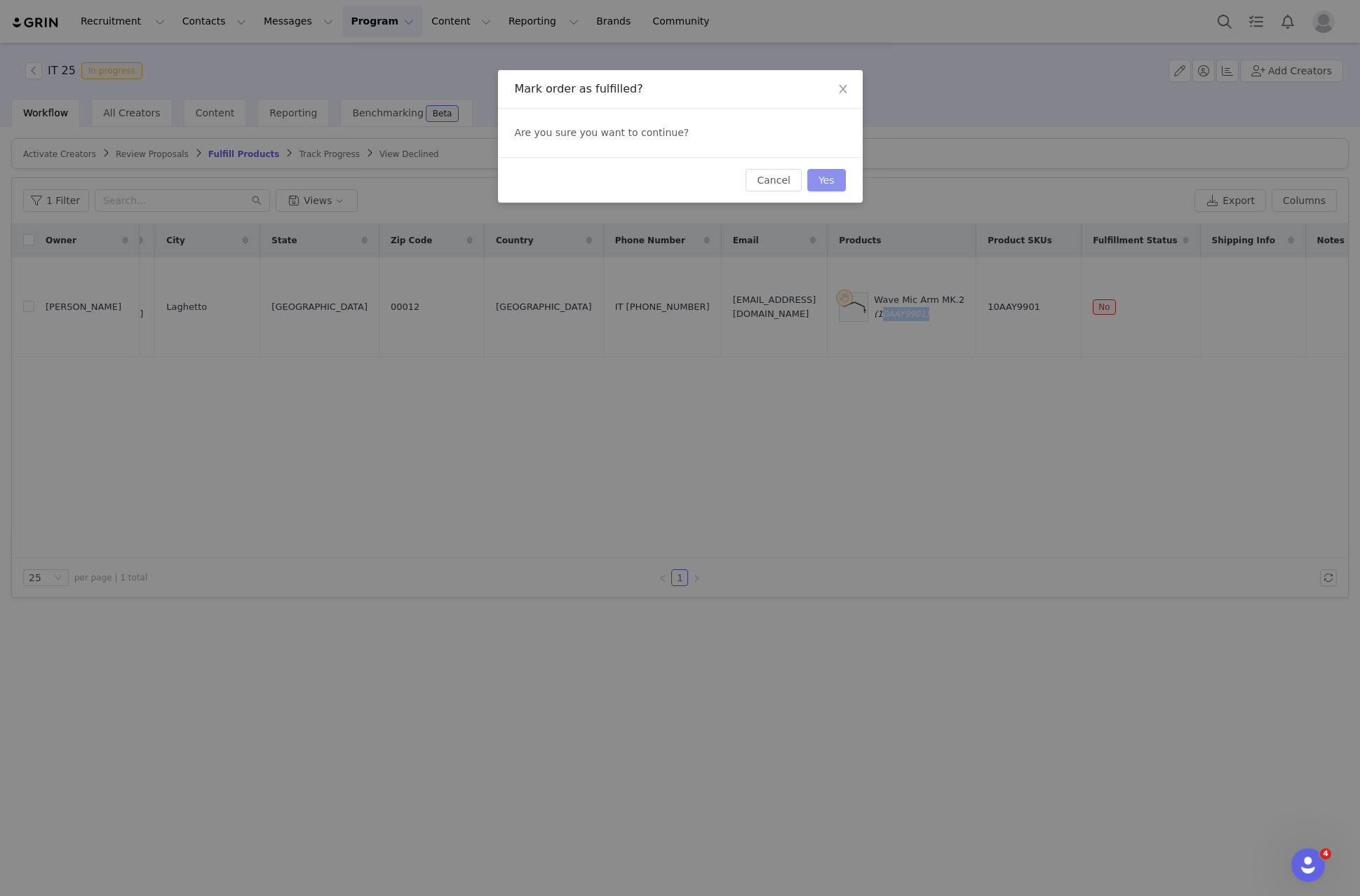
click at [836, 183] on button "Yes" at bounding box center [826, 181] width 39 height 23
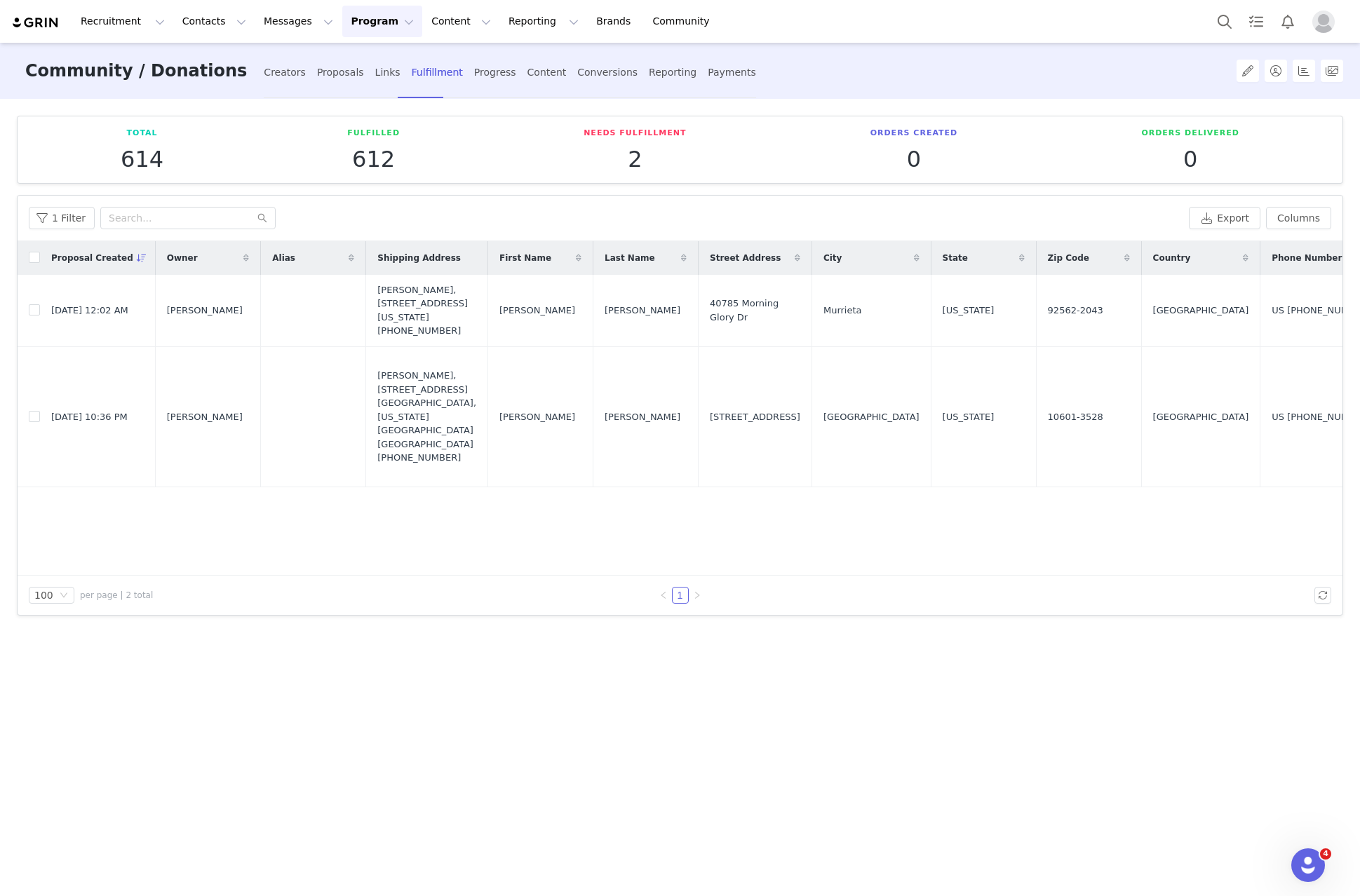
scroll to position [0, 24]
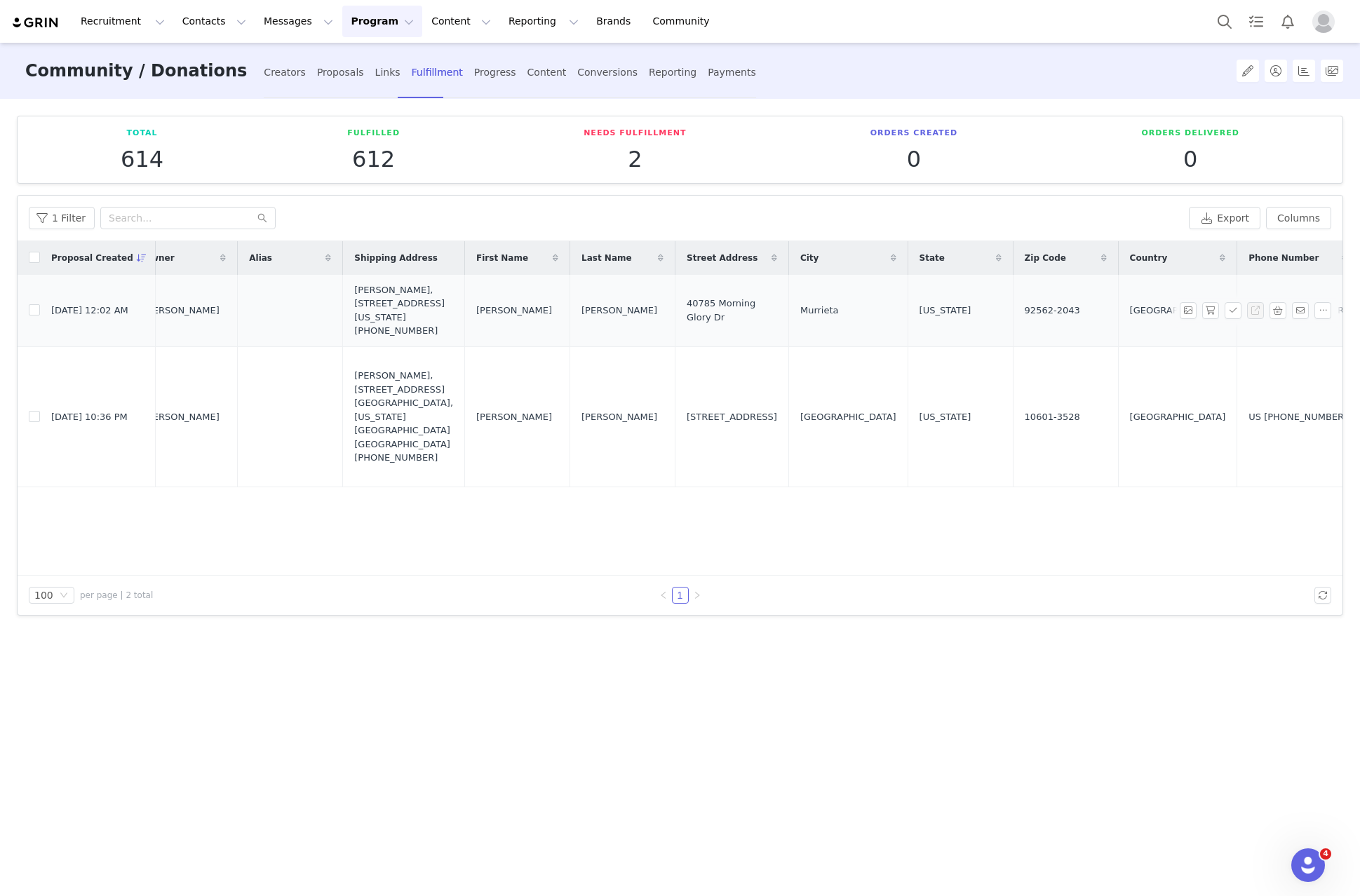
click at [476, 315] on span "Isaac" at bounding box center [514, 311] width 75 height 14
copy span "Isaac"
click at [582, 318] on span "Padilla" at bounding box center [619, 311] width 75 height 14
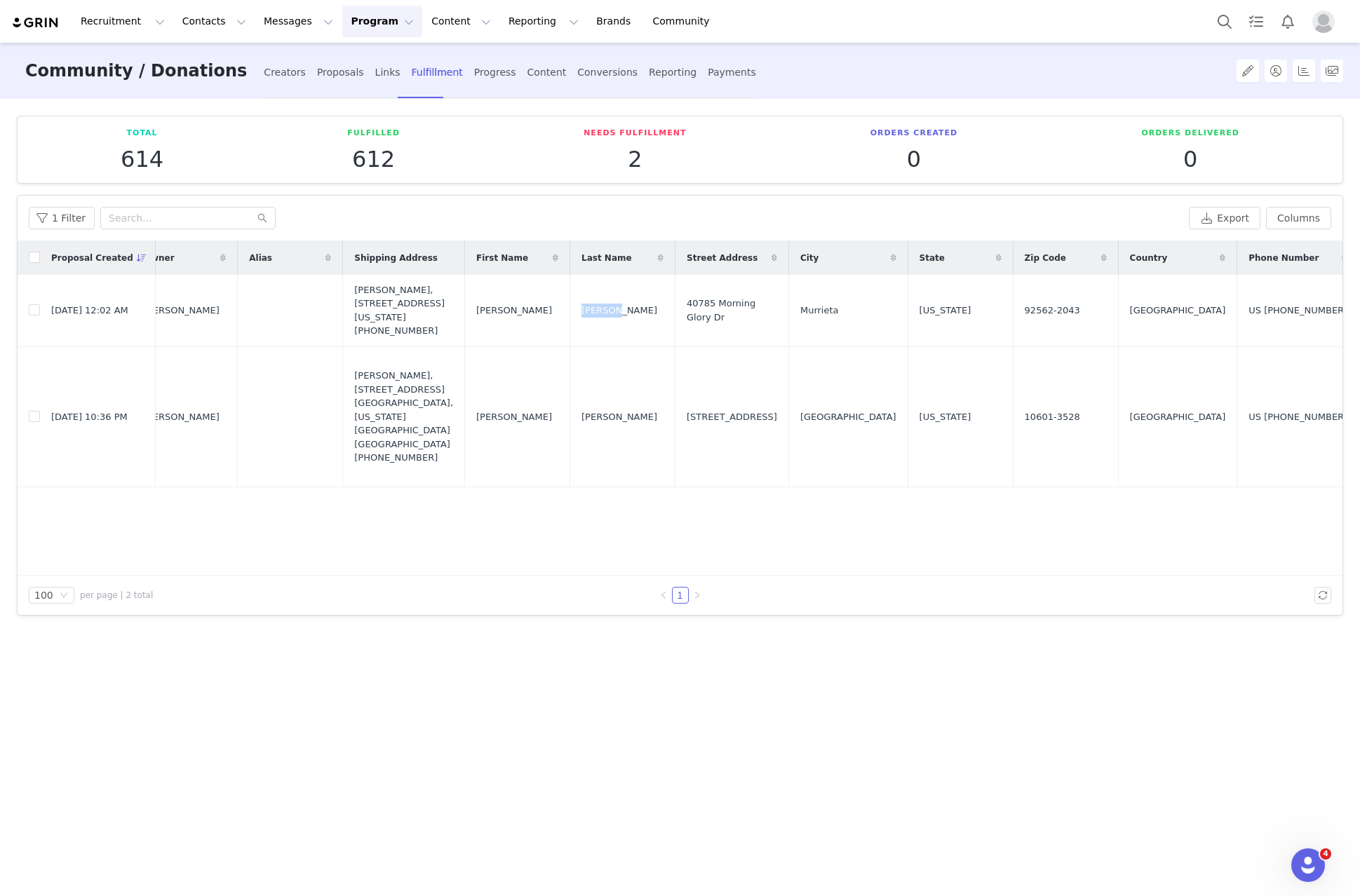
copy span "Padilla"
click at [712, 317] on span "40785 Morning Glory Dr" at bounding box center [732, 310] width 90 height 27
click at [703, 311] on span "40785 Morning Glory Dr" at bounding box center [732, 310] width 90 height 27
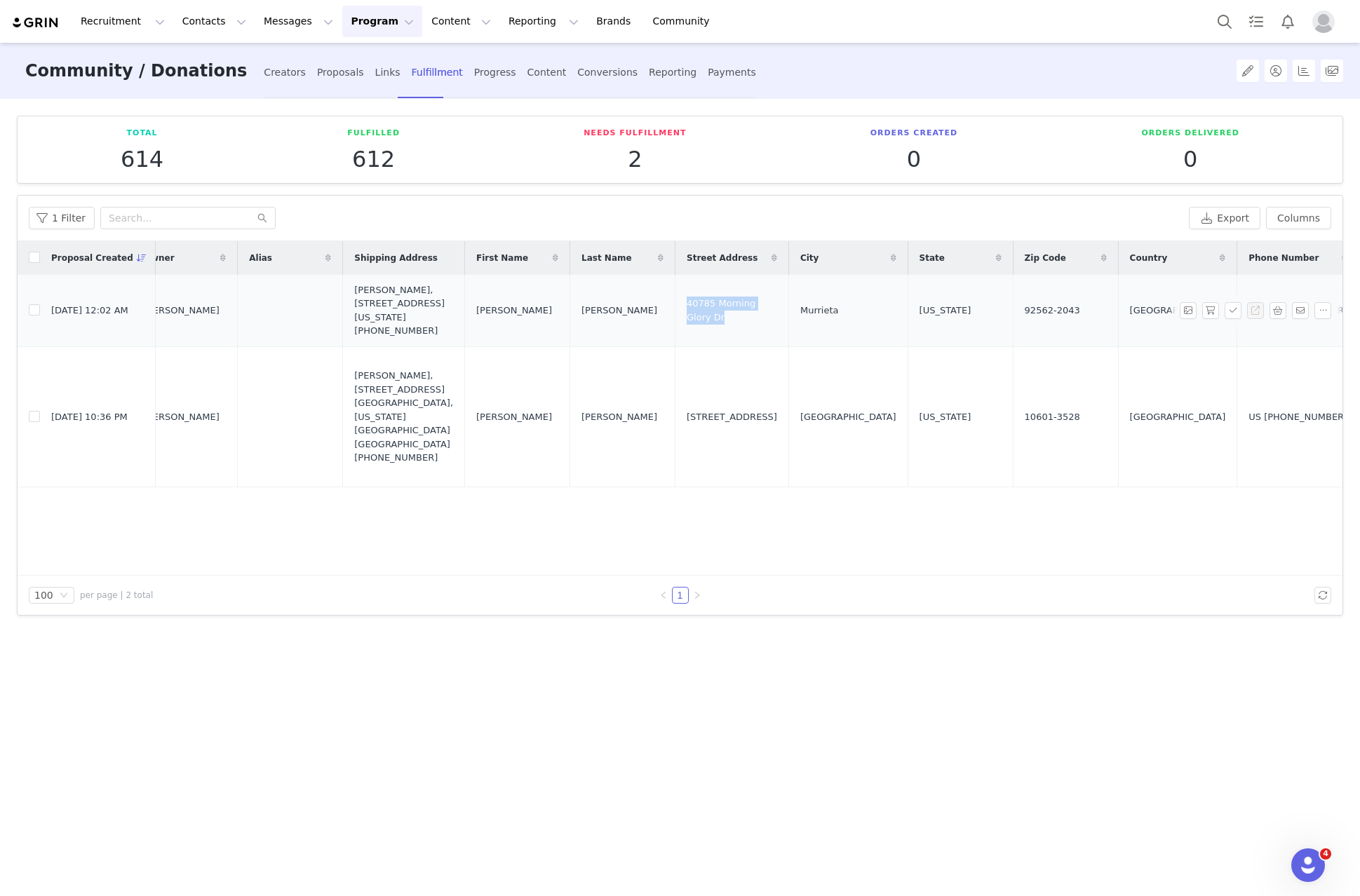
copy span "40785 Morning Glory Dr"
click at [800, 318] on span "Murrieta" at bounding box center [819, 311] width 39 height 14
copy span "Murrieta"
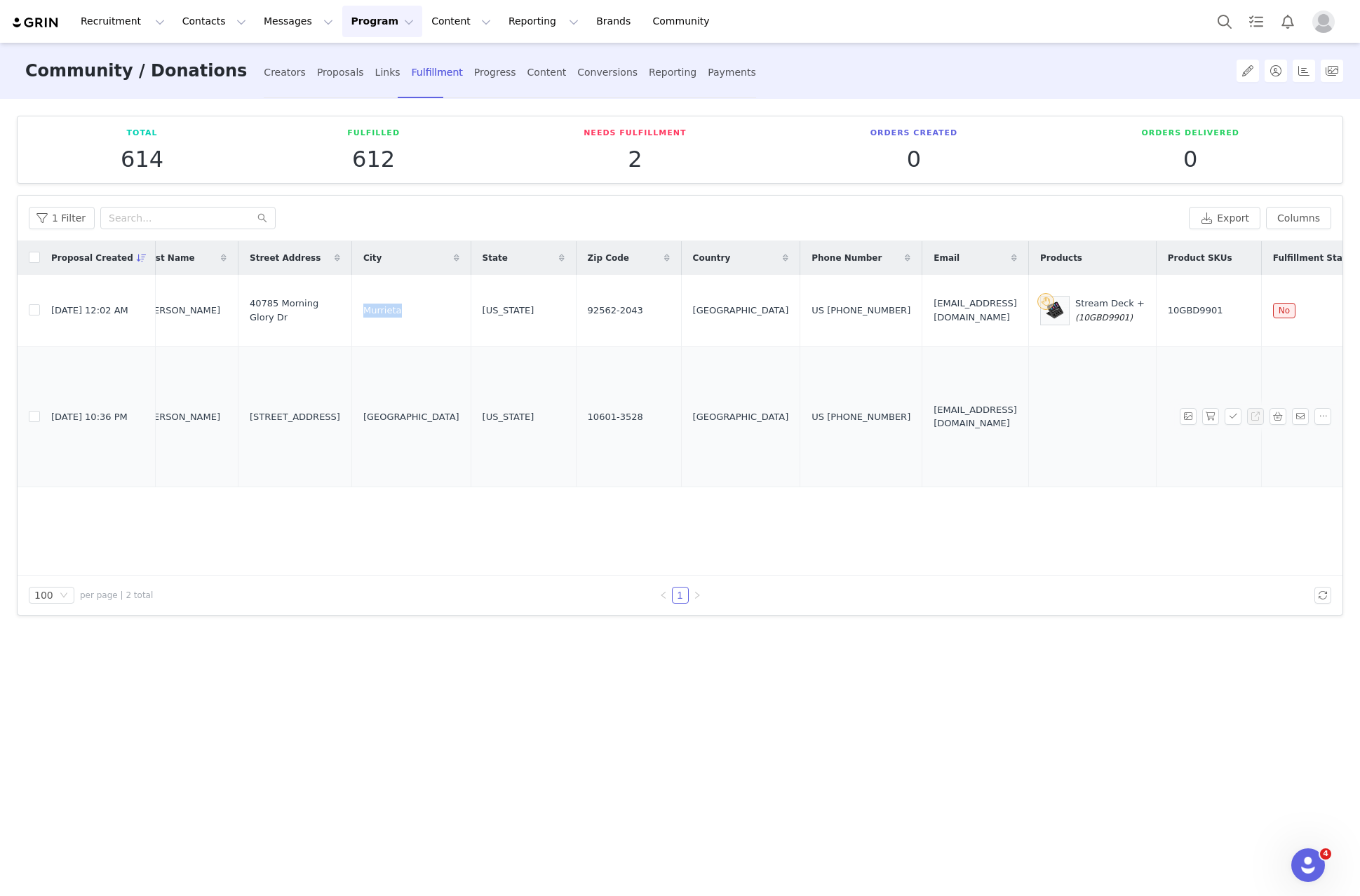
scroll to position [0, 467]
click at [476, 318] on span "California" at bounding box center [502, 311] width 52 height 14
copy span "California"
click at [569, 309] on td "92562-2043" at bounding box center [622, 311] width 105 height 72
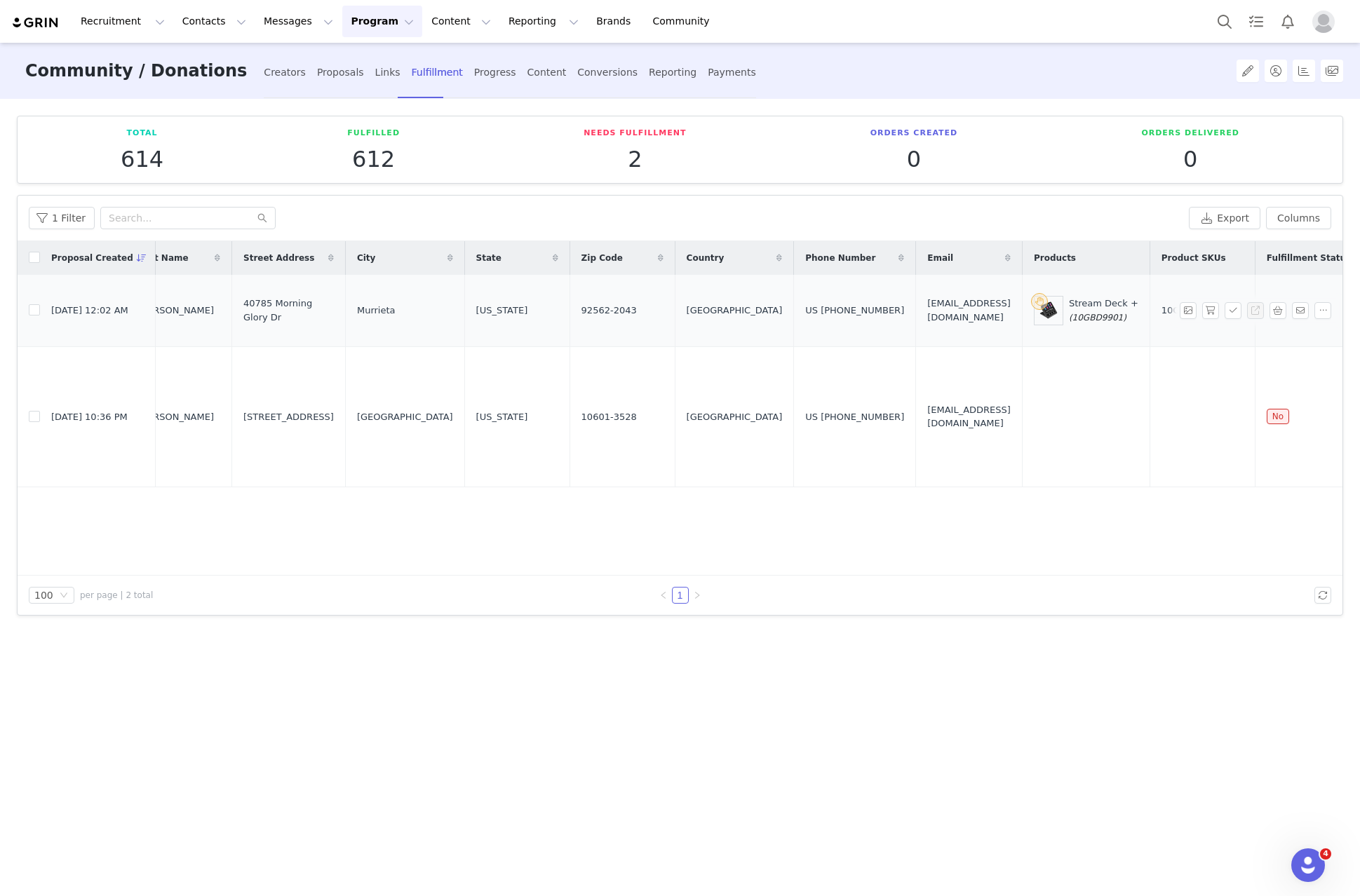
click at [582, 312] on span "92562-2043" at bounding box center [609, 311] width 56 height 14
click at [582, 313] on span "92562-2043" at bounding box center [609, 311] width 56 height 14
copy span "92562-2043"
click at [806, 318] on div "US +1 (951) 977-0107" at bounding box center [855, 311] width 99 height 14
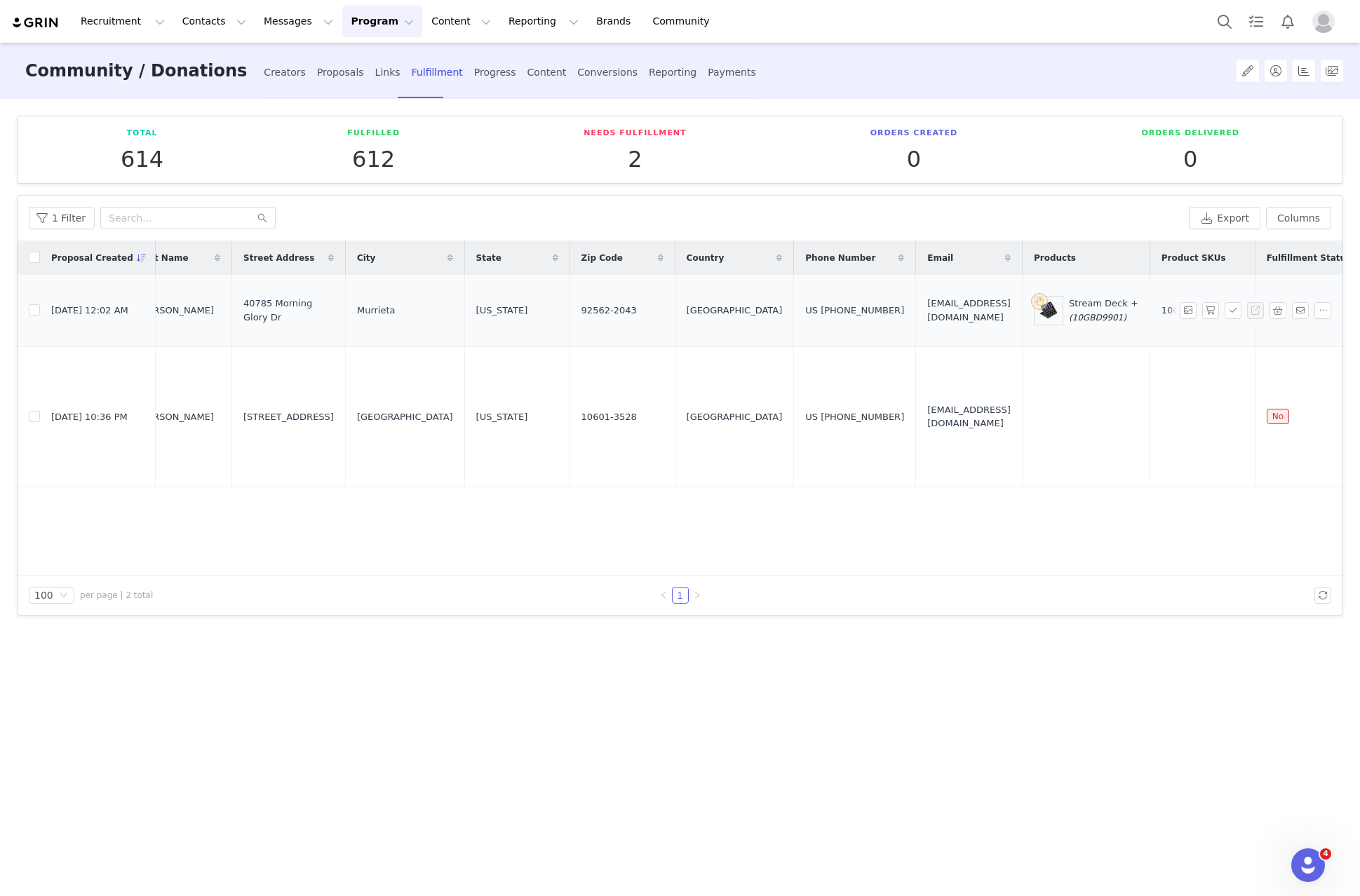
drag, startPoint x: 835, startPoint y: 315, endPoint x: 770, endPoint y: 324, distance: 65.6
click at [794, 324] on td "US +1 (951) 977-0107" at bounding box center [856, 311] width 122 height 72
copy div "(951) 977-0107"
click at [927, 315] on span "deimosprime@icloud.com" at bounding box center [968, 310] width 84 height 27
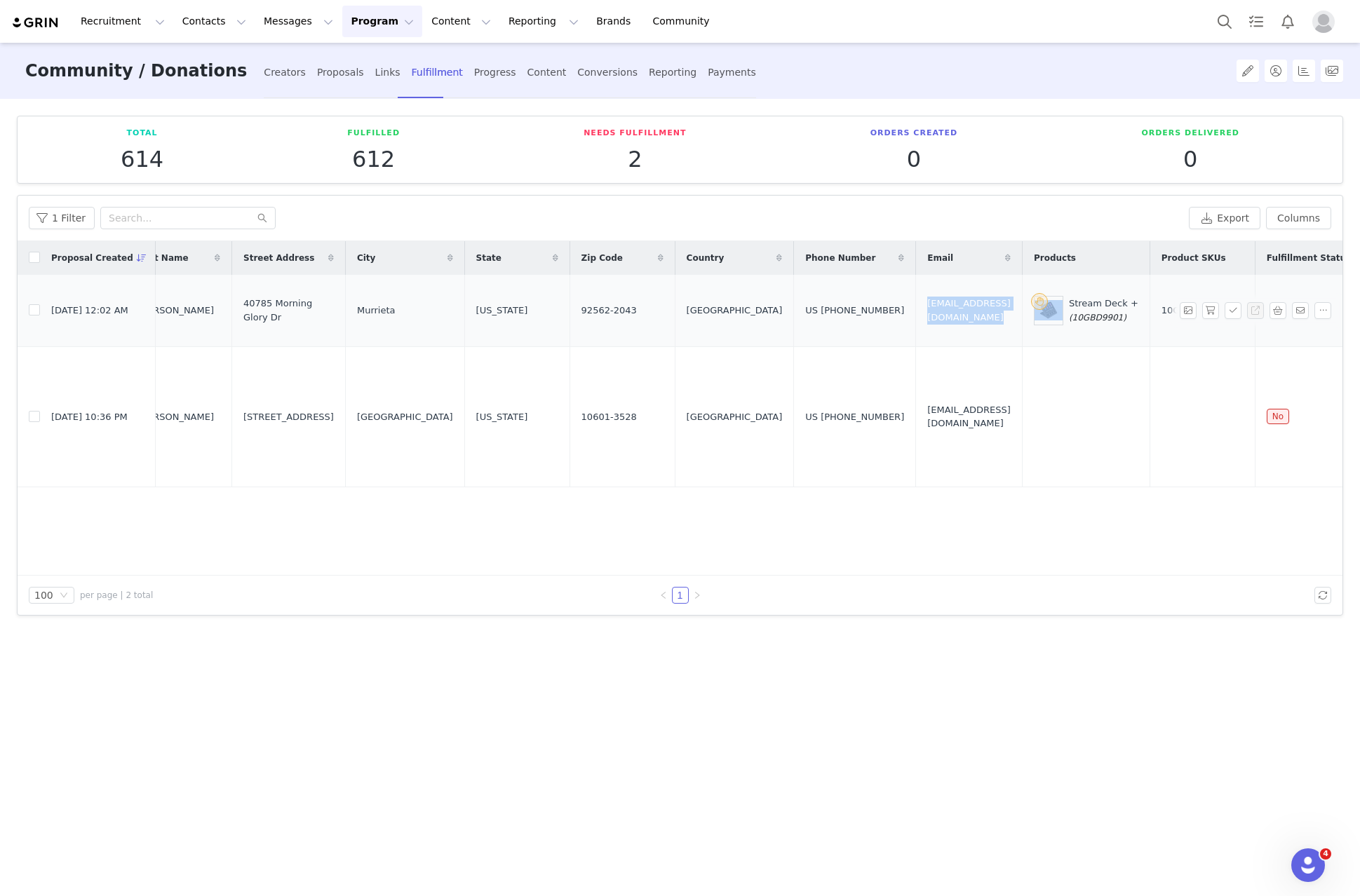
click at [927, 315] on span "deimosprime@icloud.com" at bounding box center [968, 310] width 84 height 27
copy span "deimosprime@icloud.com"
click at [1069, 323] on span "(10GBD9901)" at bounding box center [1097, 317] width 57 height 9
copy span "10GBD9901"
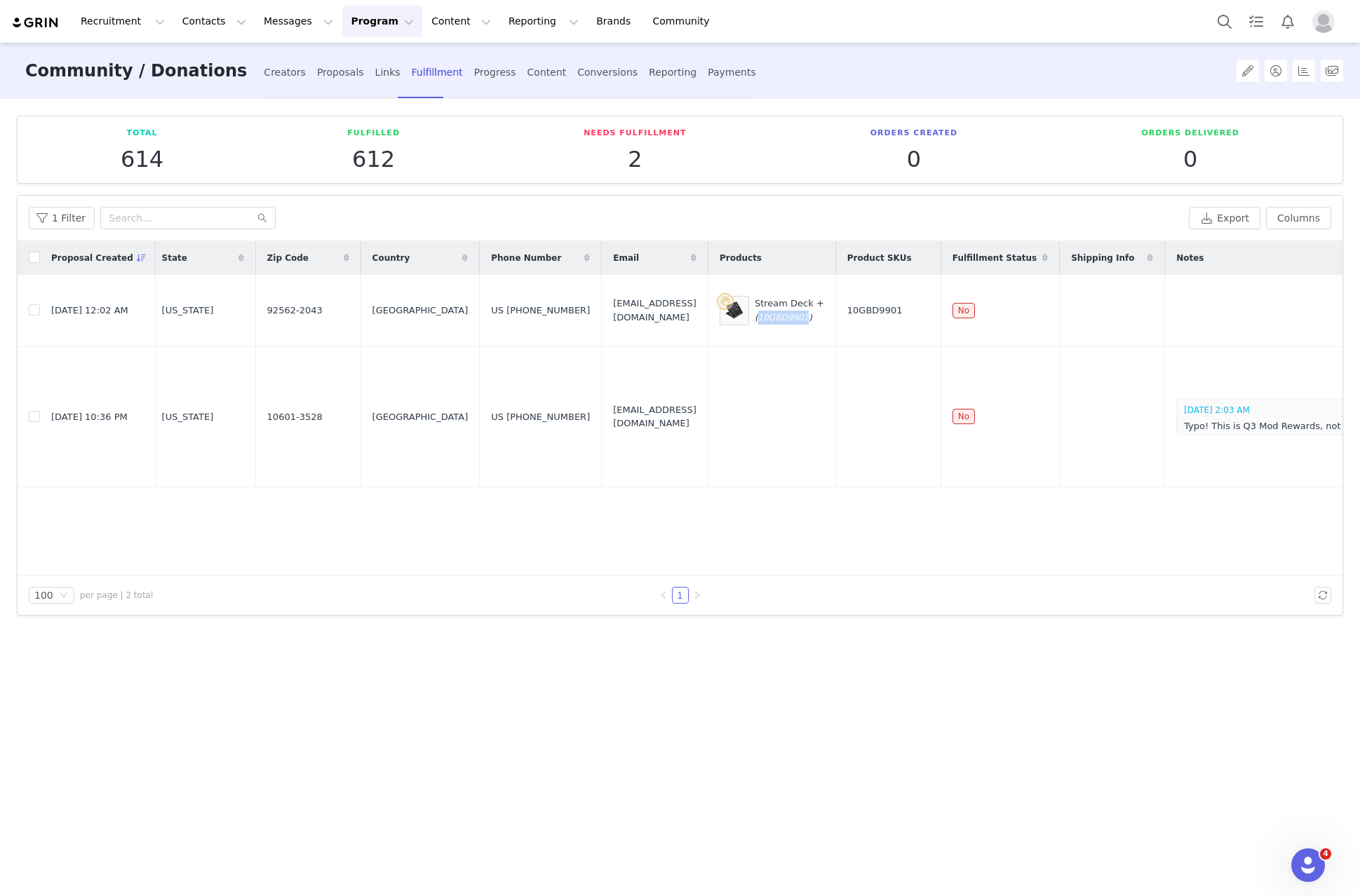
scroll to position [0, 951]
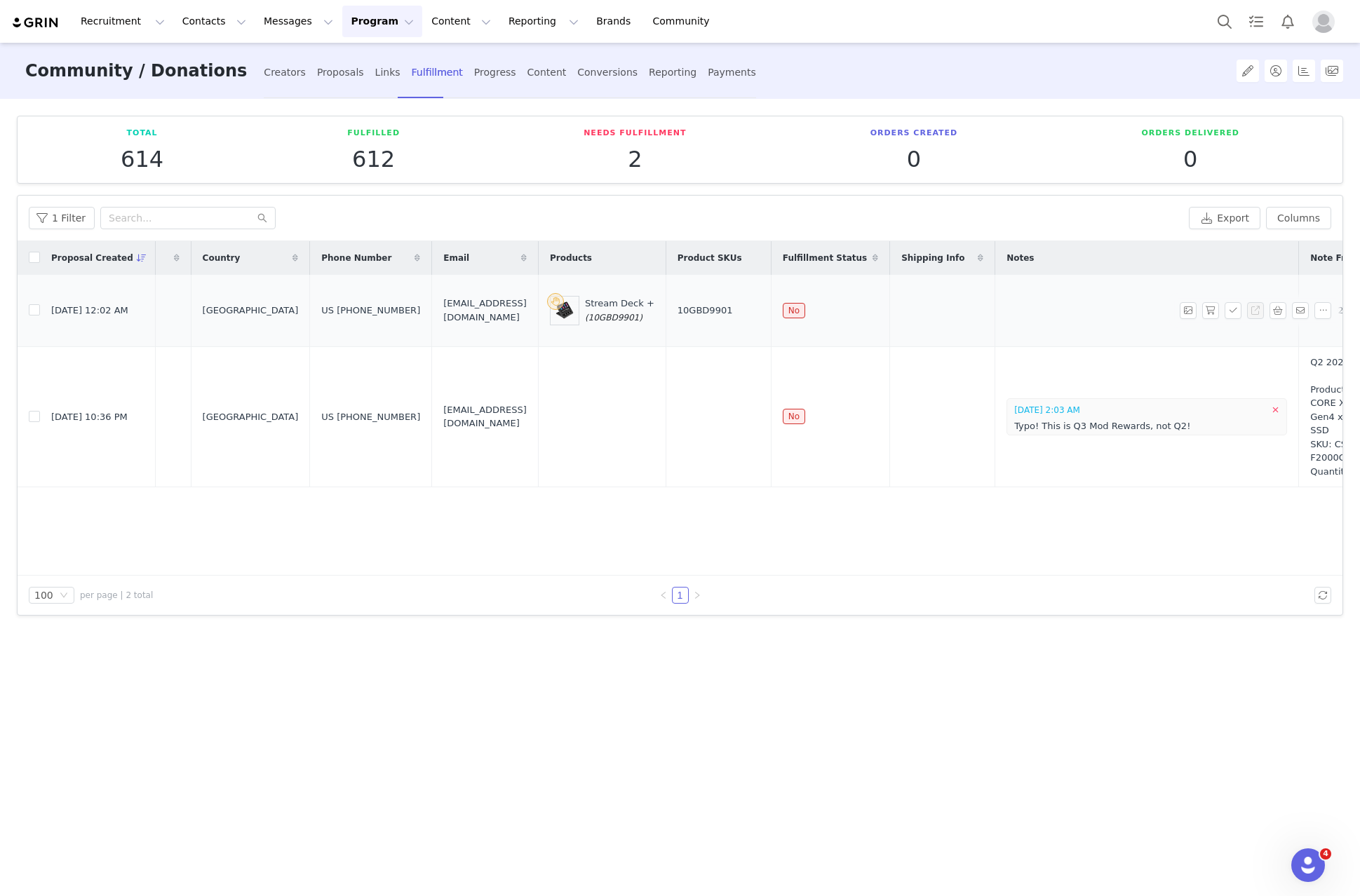
click at [1299, 344] on td "Q3 2025 Mod Rewards" at bounding box center [1363, 311] width 128 height 72
copy tr "Q3 2025 Mod Rewards"
click at [1228, 319] on button "button" at bounding box center [1233, 311] width 17 height 17
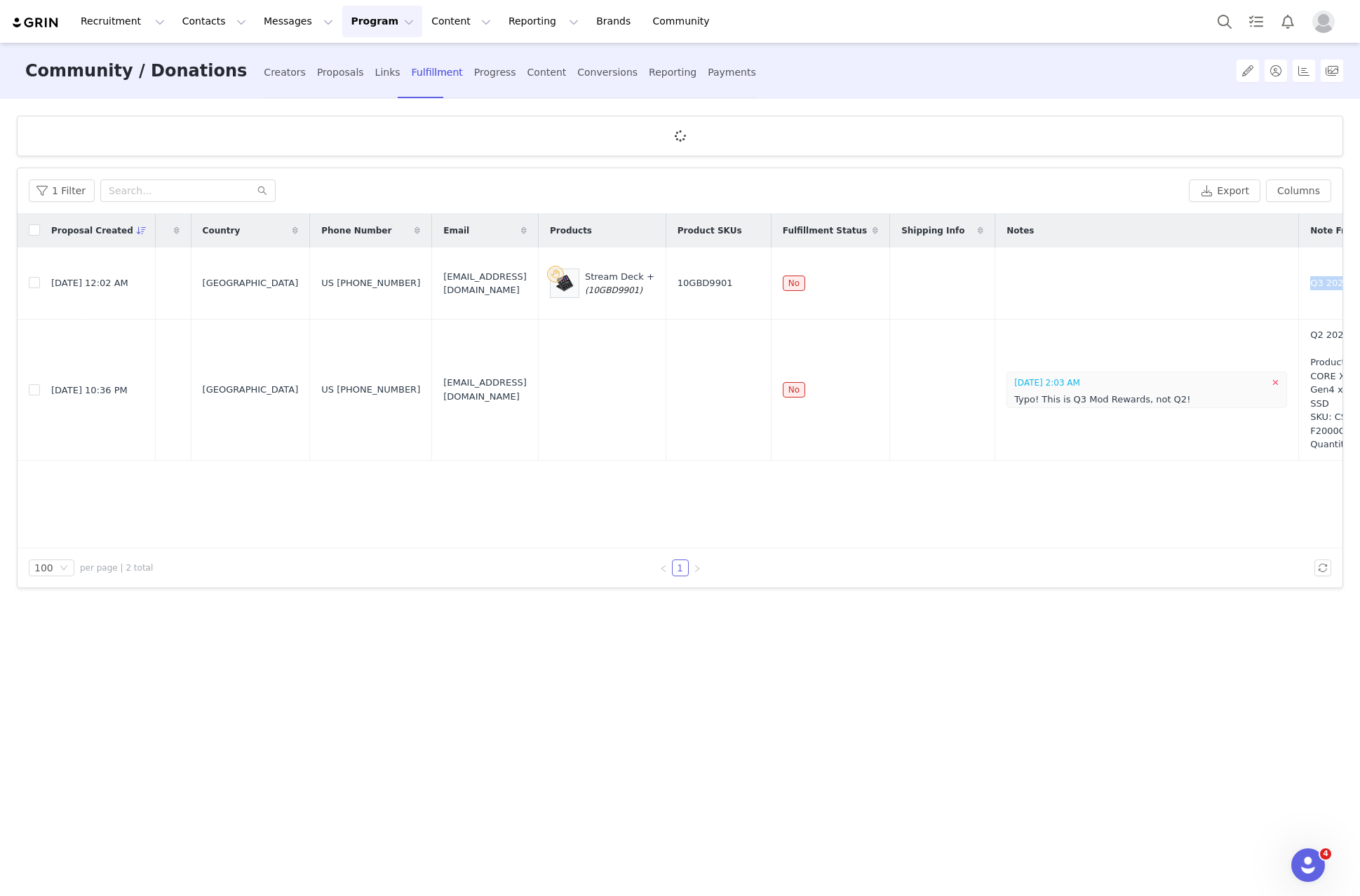
scroll to position [0, 0]
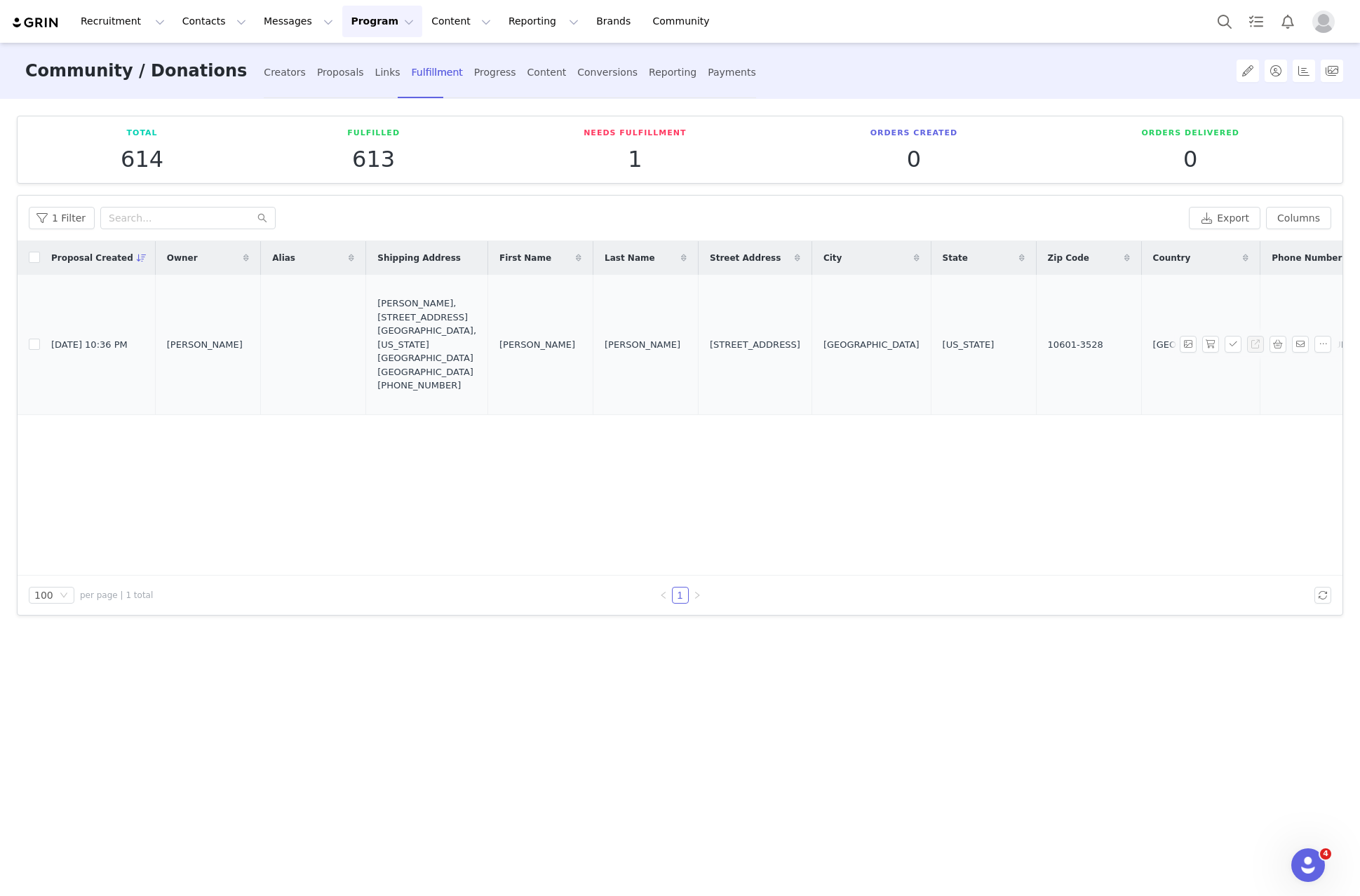
click at [500, 352] on span "Jason" at bounding box center [537, 344] width 75 height 14
click at [604, 352] on span "Gregory" at bounding box center [642, 344] width 75 height 14
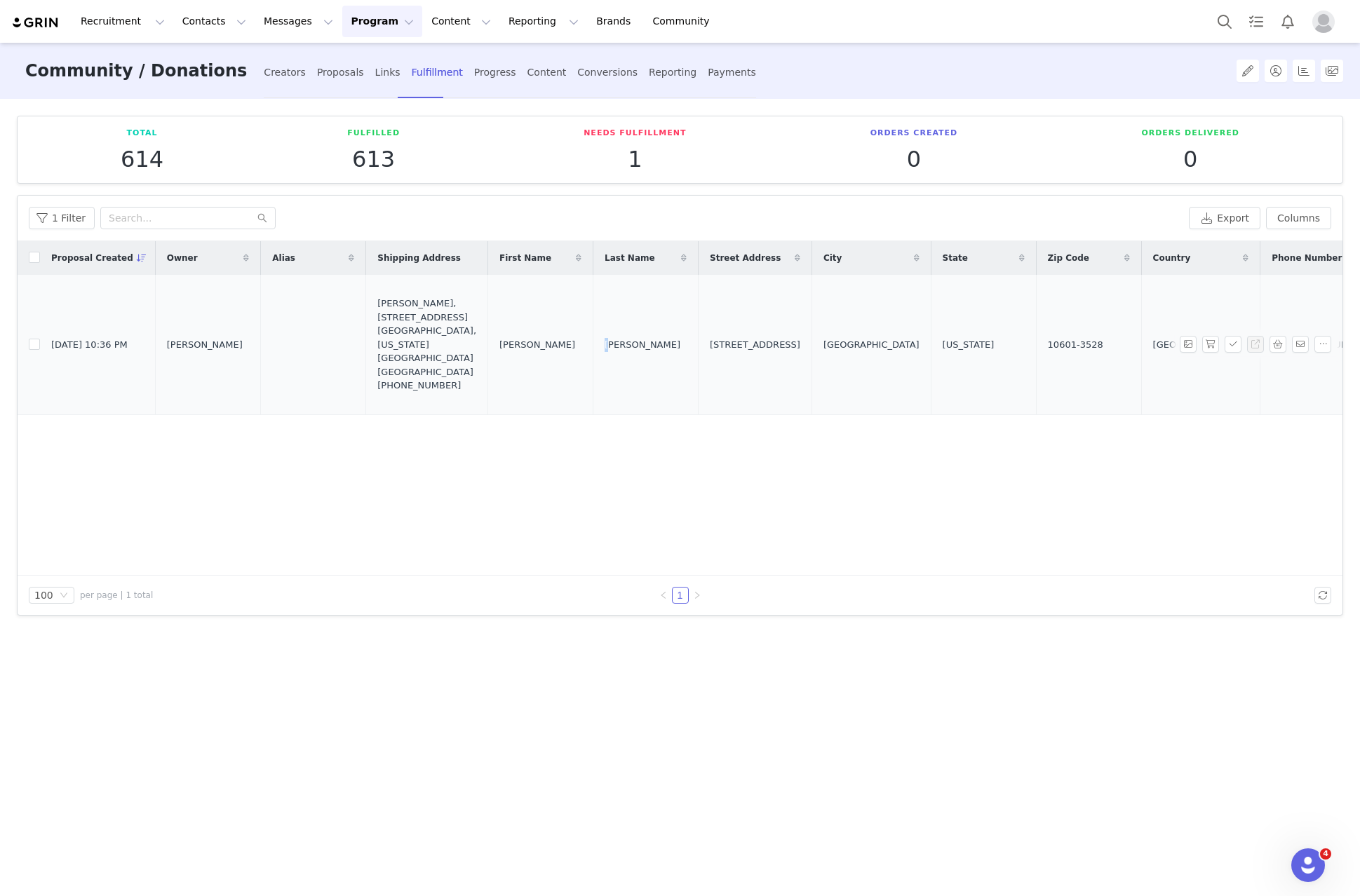
click at [604, 352] on span "Gregory" at bounding box center [642, 344] width 75 height 14
click at [710, 349] on span "1 S Broadway Apt 2L" at bounding box center [755, 344] width 90 height 14
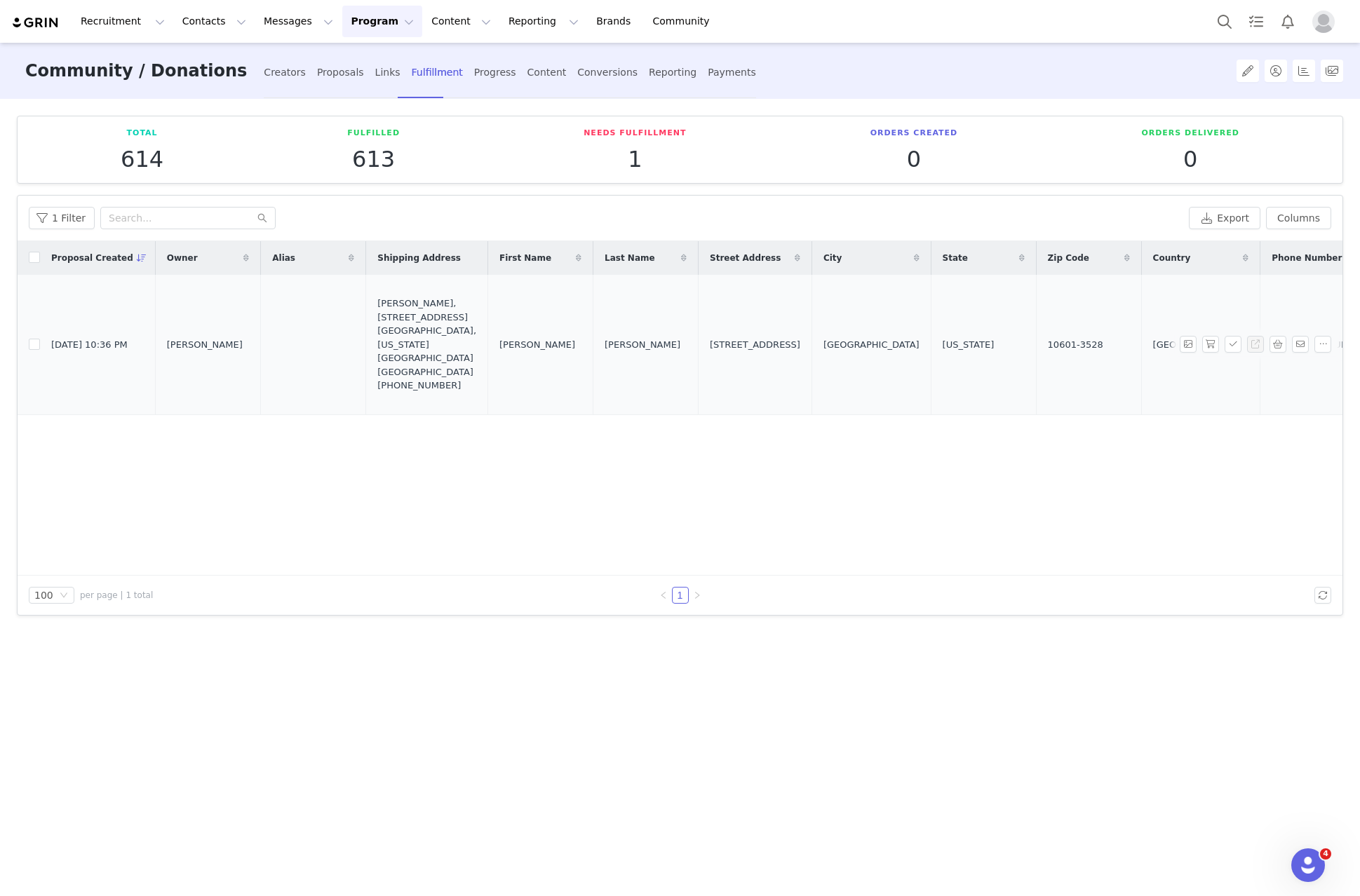
click at [824, 352] on span "White Plains" at bounding box center [872, 344] width 96 height 14
click at [943, 348] on span "New York" at bounding box center [968, 344] width 52 height 14
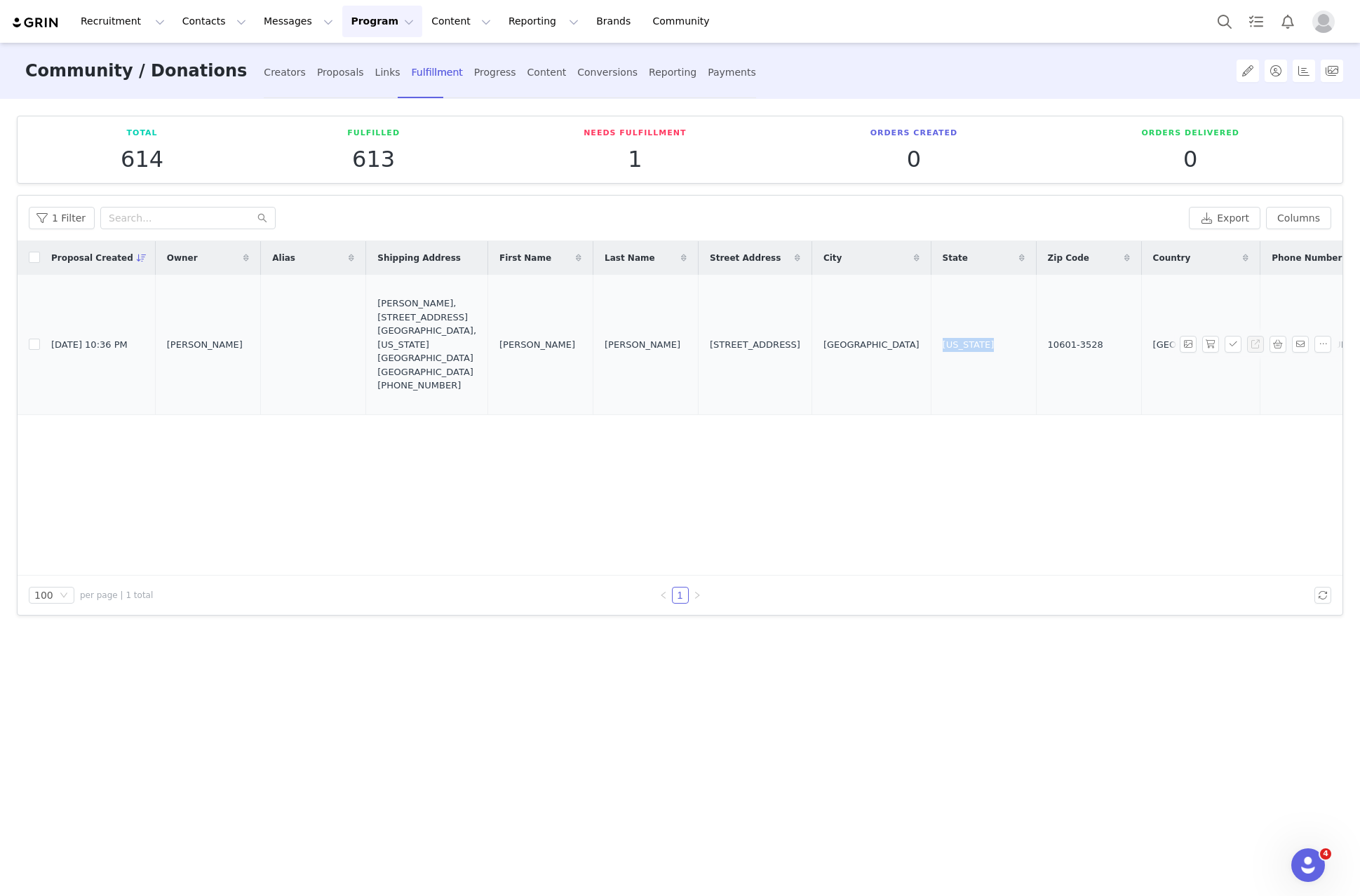
click at [943, 348] on span "New York" at bounding box center [968, 344] width 52 height 14
click at [1048, 347] on span "10601-3528" at bounding box center [1075, 344] width 56 height 14
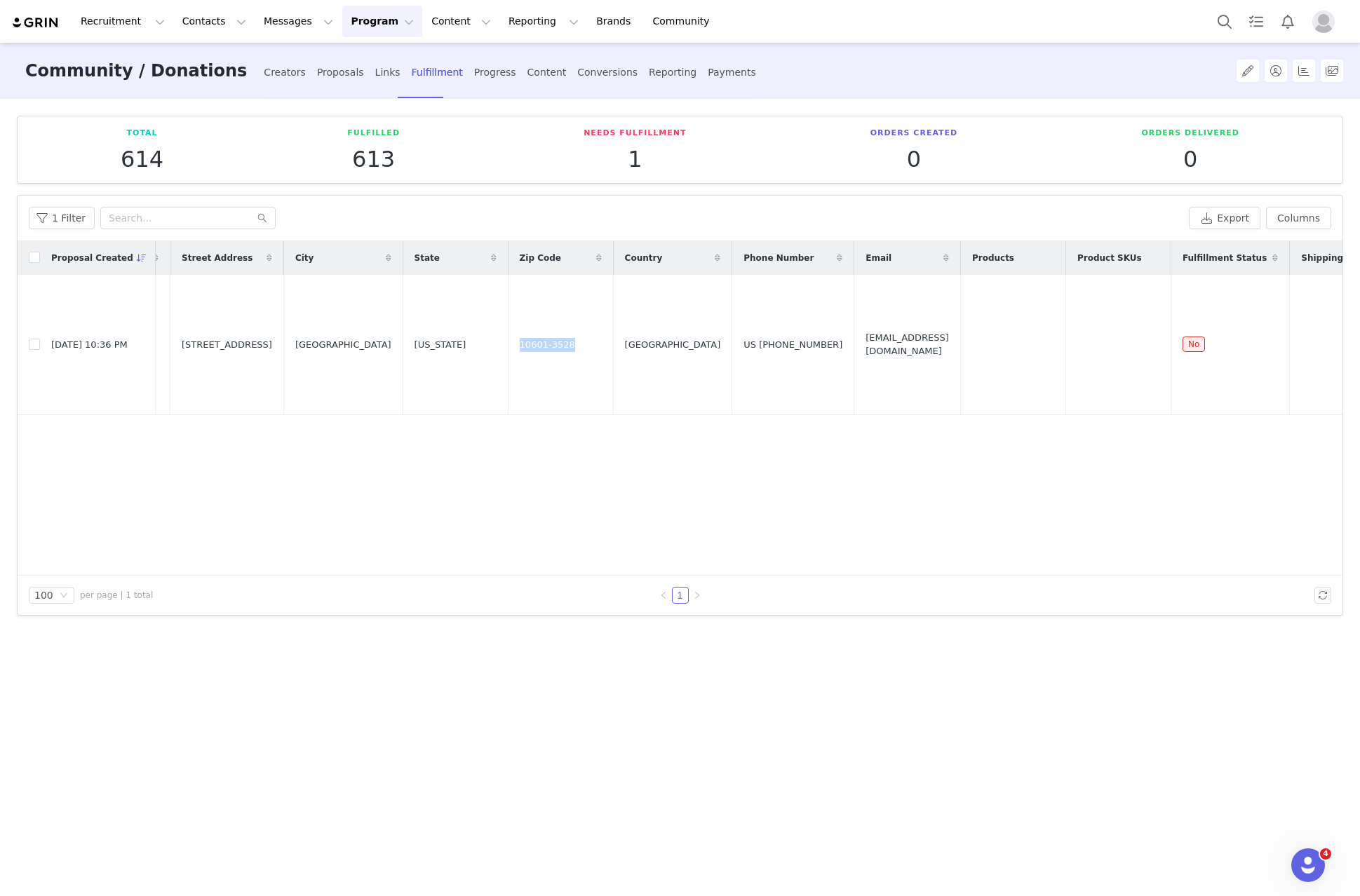
scroll to position [0, 663]
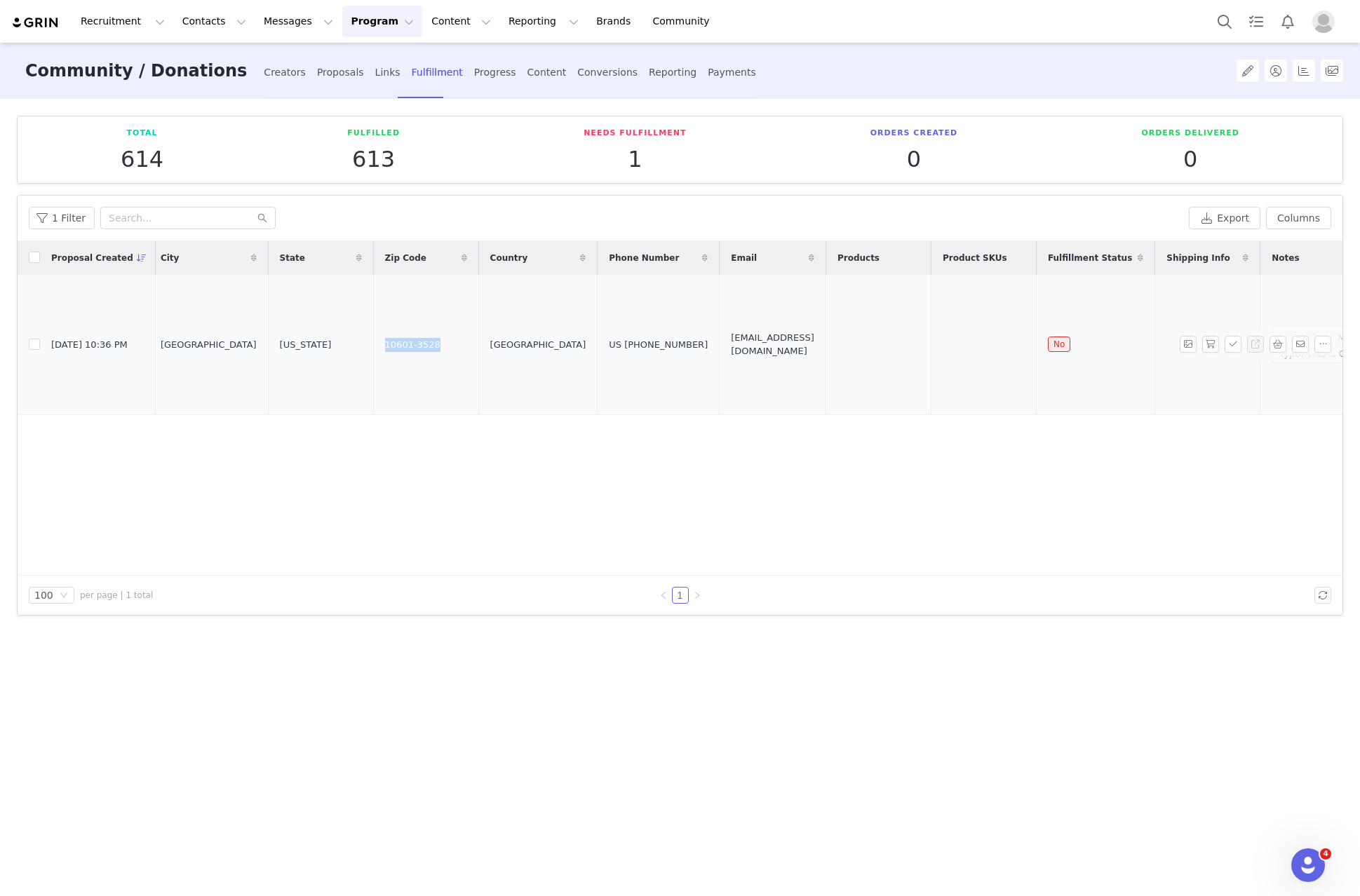
drag, startPoint x: 641, startPoint y: 351, endPoint x: 573, endPoint y: 367, distance: 69.9
click at [598, 367] on td "US +1 (914) 588-8239" at bounding box center [659, 344] width 122 height 140
click at [731, 348] on span "jgregory84@gmail.com" at bounding box center [773, 344] width 84 height 27
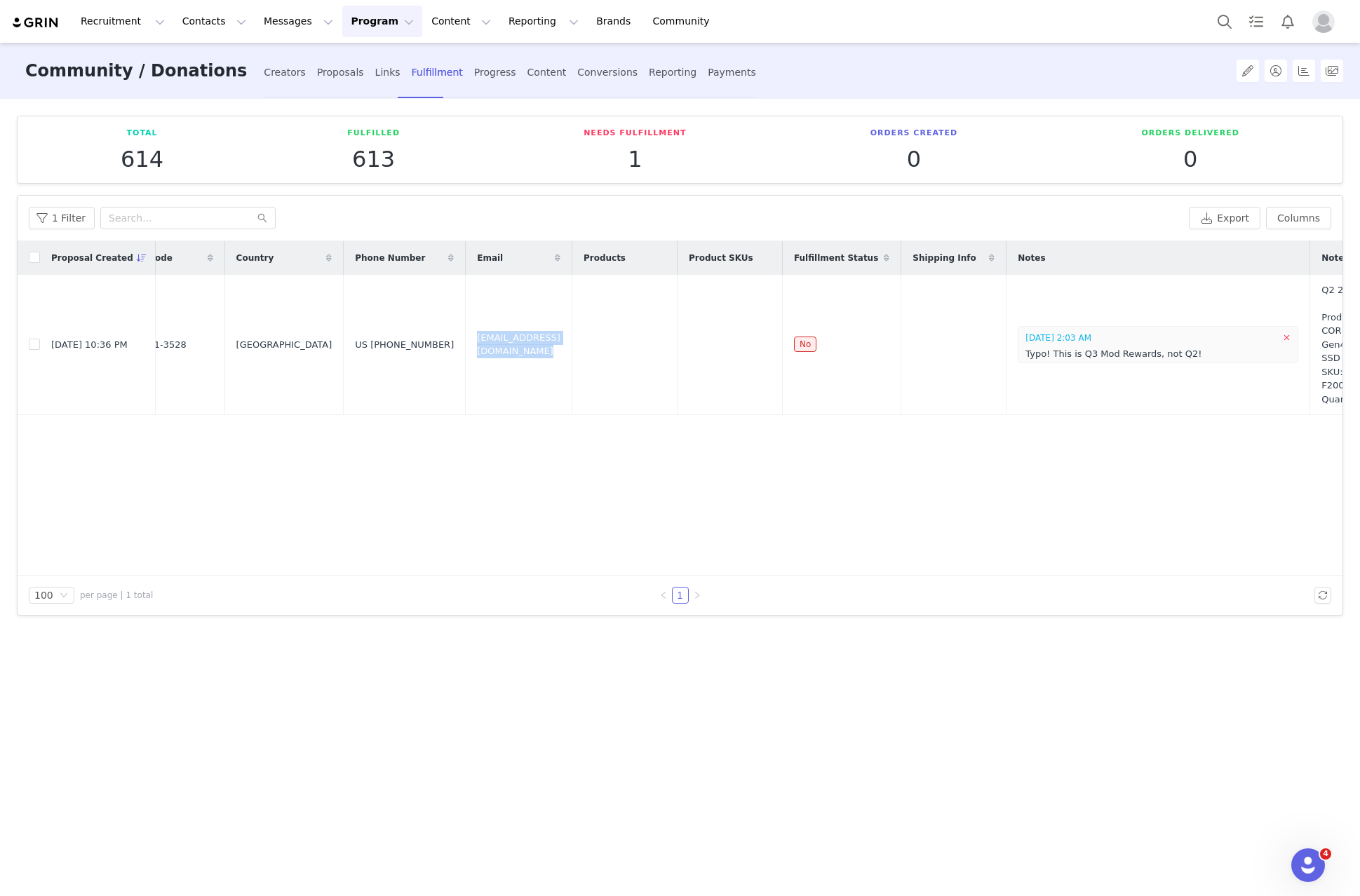
scroll to position [0, 926]
click at [1301, 415] on td "Q2 2025 Mod Rewards Product name: MP600 CORE XT 2TB PCIe Gen4 x4 NVMe 1.4 M.2 S…" at bounding box center [1365, 344] width 128 height 140
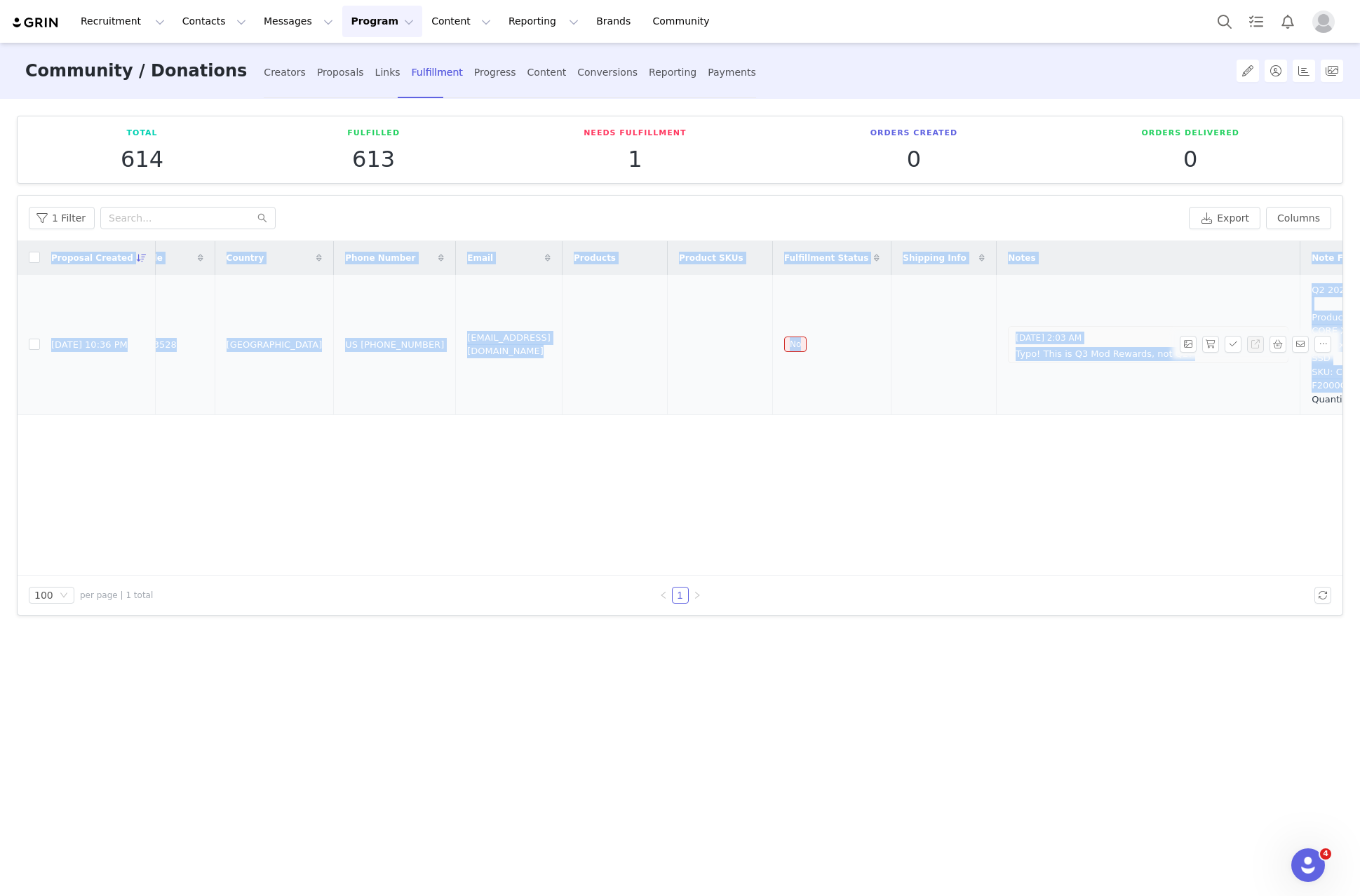
click at [1301, 415] on td "Q2 2025 Mod Rewards Product name: MP600 CORE XT 2TB PCIe Gen4 x4 NVMe 1.4 M.2 S…" at bounding box center [1365, 344] width 128 height 140
click at [1312, 407] on span "Q2 2025 Mod Rewards Product name: MP600 CORE XT 2TB PCIe Gen4 x4 NVMe 1.4 M.2 S…" at bounding box center [1365, 344] width 106 height 123
drag, startPoint x: 1274, startPoint y: 453, endPoint x: 1276, endPoint y: 439, distance: 14.1
click at [1273, 453] on div "Proposal Created Owner Alias Shipping Address First Name Last Name Street Addre…" at bounding box center [680, 408] width 1325 height 334
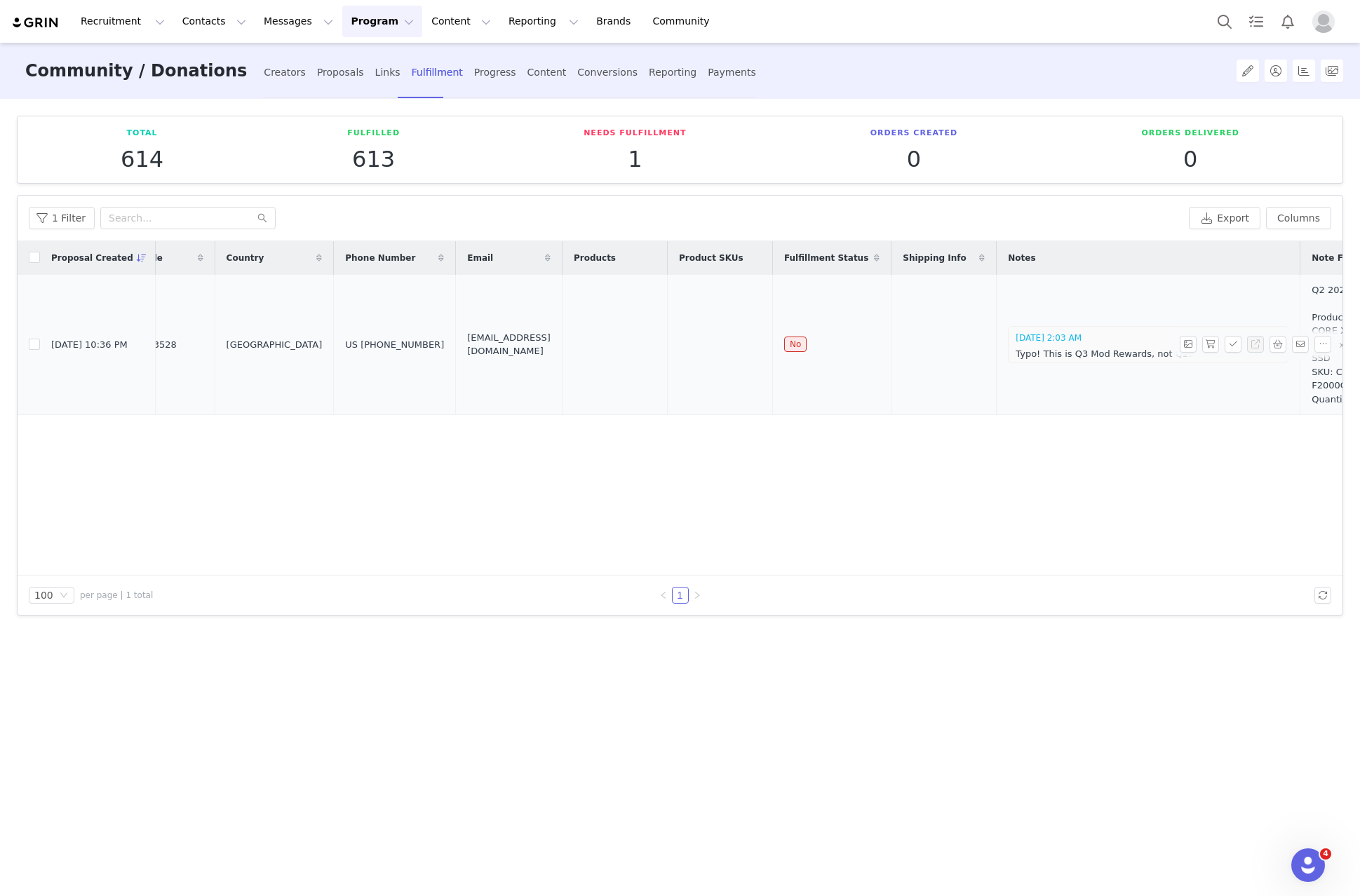
click at [1312, 402] on span "Q2 2025 Mod Rewards Product name: MP600 CORE XT 2TB PCIe Gen4 x4 NVMe 1.4 M.2 S…" at bounding box center [1365, 344] width 106 height 123
drag, startPoint x: 1284, startPoint y: 420, endPoint x: 1240, endPoint y: 282, distance: 144.8
click at [1312, 283] on span "Q2 2025 Mod Rewards Product name: MP600 CORE XT 2TB PCIe Gen4 x4 NVMe 1.4 M.2 S…" at bounding box center [1365, 344] width 106 height 123
drag, startPoint x: 798, startPoint y: 698, endPoint x: 823, endPoint y: 655, distance: 49.7
click at [799, 696] on div "Total 614 Fulfilled 613 Needs Fulfillment 1 Orders Created 0 Orders Delivered 0…" at bounding box center [680, 496] width 1360 height 795
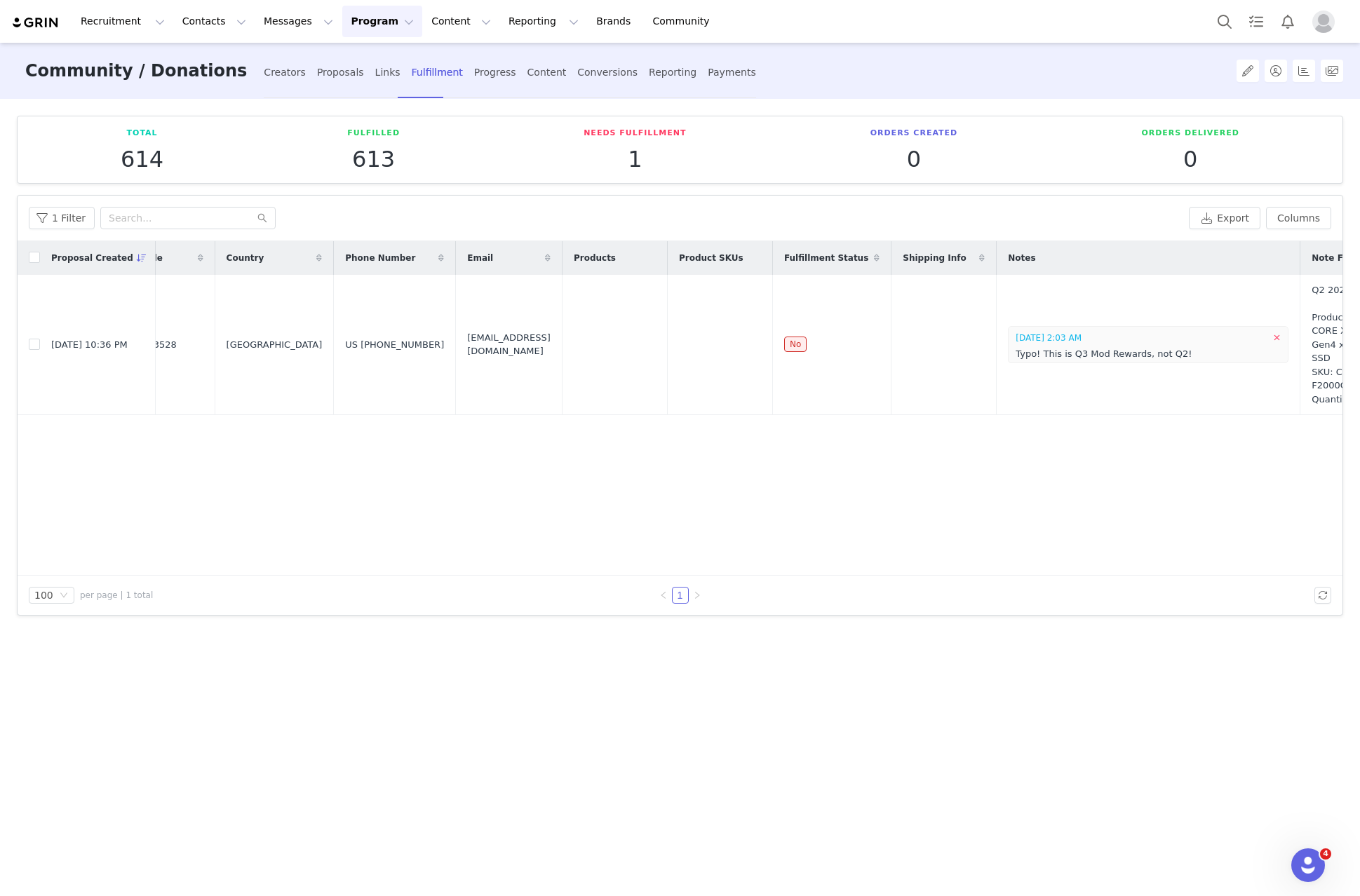
drag, startPoint x: 899, startPoint y: 563, endPoint x: 1102, endPoint y: 527, distance: 206.2
click at [1089, 554] on div "Proposal Created Owner Alias Shipping Address First Name Last Name Street Addre…" at bounding box center [680, 408] width 1325 height 334
drag, startPoint x: 1232, startPoint y: 347, endPoint x: 1160, endPoint y: 411, distance: 96.3
click at [1101, 415] on tr "Sep 30, 2025 10:36 PM Jasmine Doung Jason Gregory, 1 S Broadway. Apt 2L White P…" at bounding box center [263, 344] width 2344 height 140
click at [1236, 353] on button "button" at bounding box center [1233, 344] width 17 height 17
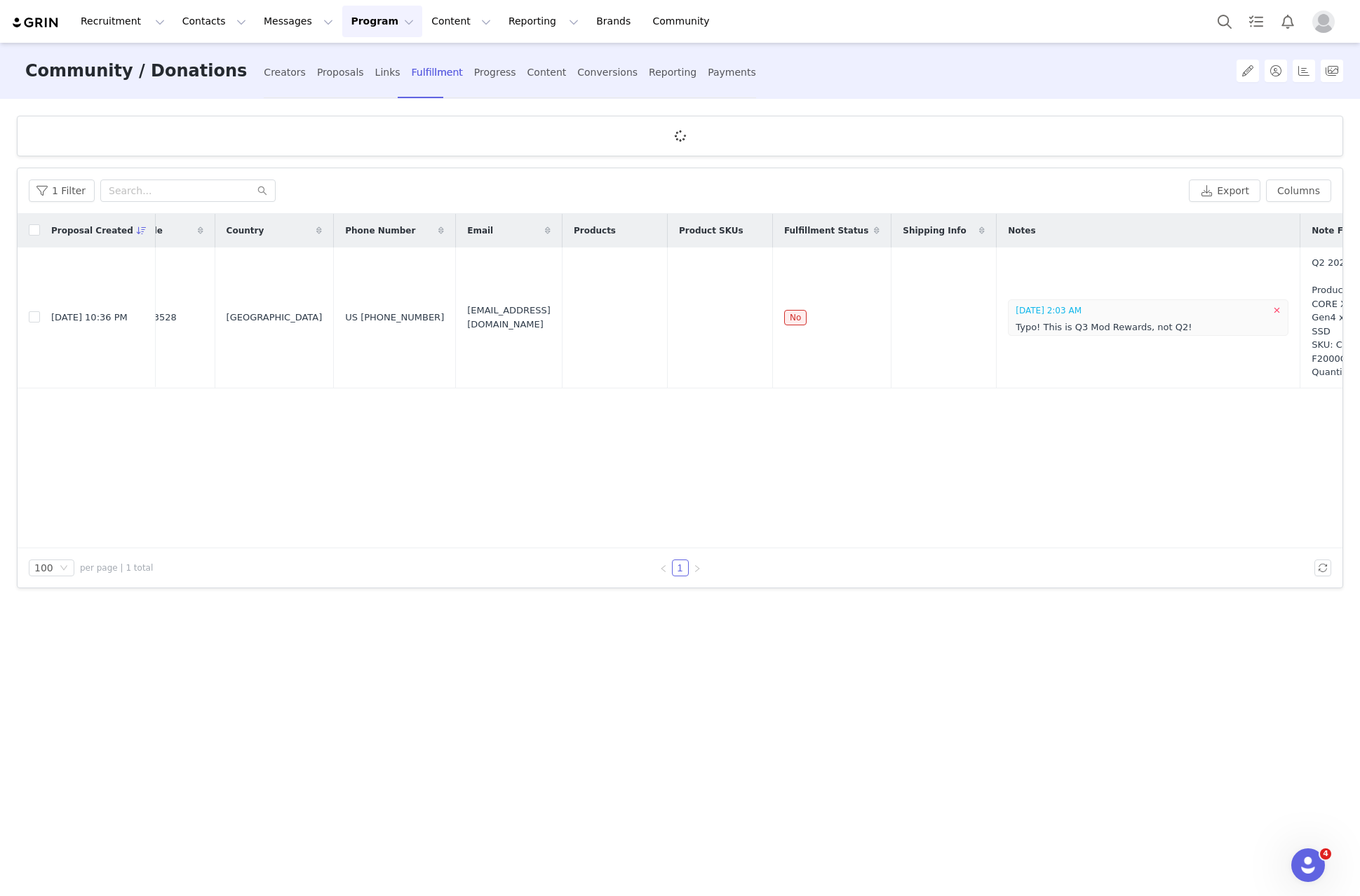
scroll to position [0, 0]
